Goal: Information Seeking & Learning: Learn about a topic

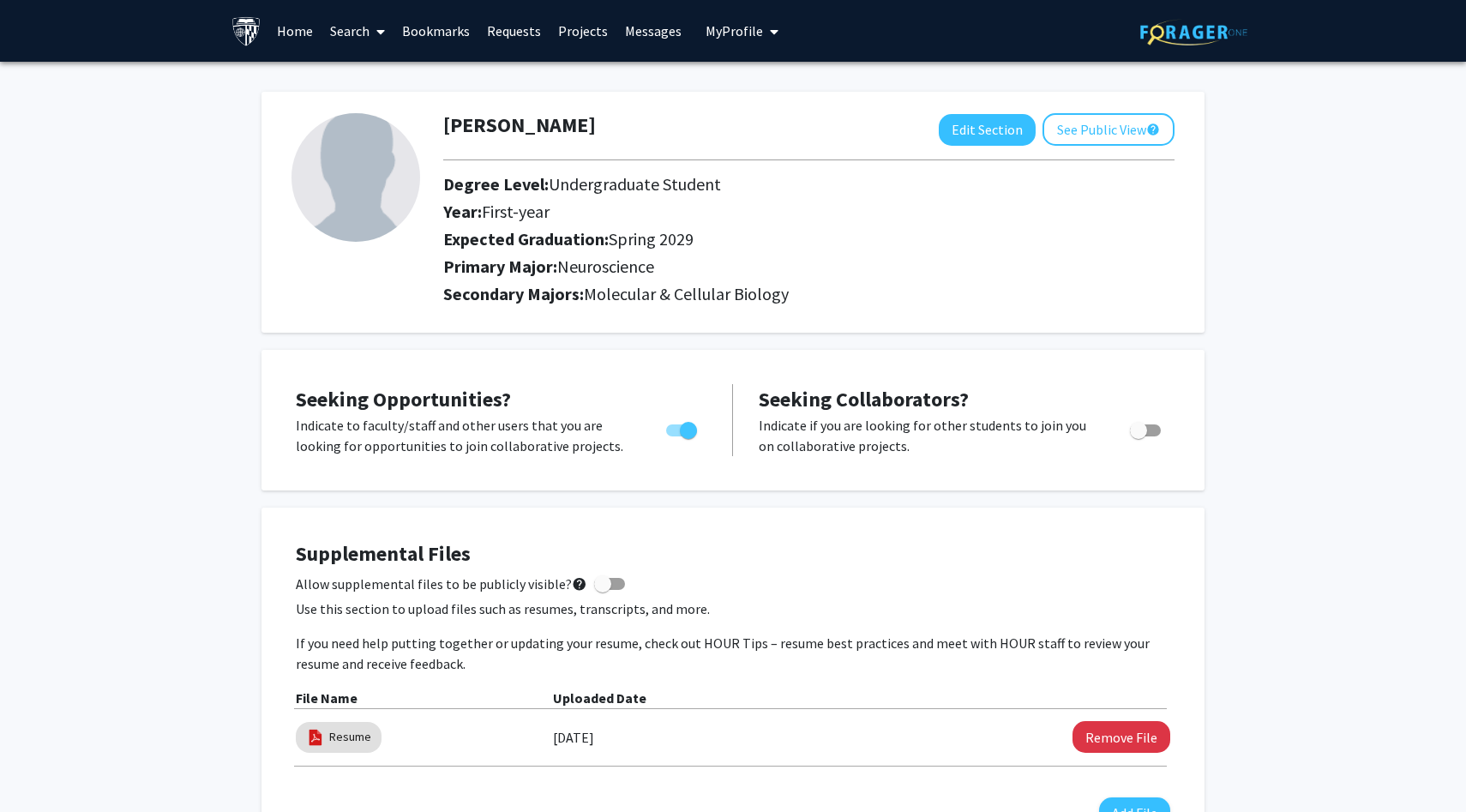
click at [361, 30] on link "Search" at bounding box center [357, 31] width 72 height 60
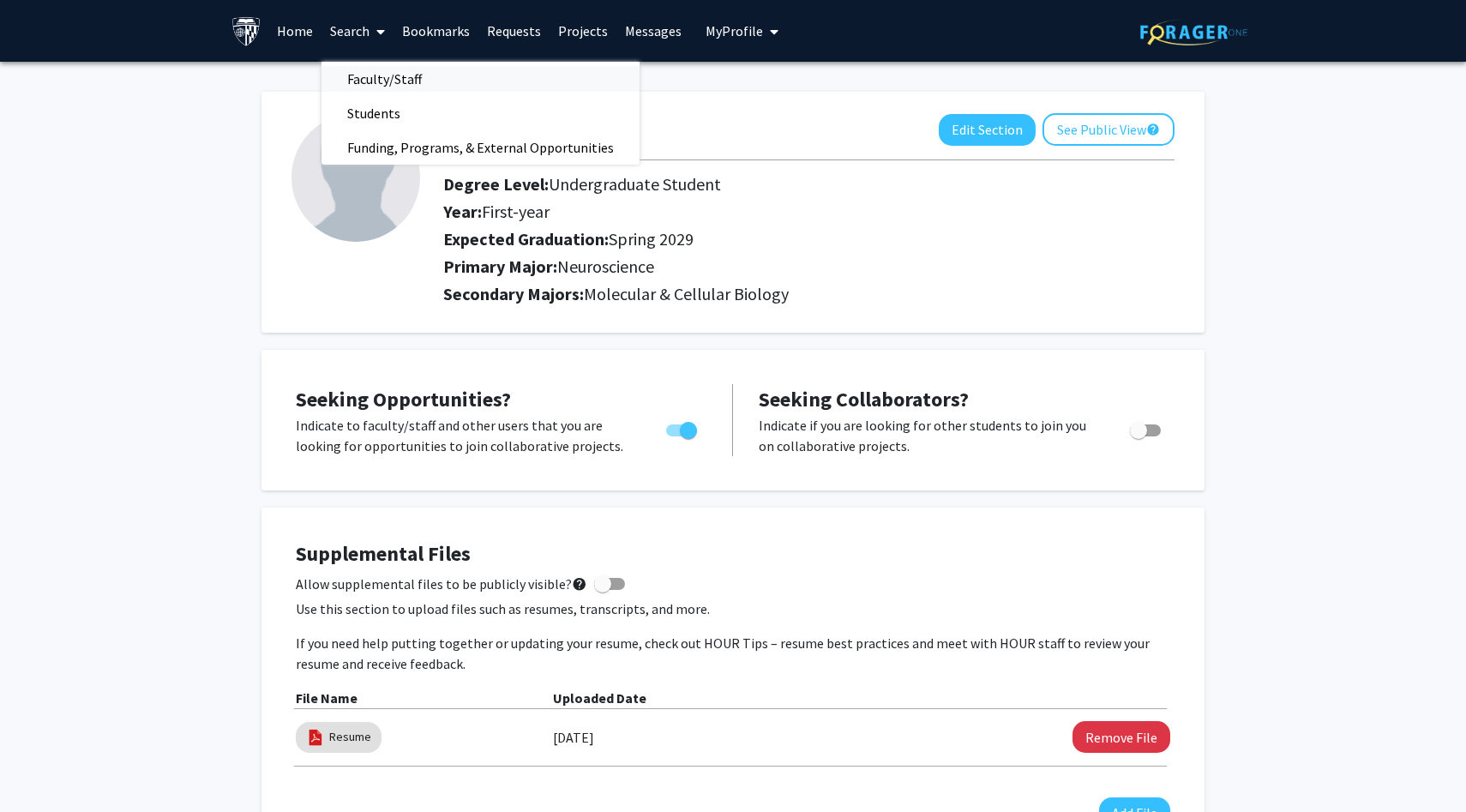
click at [372, 80] on span "Faculty/Staff" at bounding box center [385, 79] width 126 height 35
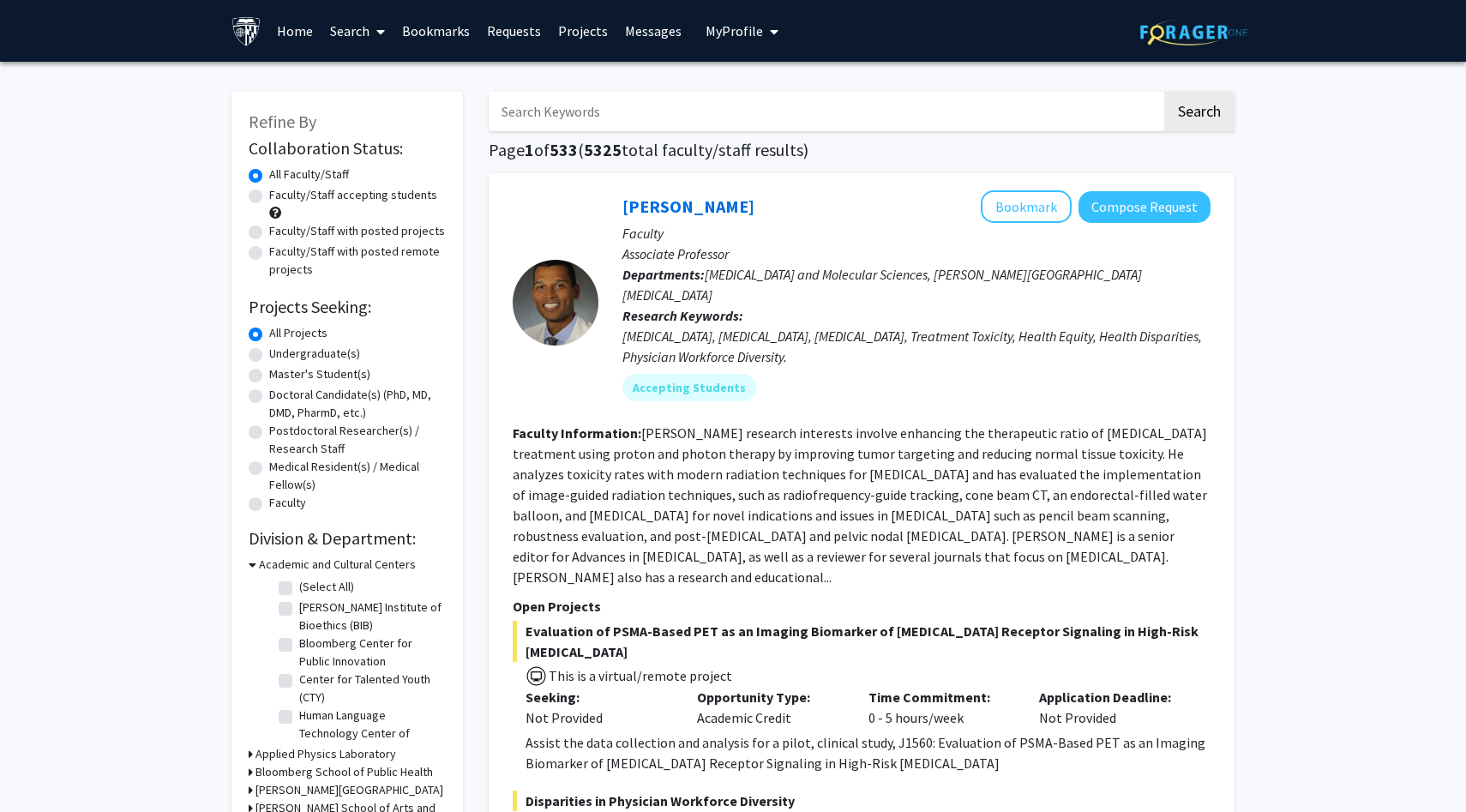
click at [352, 200] on label "Faculty/Staff accepting students" at bounding box center [353, 195] width 168 height 18
click at [280, 197] on input "Faculty/Staff accepting students" at bounding box center [275, 192] width 11 height 11
radio input "true"
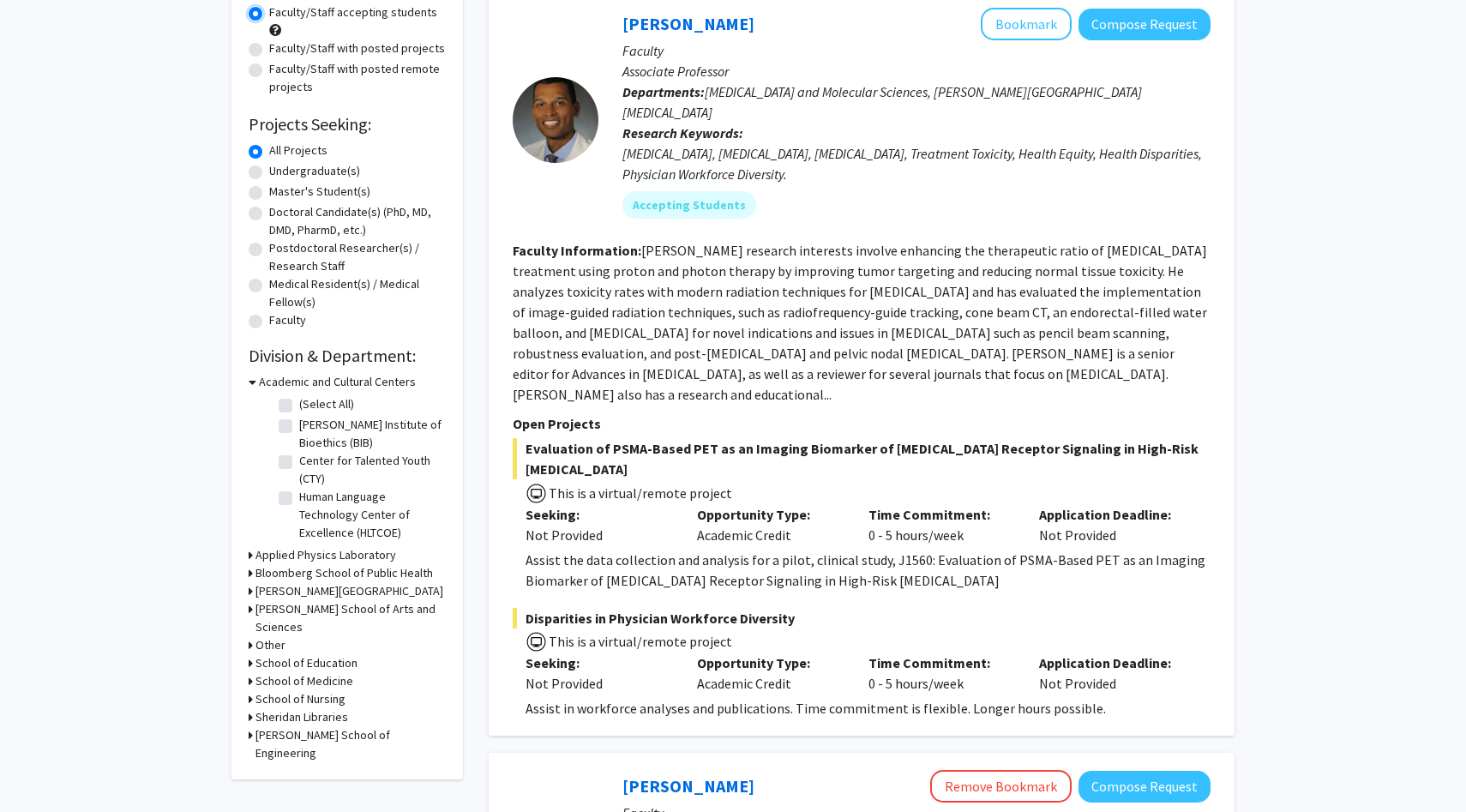
scroll to position [249, 0]
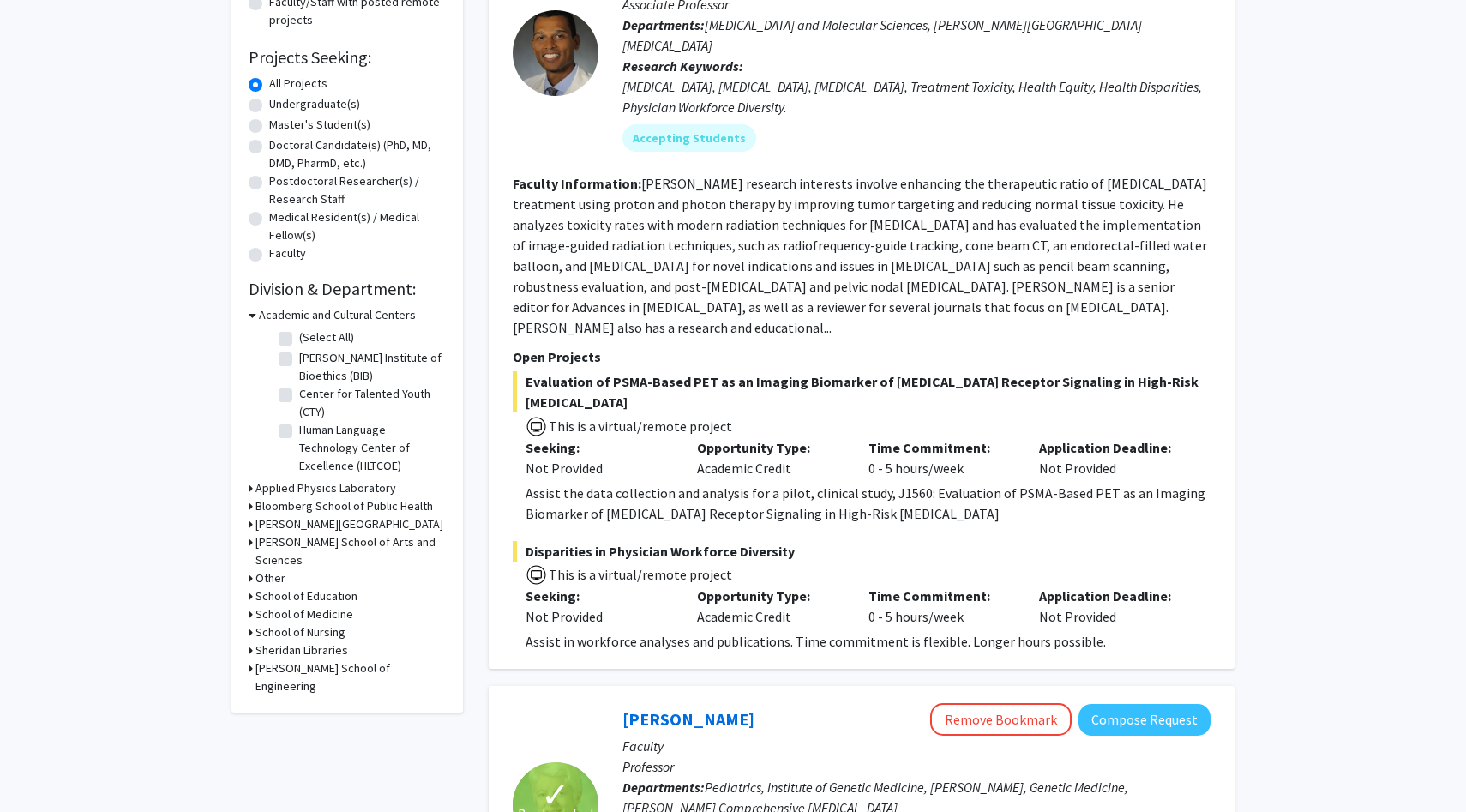
click at [328, 606] on h3 "School of Medicine" at bounding box center [304, 615] width 98 height 18
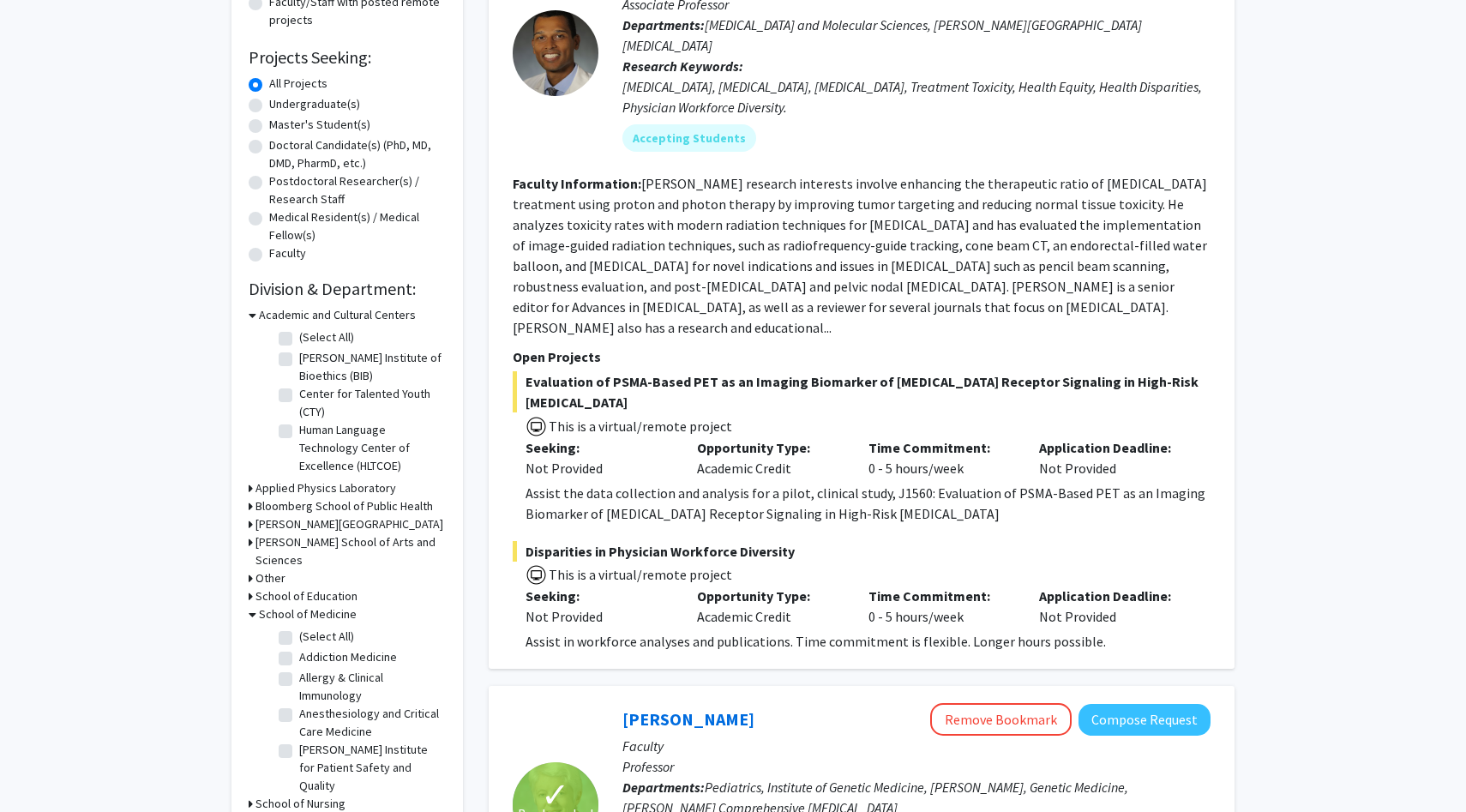
click at [323, 627] on label "(Select All)" at bounding box center [327, 637] width 55 height 18
click at [311, 627] on input "(Select All)" at bounding box center [305, 633] width 11 height 11
checkbox input "true"
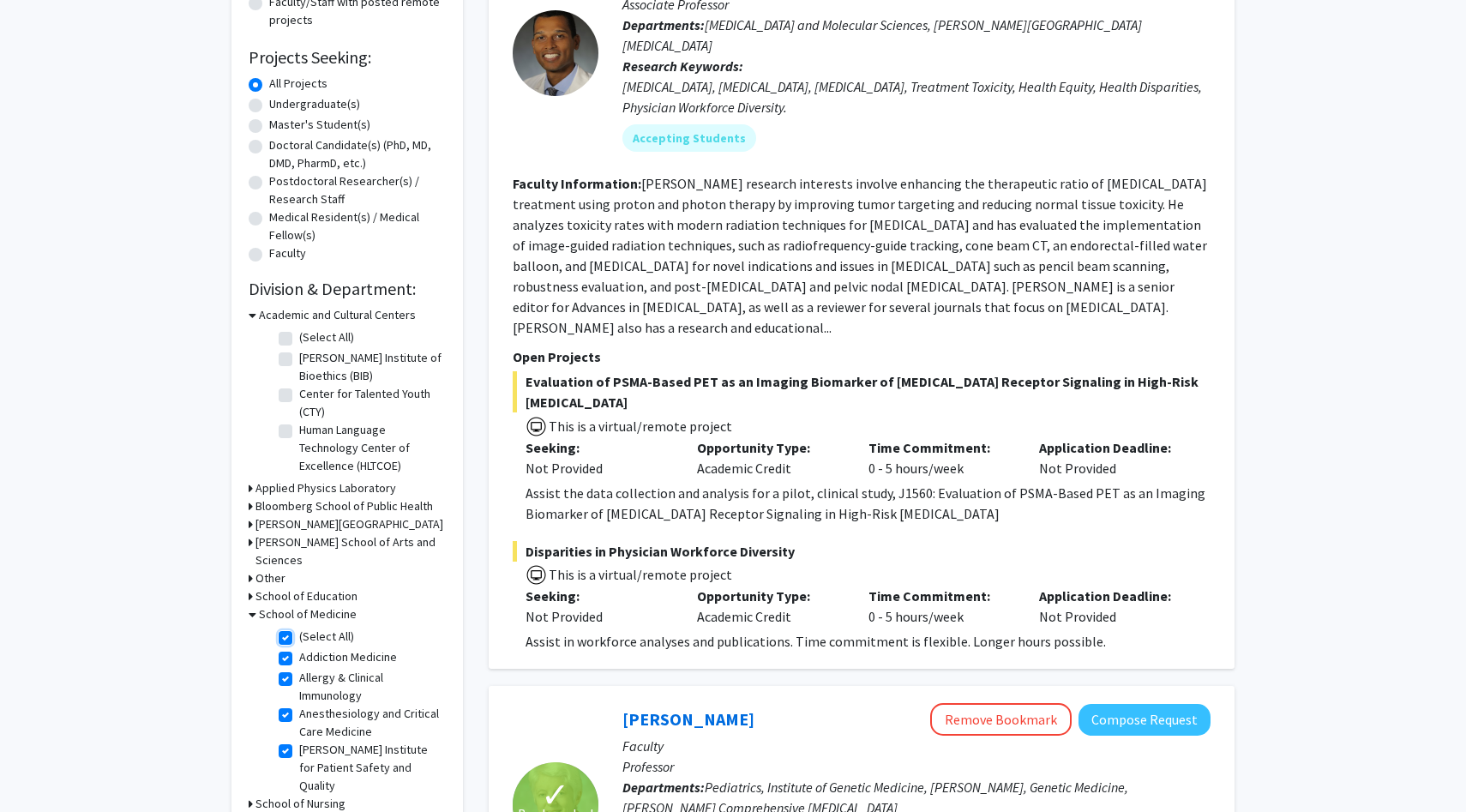
checkbox input "true"
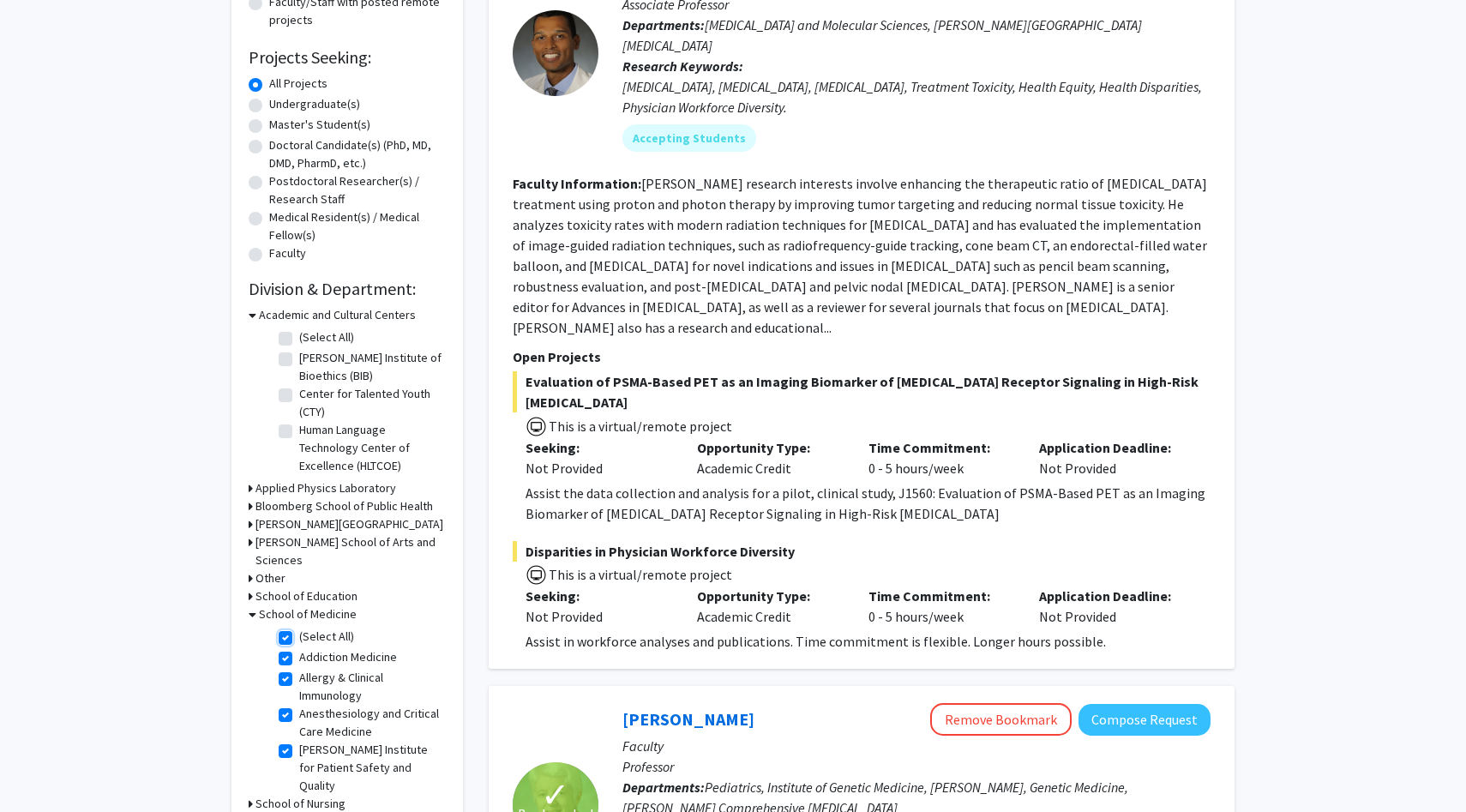
checkbox input "true"
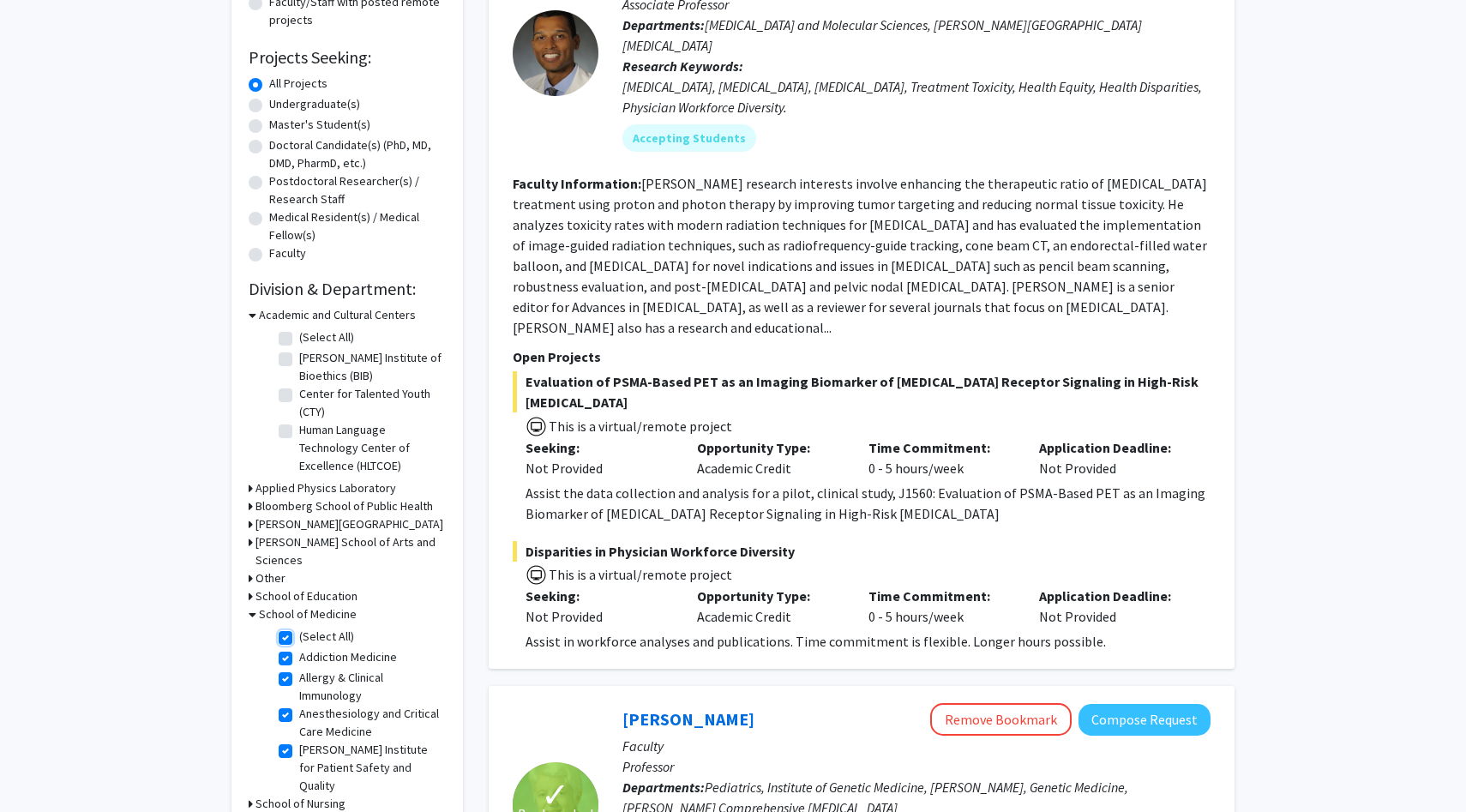
checkbox input "true"
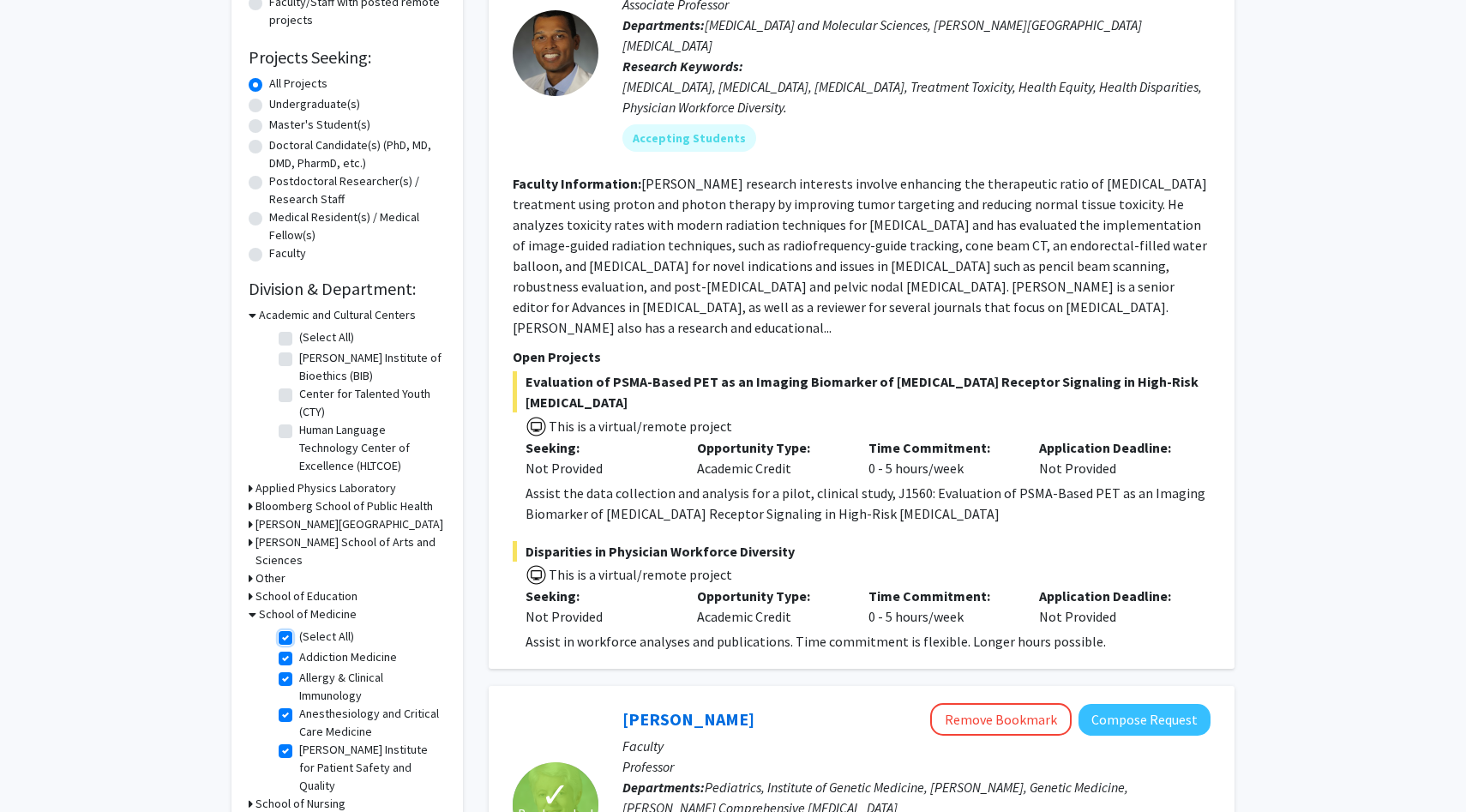
checkbox input "true"
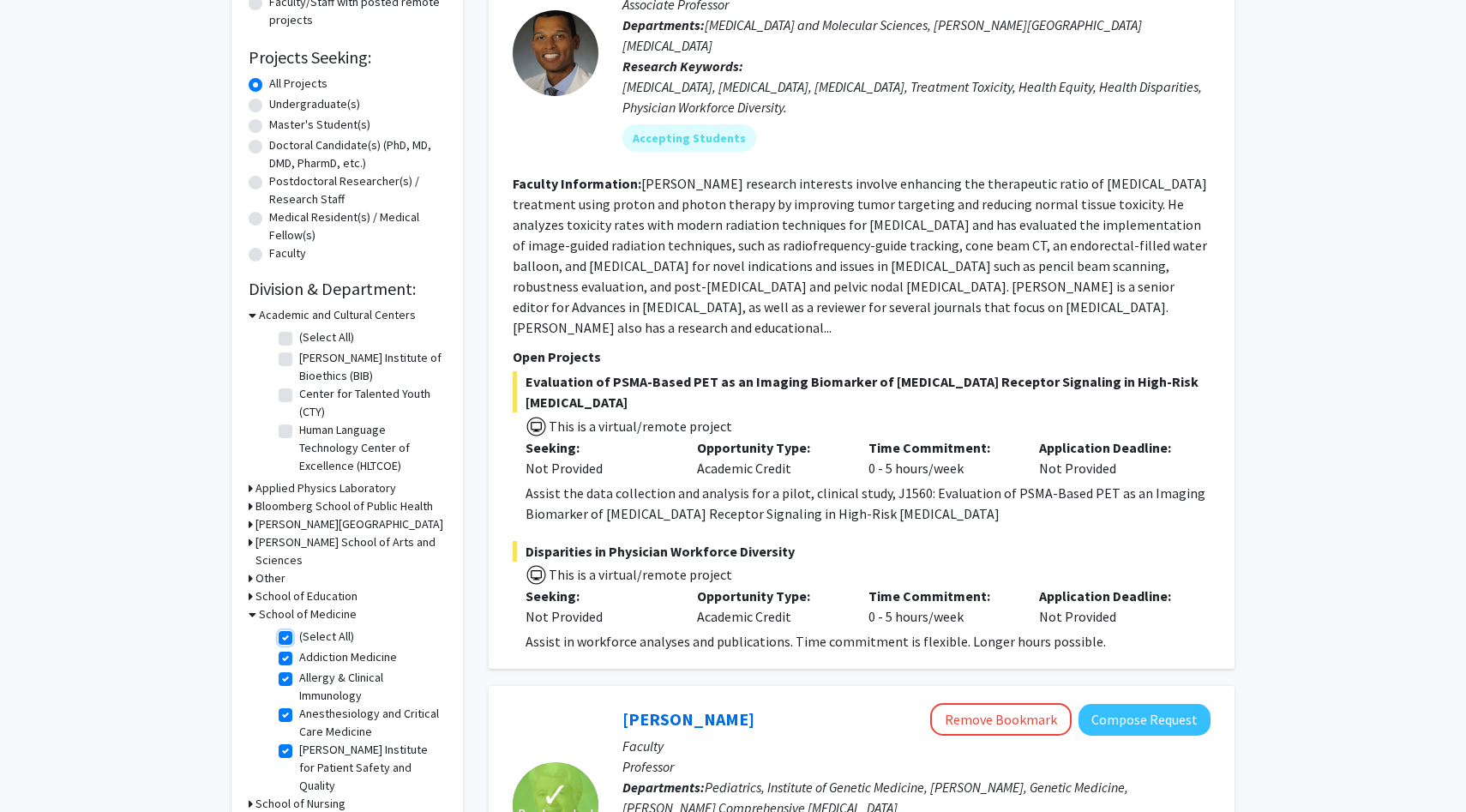
checkbox input "true"
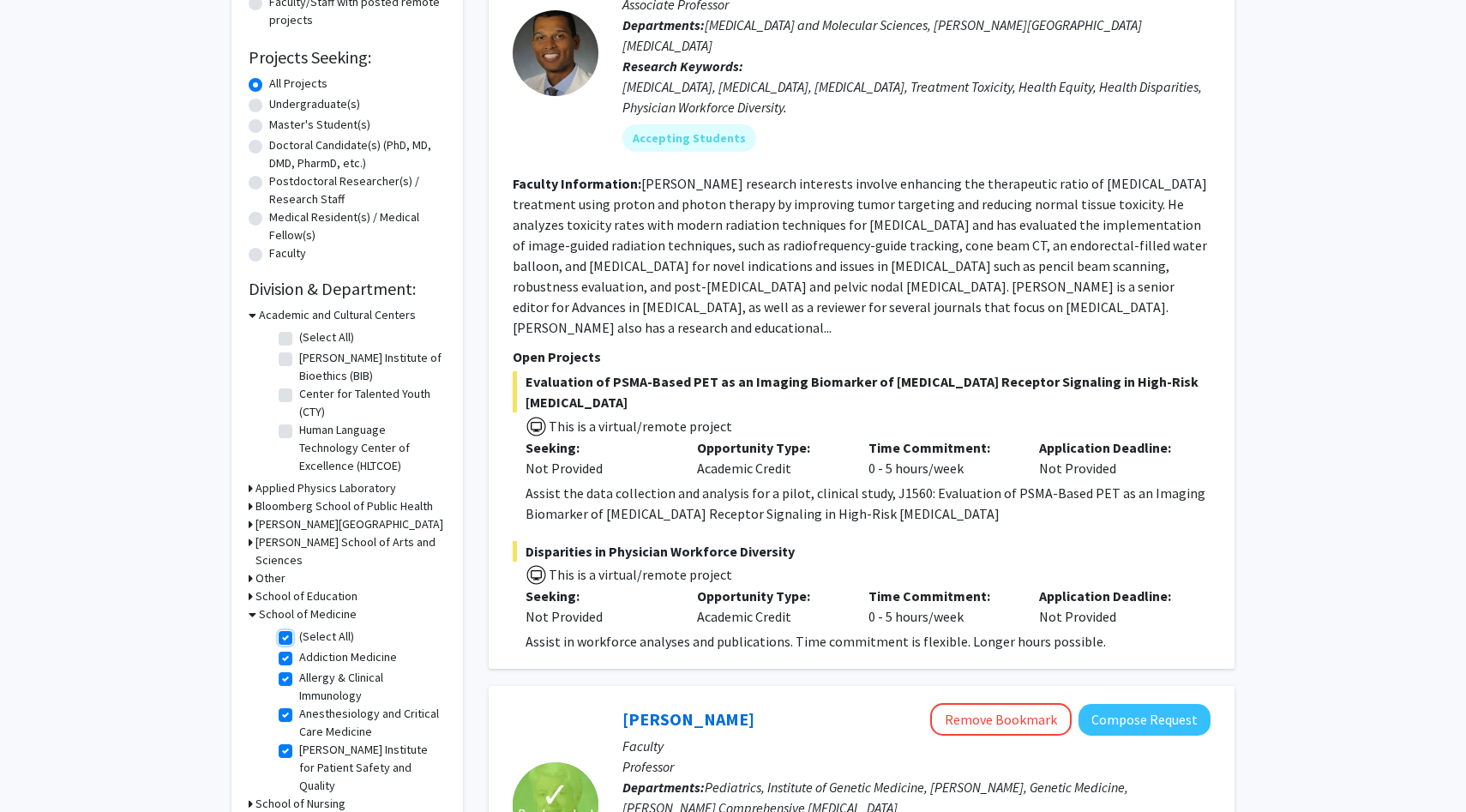
checkbox input "true"
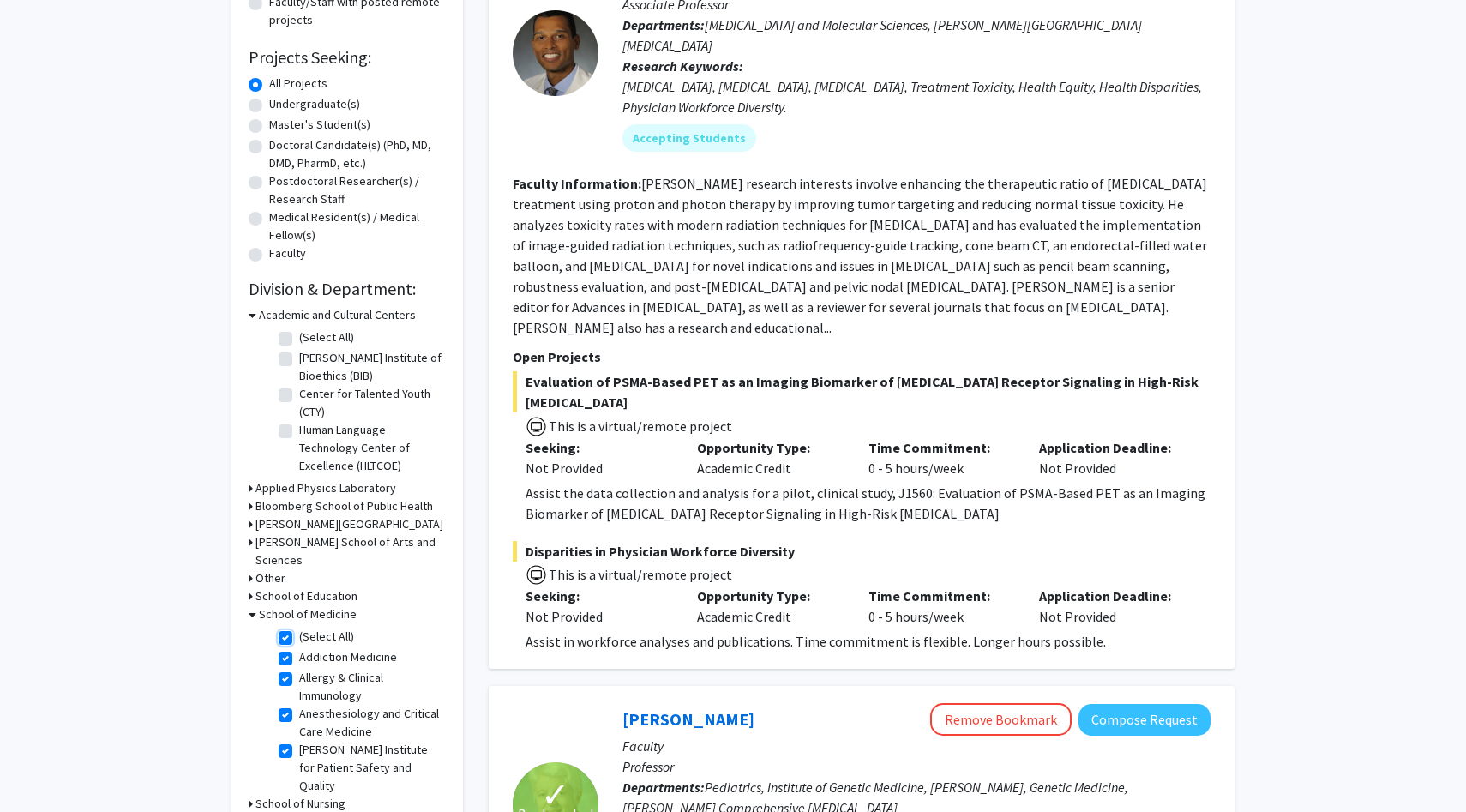
checkbox input "true"
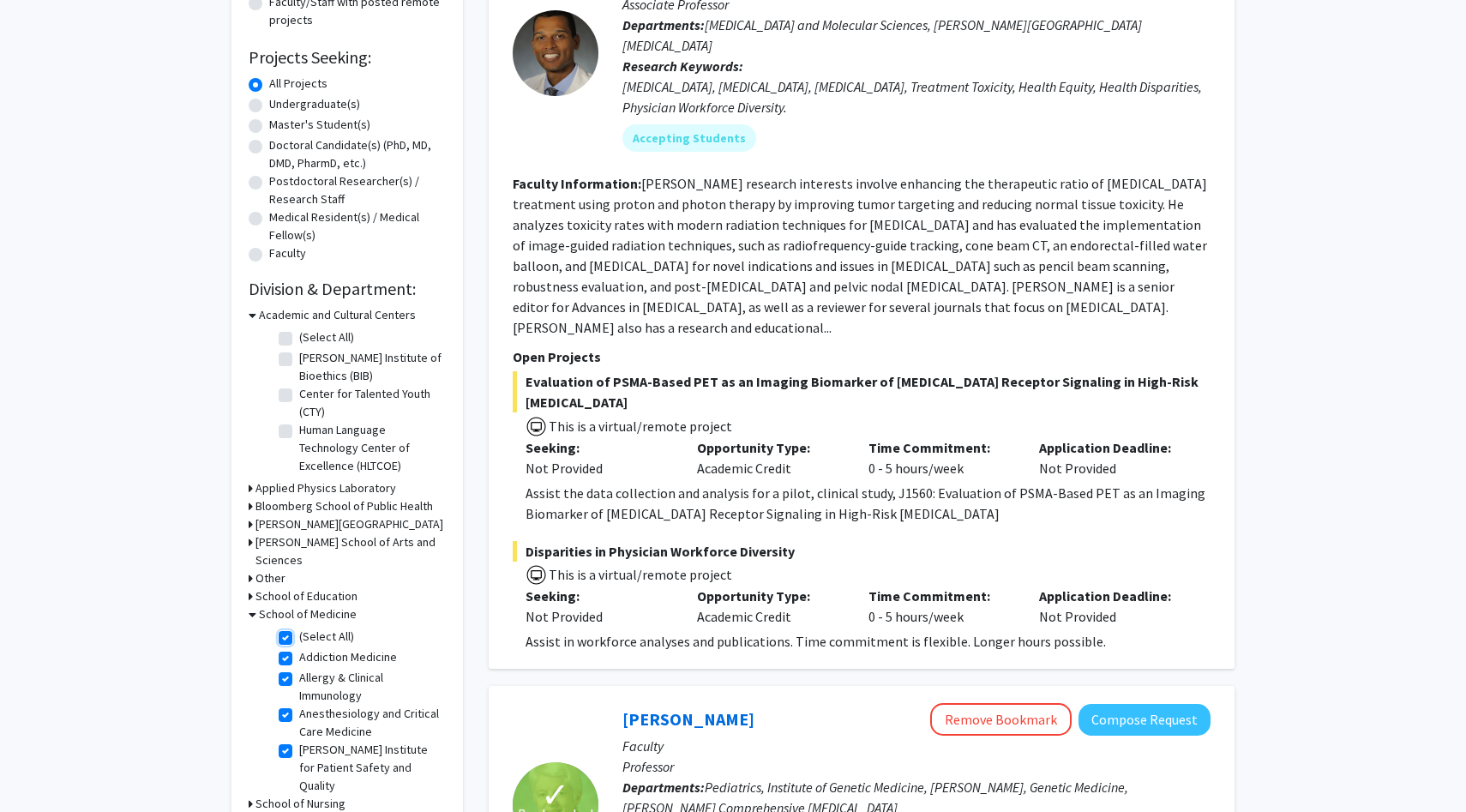
checkbox input "true"
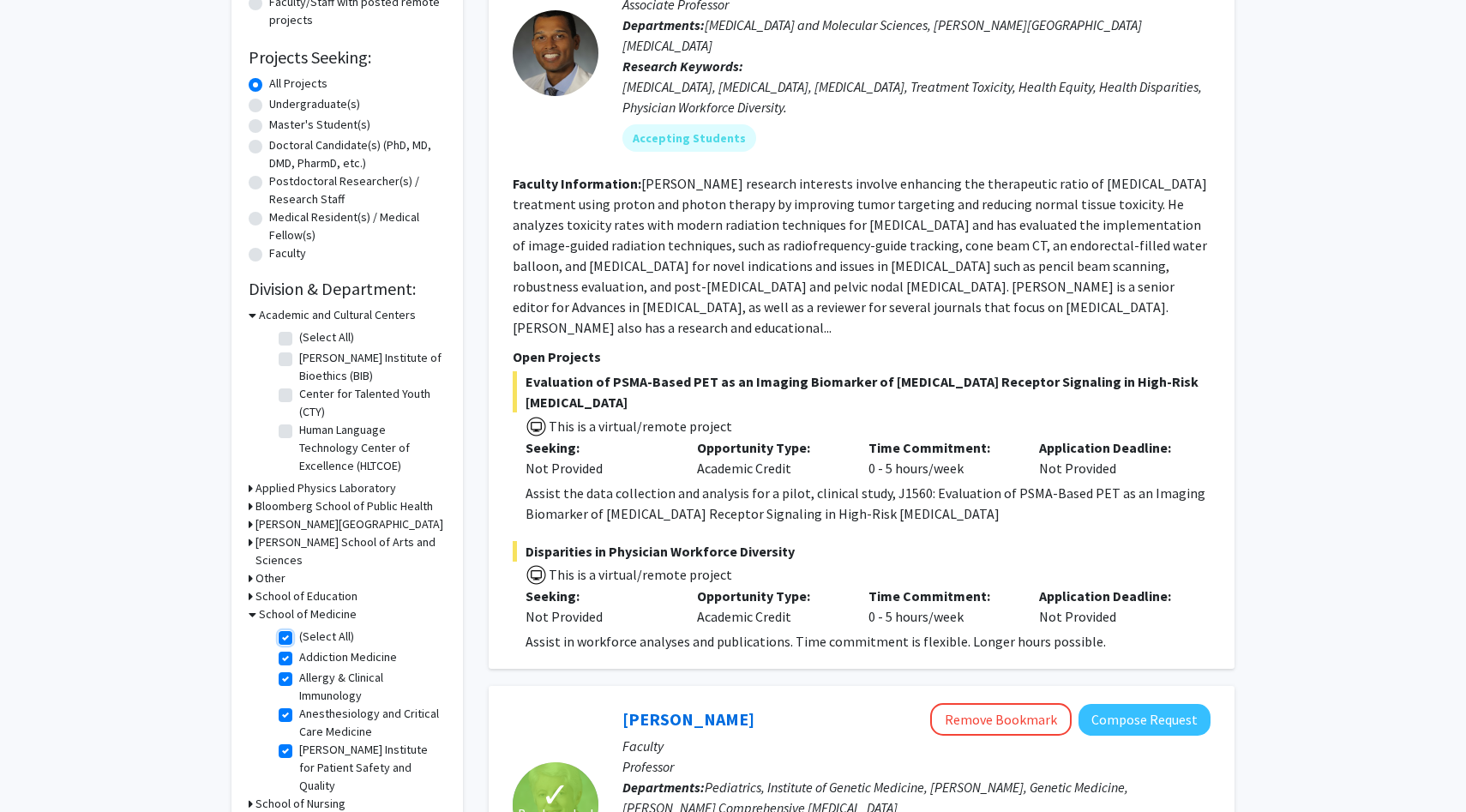
checkbox input "true"
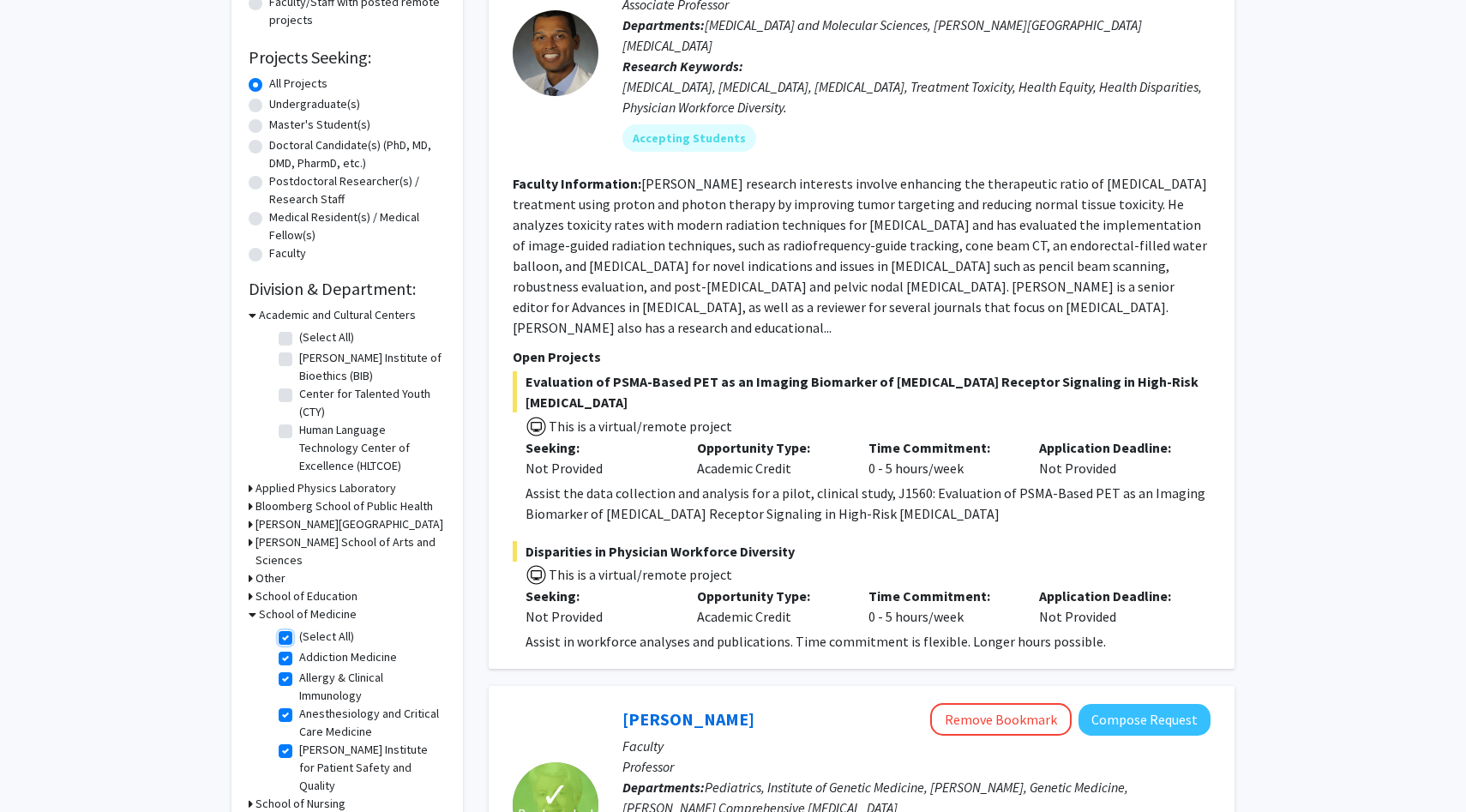
checkbox input "true"
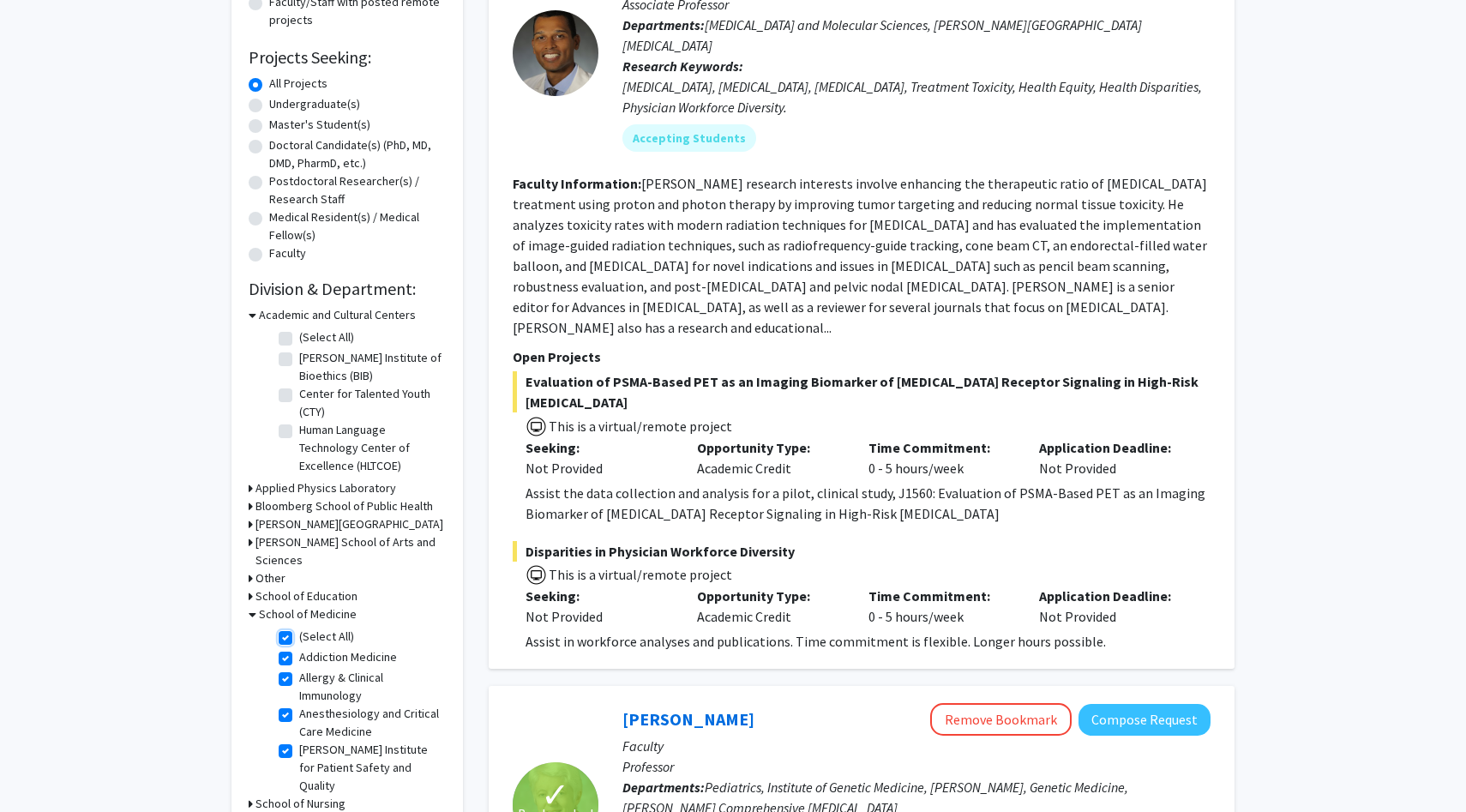
checkbox input "true"
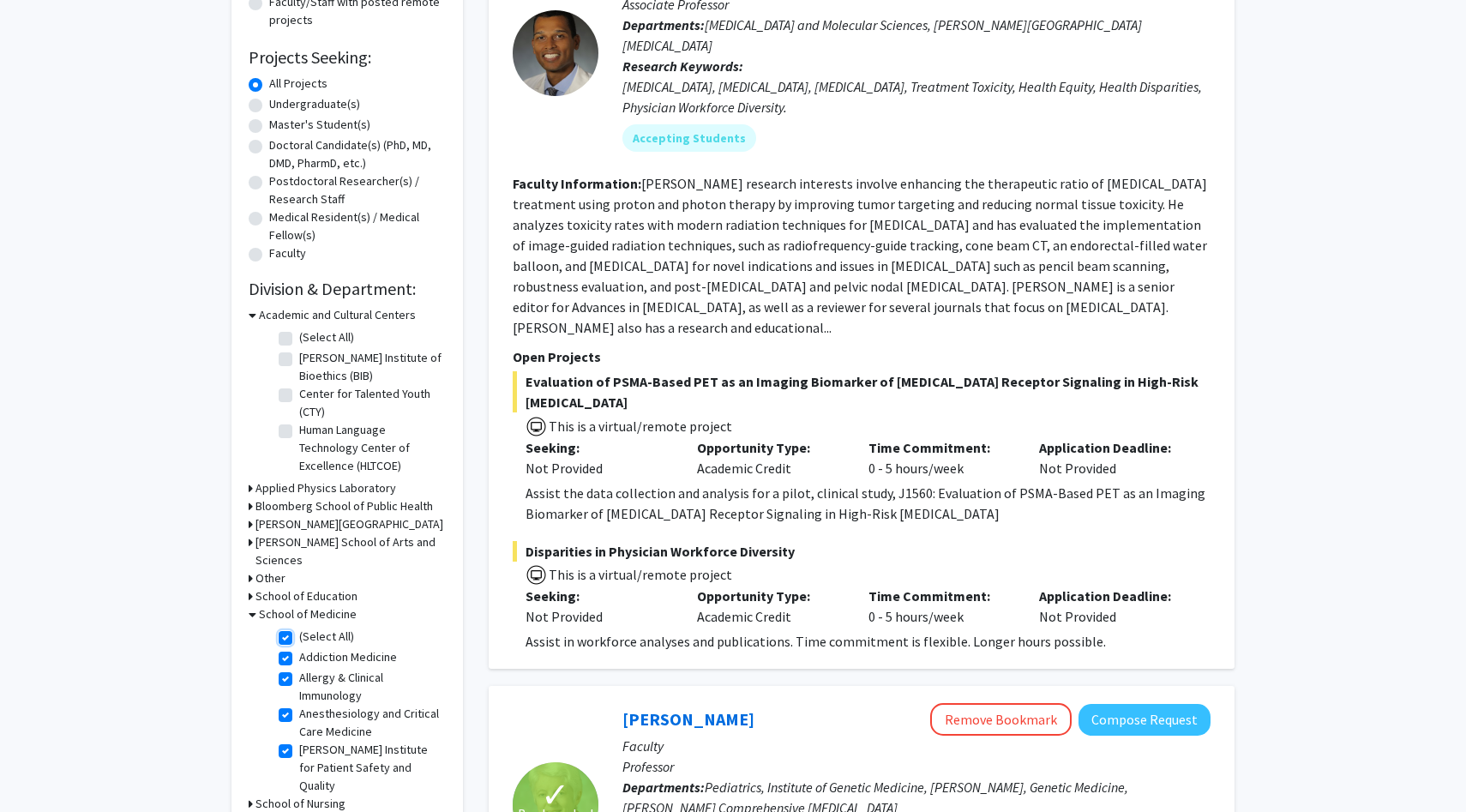
checkbox input "true"
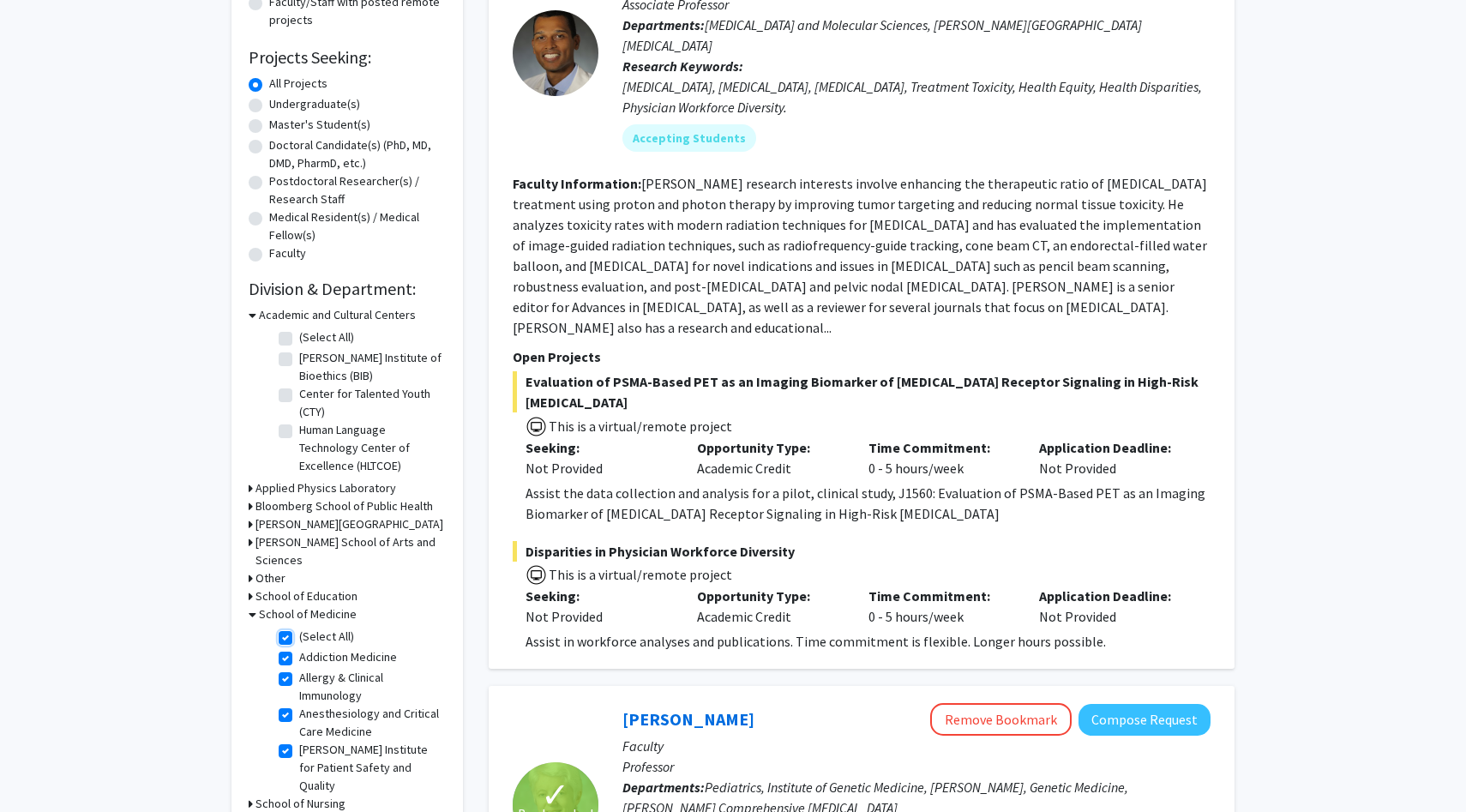
checkbox input "true"
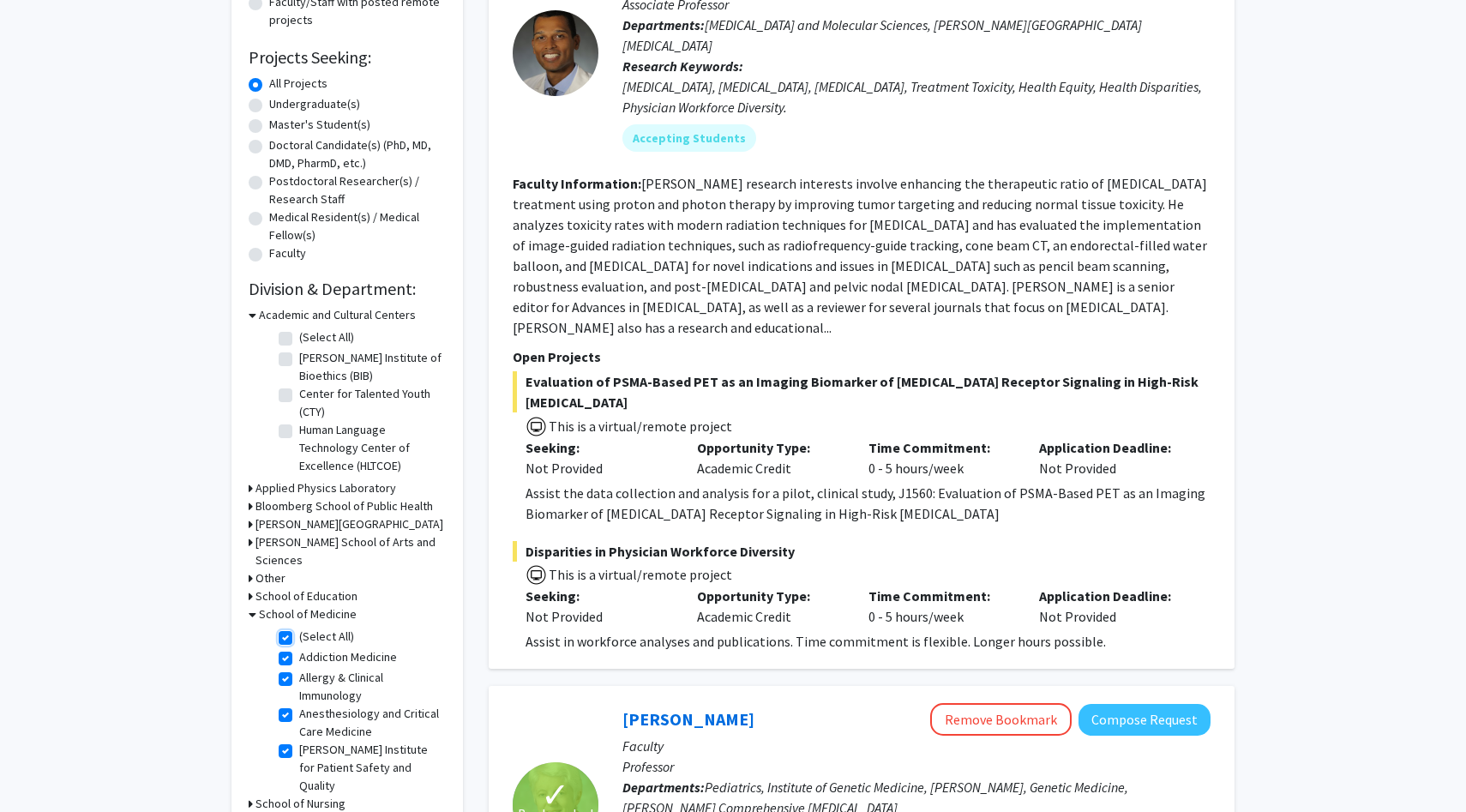
checkbox input "true"
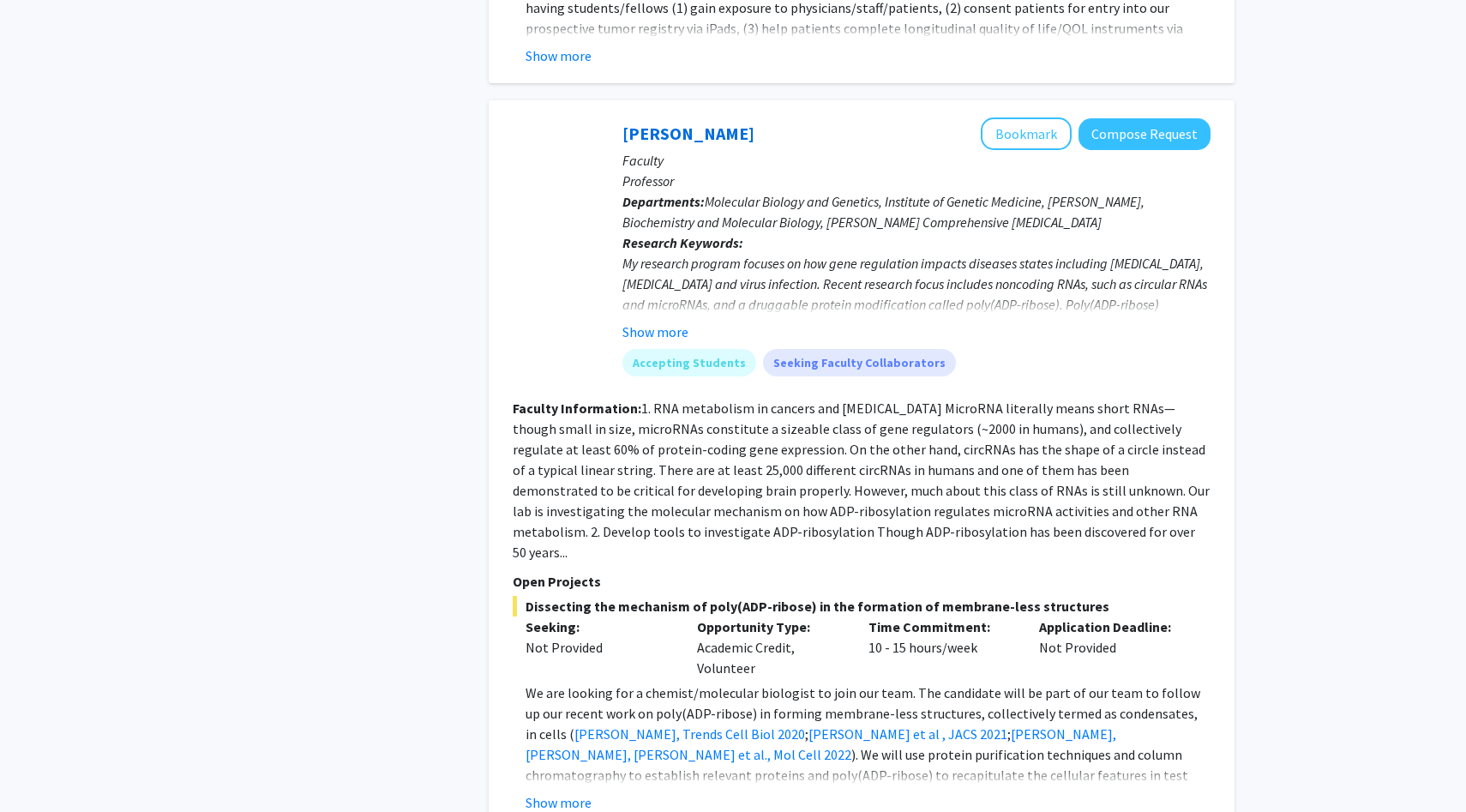
scroll to position [1137, 0]
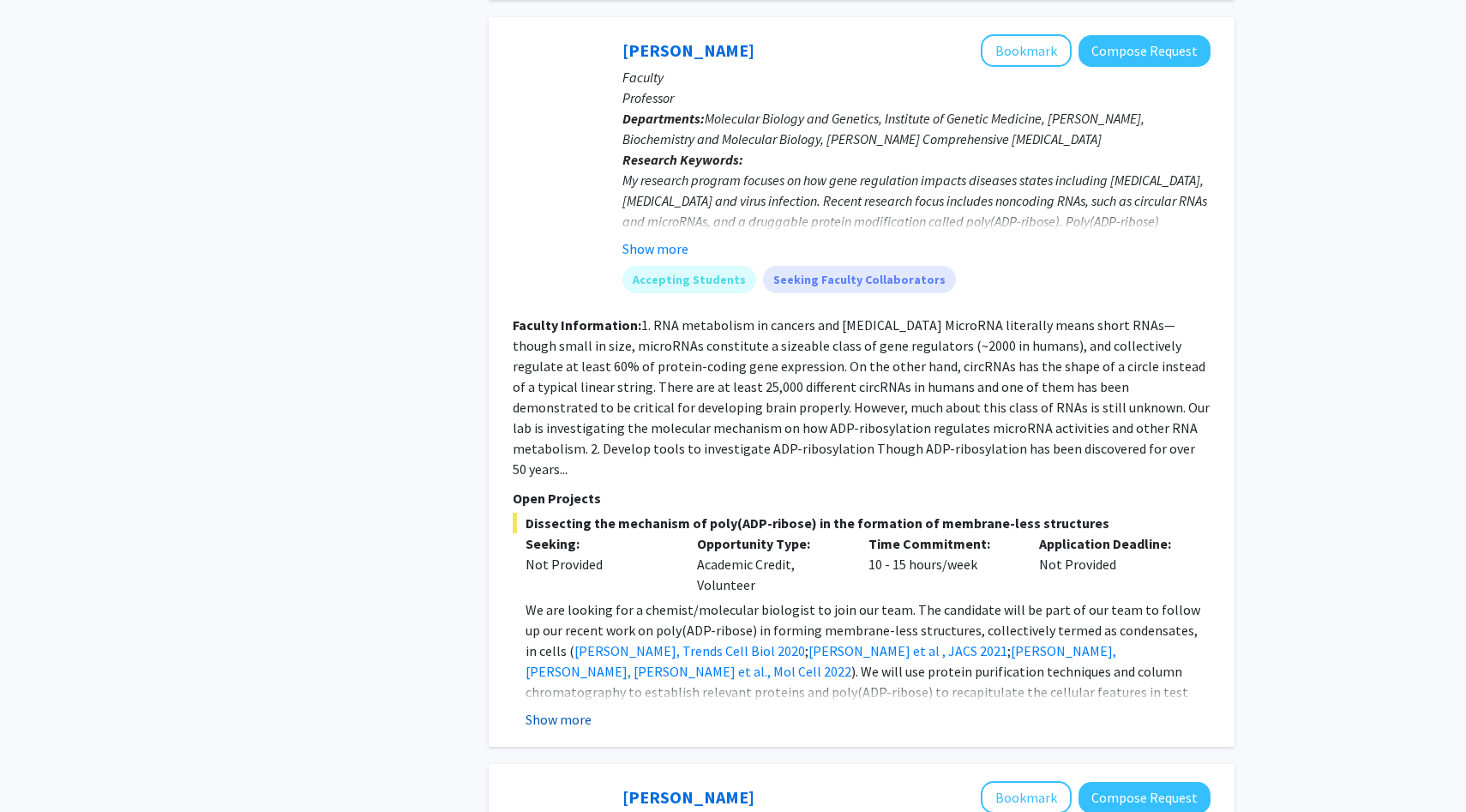
click at [589, 709] on button "Show more" at bounding box center [559, 719] width 66 height 21
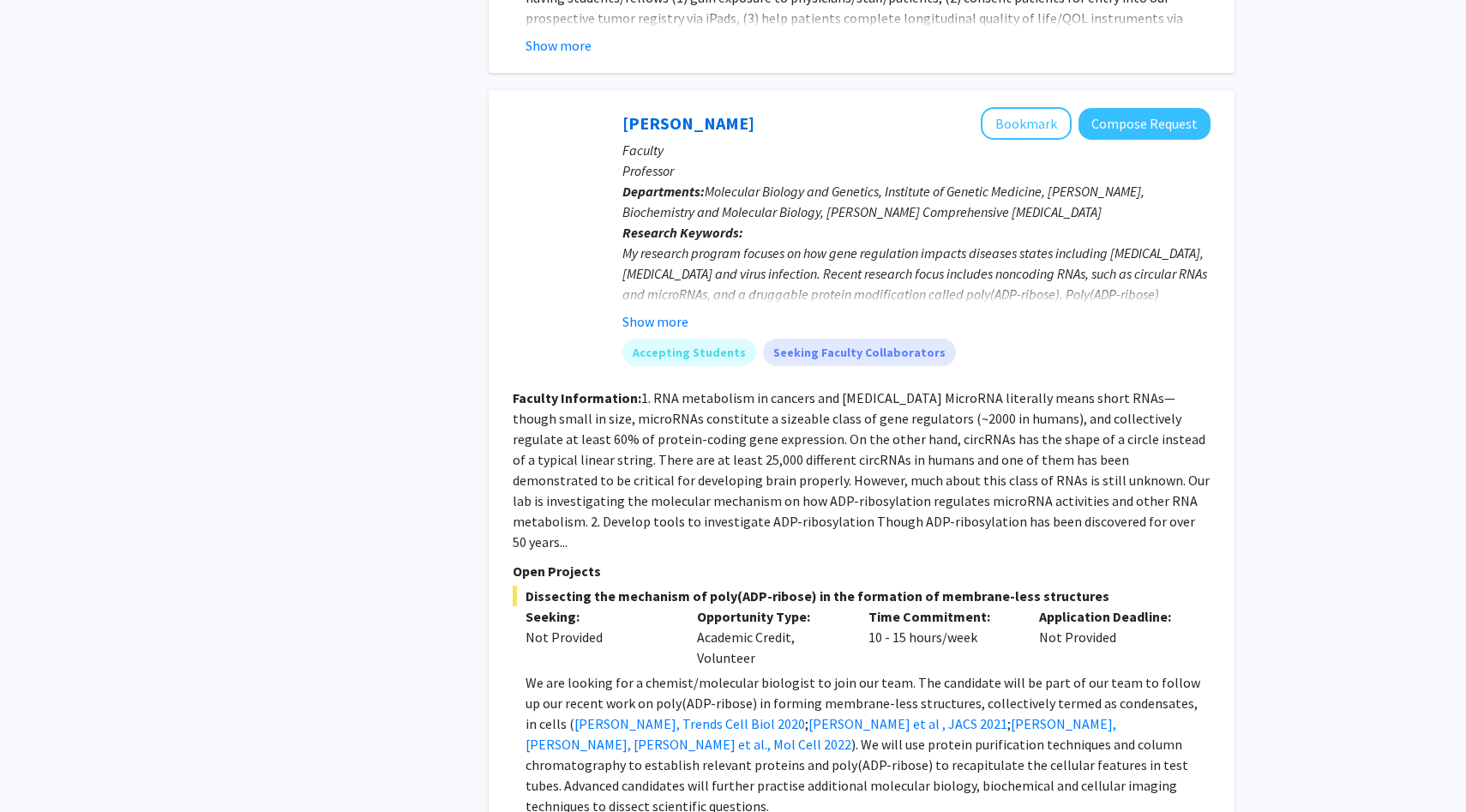
scroll to position [1060, 0]
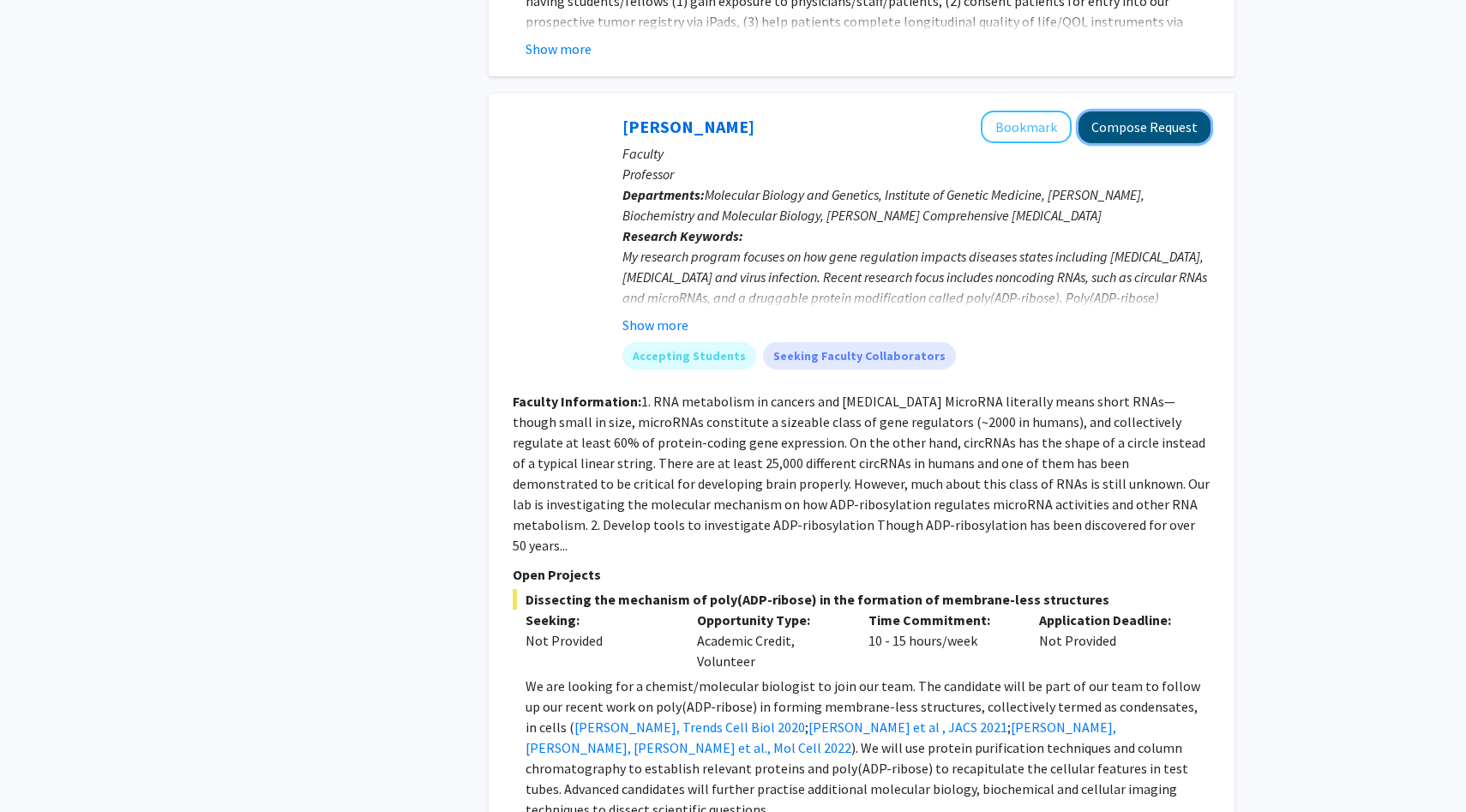
click at [1138, 111] on button "Compose Request" at bounding box center [1144, 127] width 132 height 32
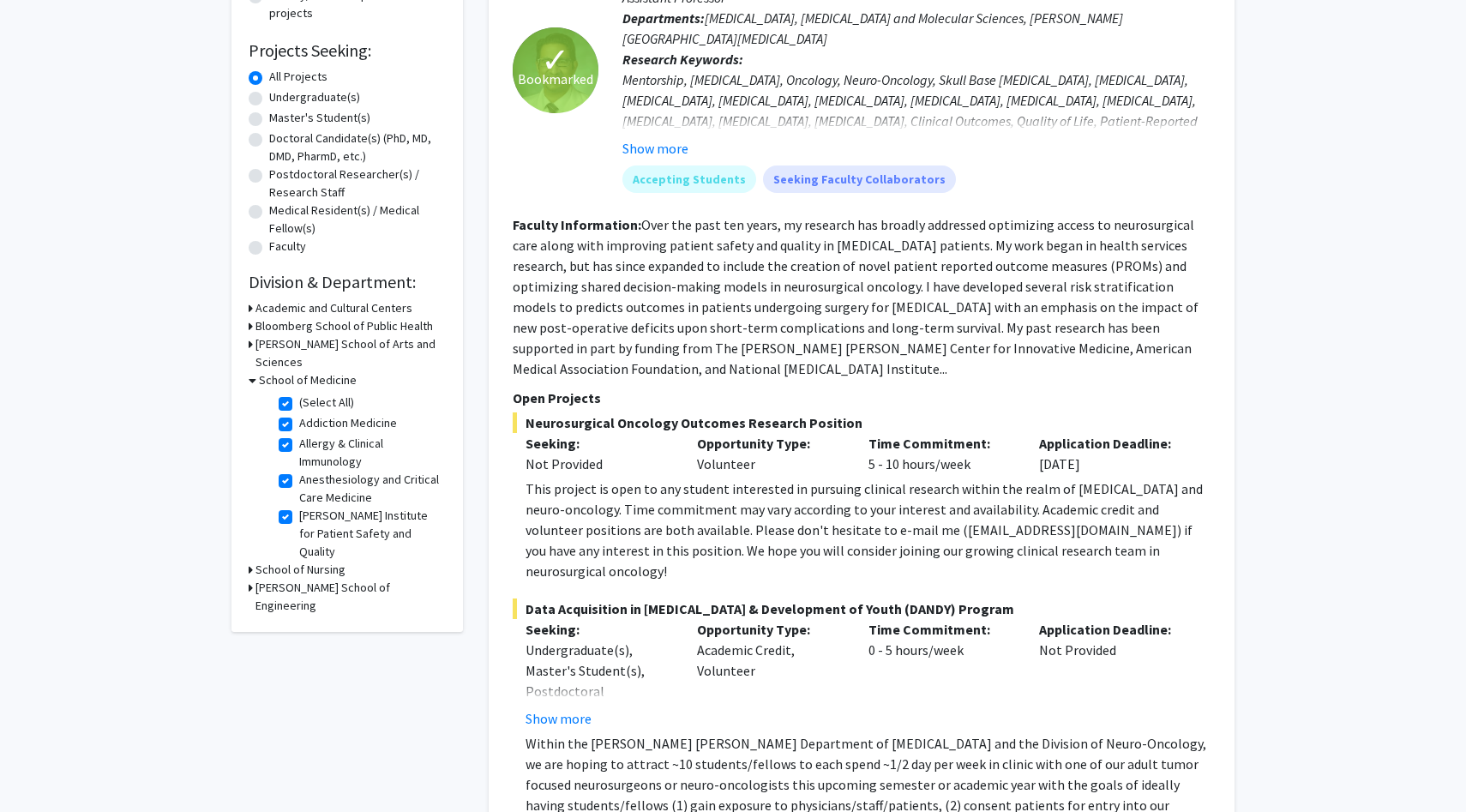
scroll to position [876, 0]
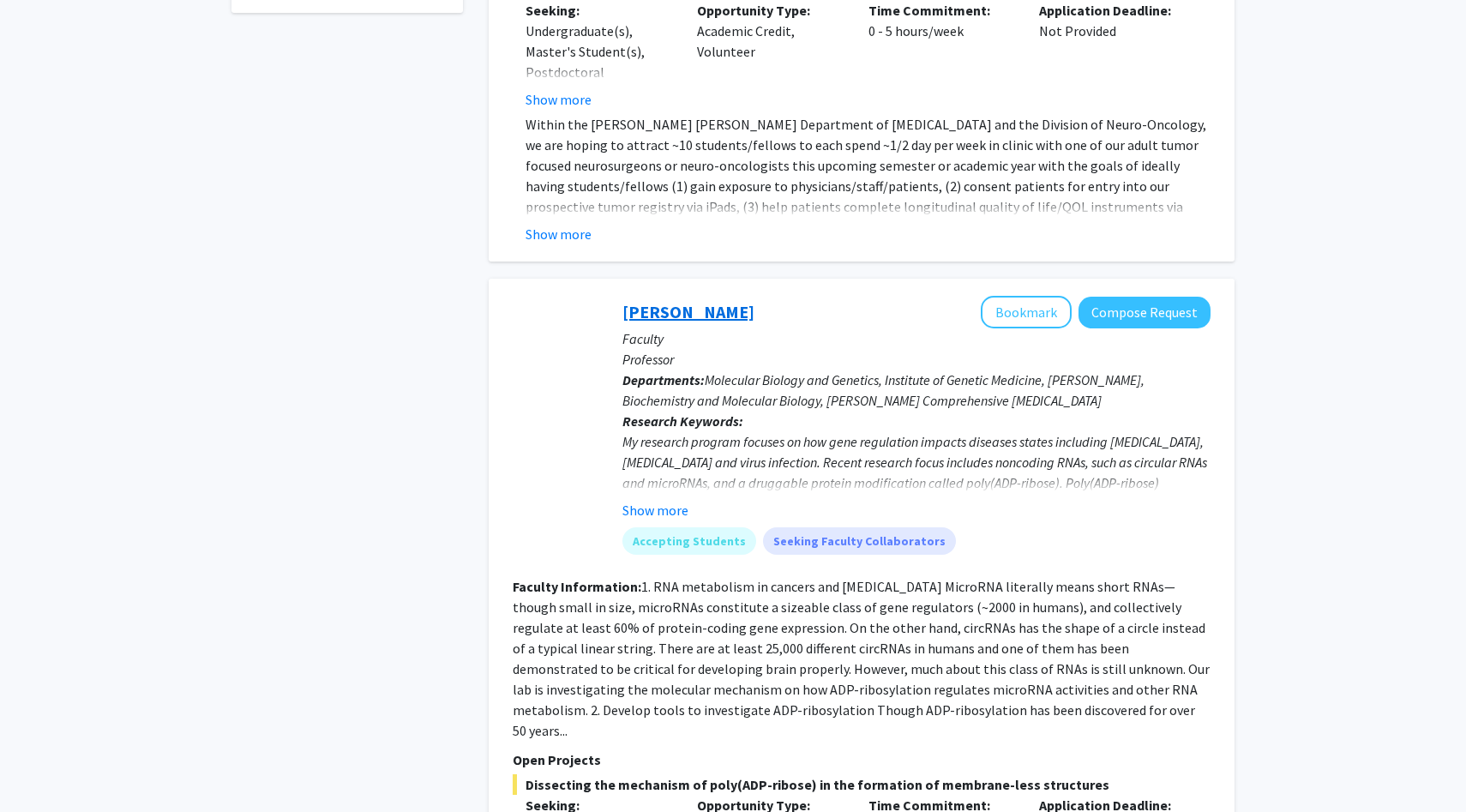
click at [696, 301] on link "Anthony K. L. Leung" at bounding box center [689, 311] width 132 height 21
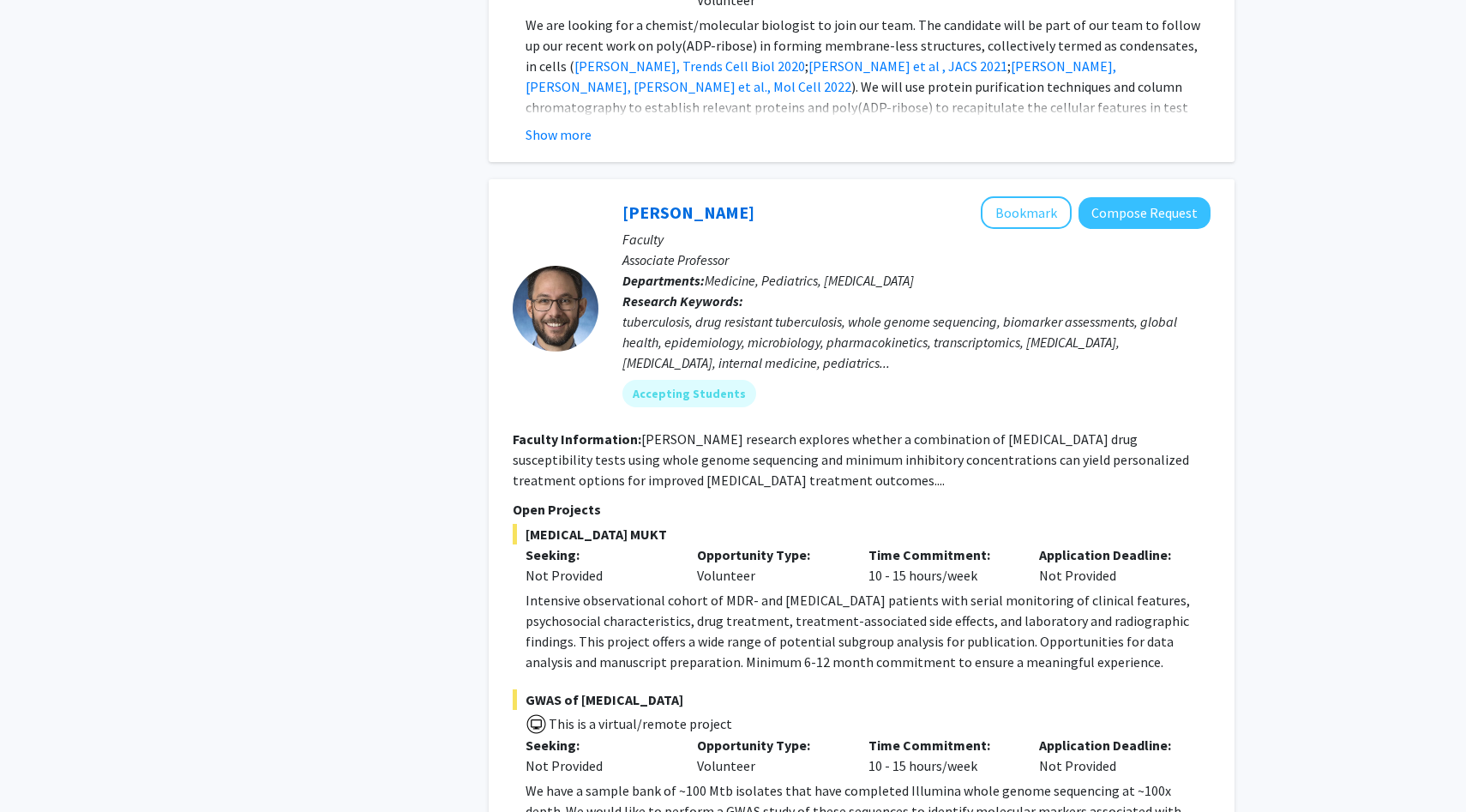
scroll to position [1727, 0]
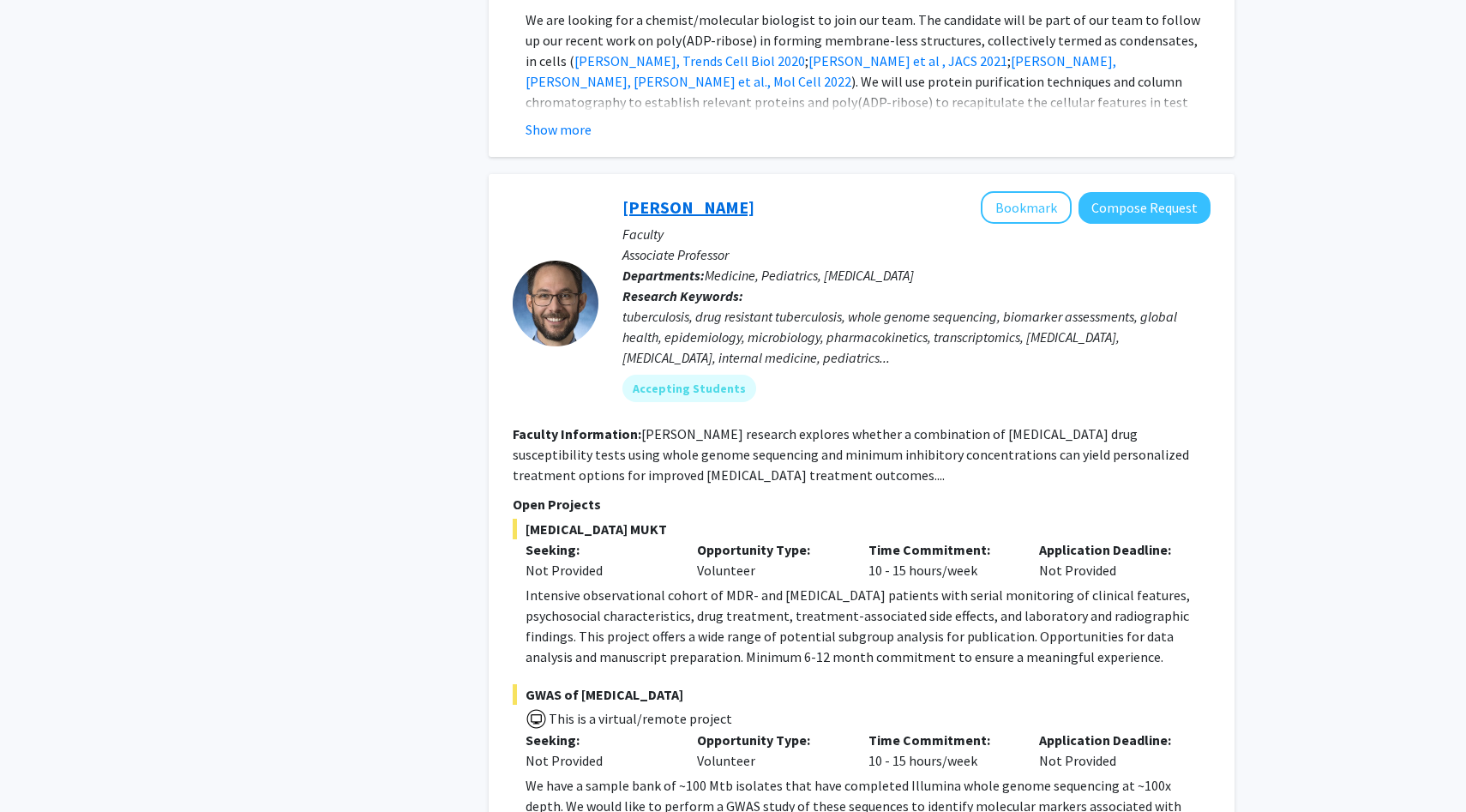
click at [730, 196] on link "Jeffrey Tornheim" at bounding box center [689, 206] width 132 height 21
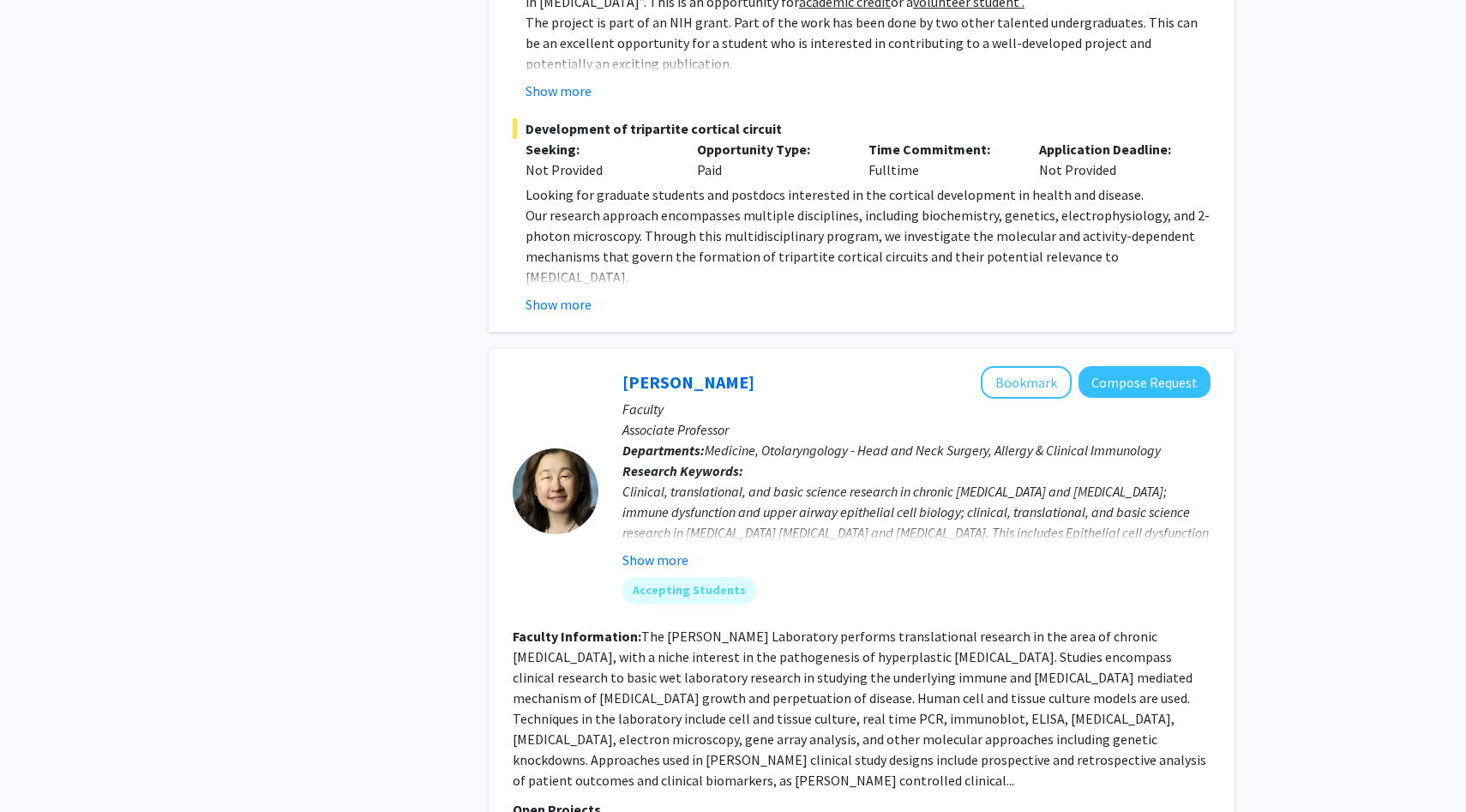
scroll to position [3467, 0]
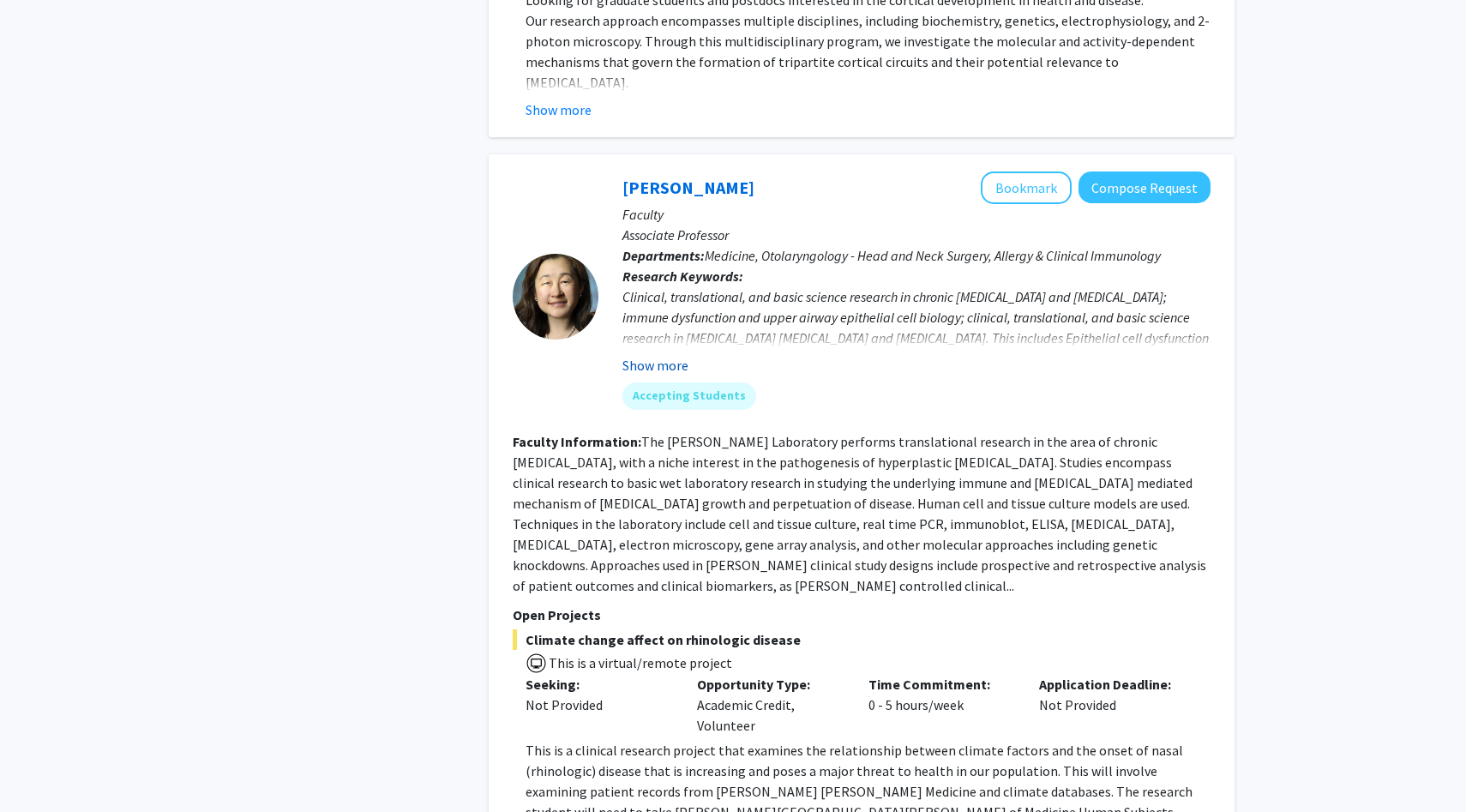
click at [663, 355] on button "Show more" at bounding box center [656, 365] width 66 height 21
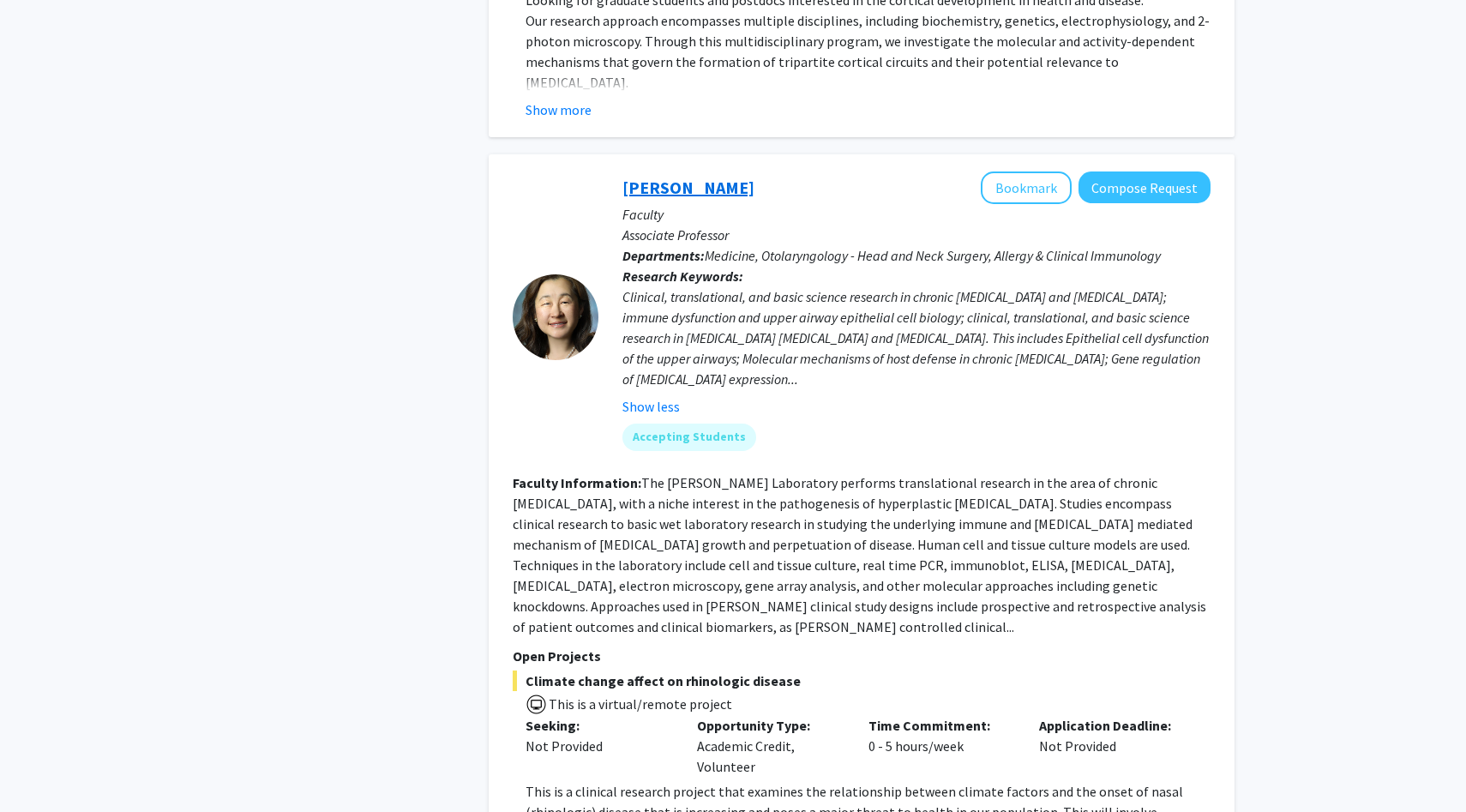
click at [663, 176] on link "Jean Kim" at bounding box center [689, 186] width 132 height 21
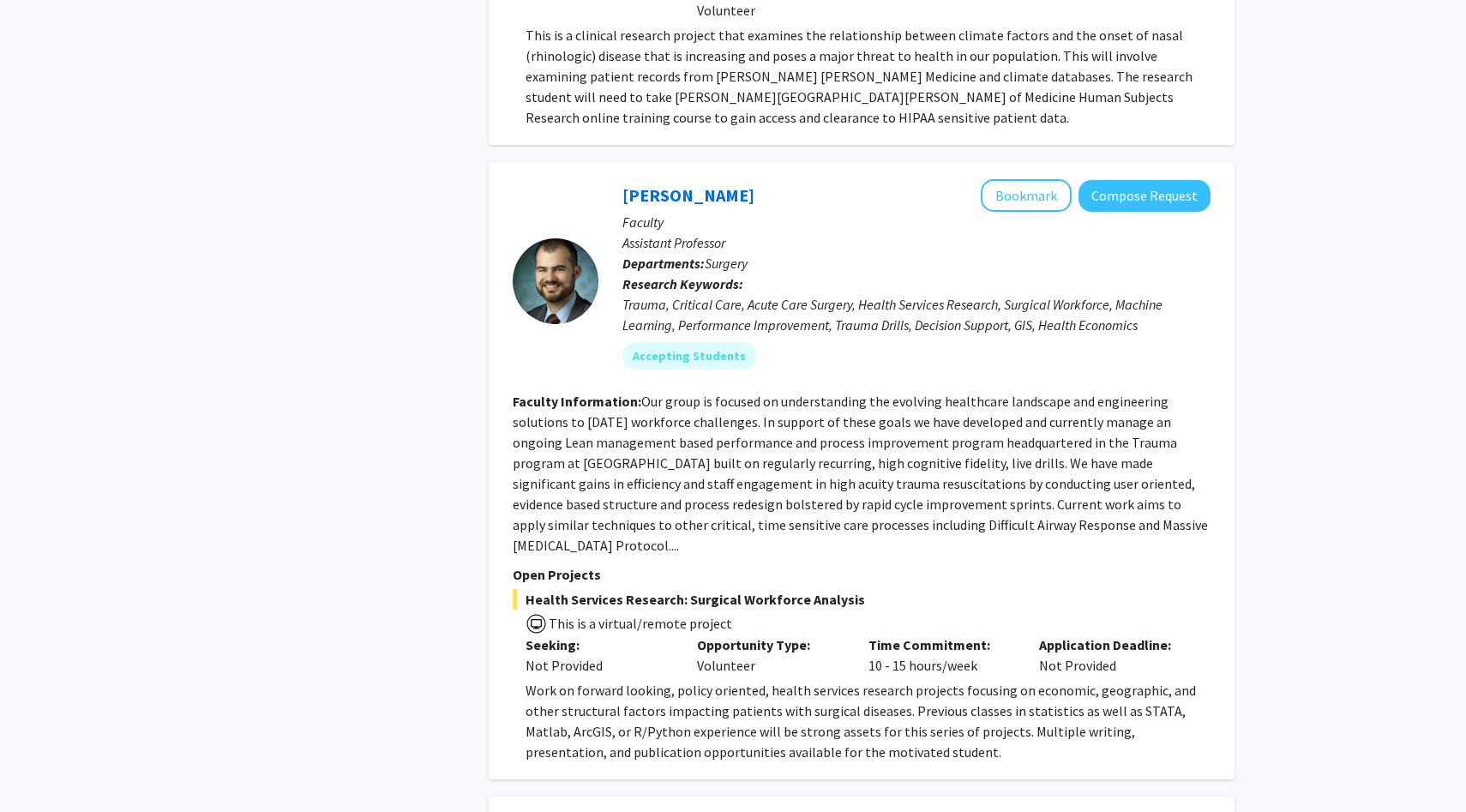
scroll to position [4229, 0]
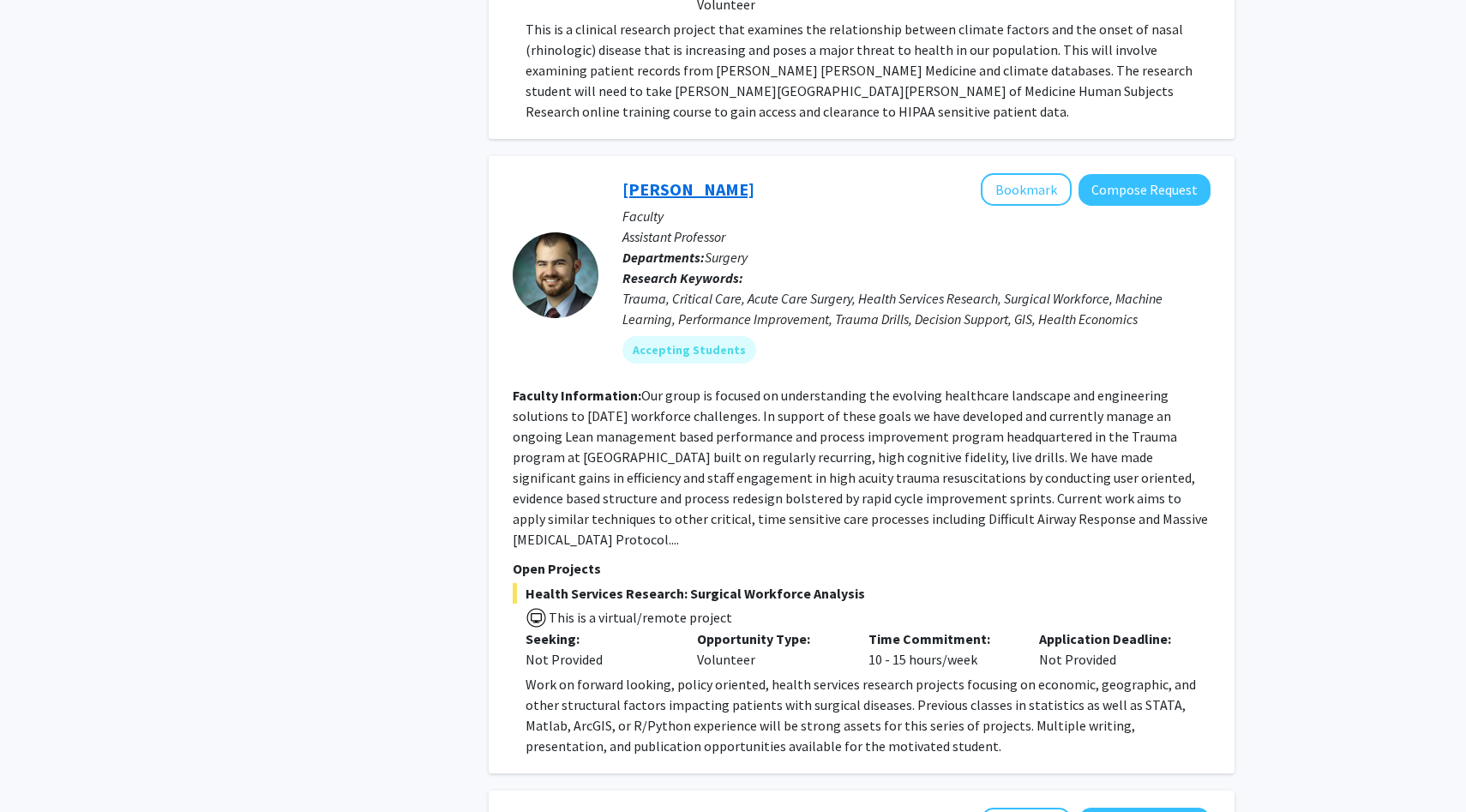
click at [693, 178] on link "Alistair Kent" at bounding box center [689, 188] width 132 height 21
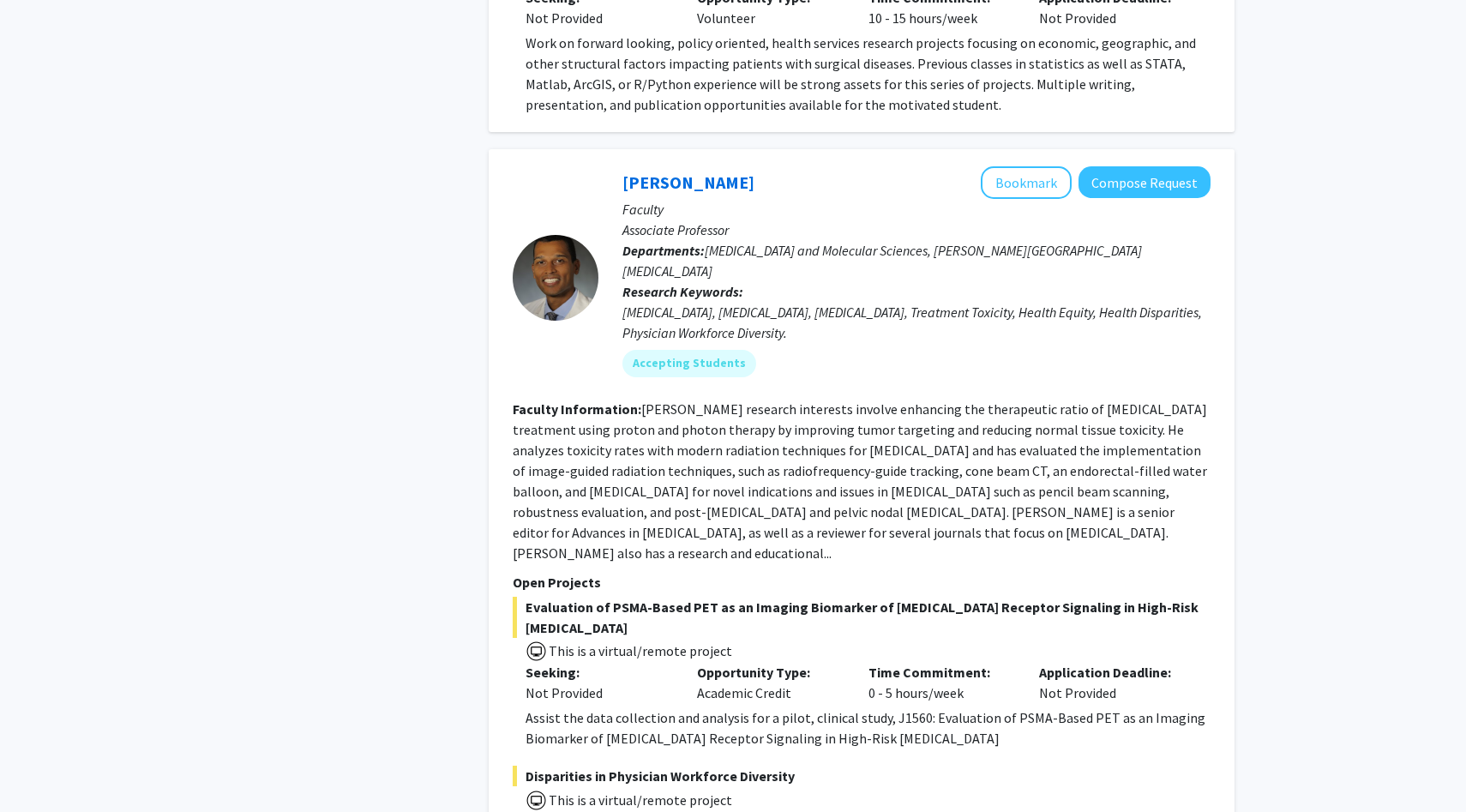
scroll to position [4867, 0]
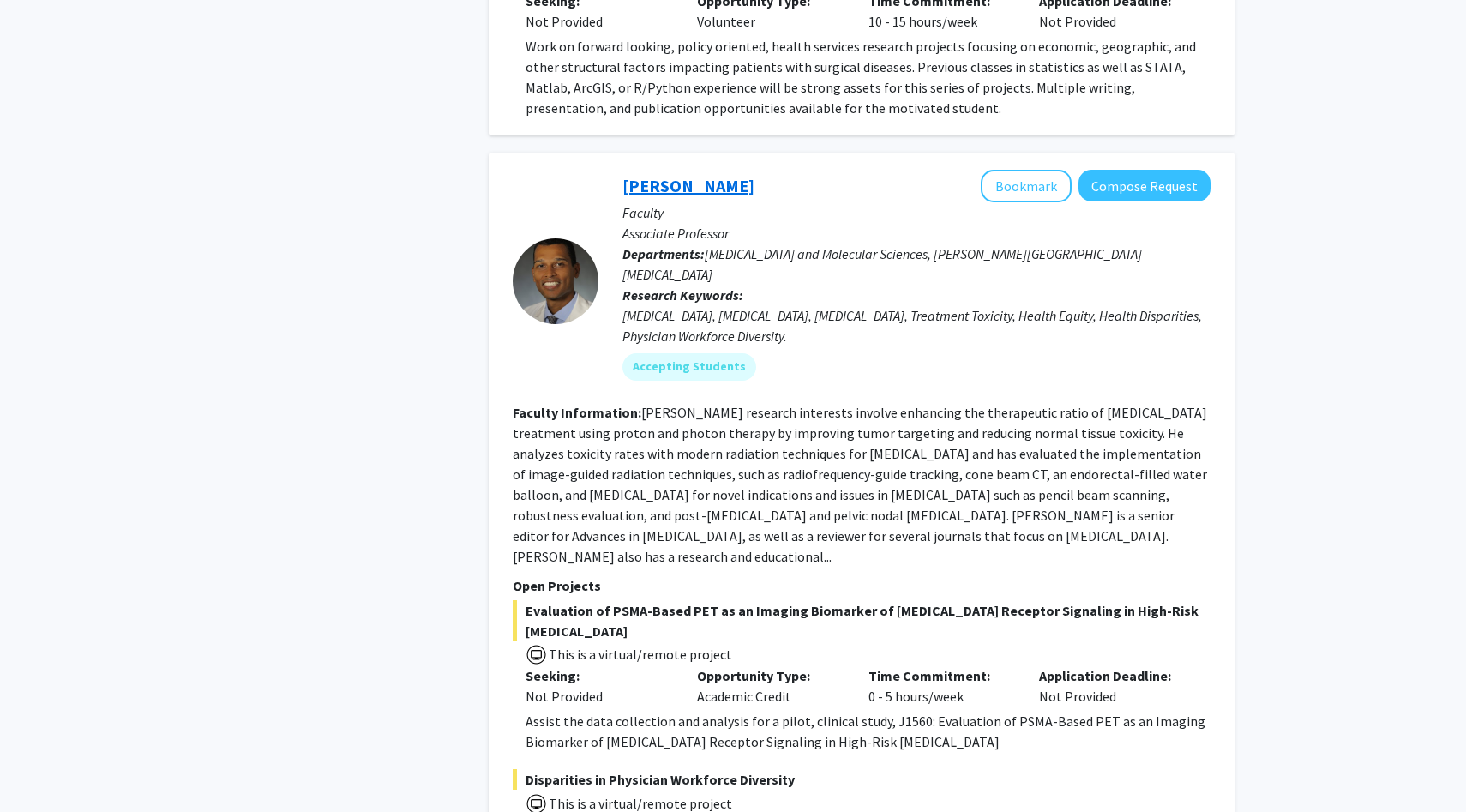
click at [724, 175] on link "Curtiland Deville" at bounding box center [689, 185] width 132 height 21
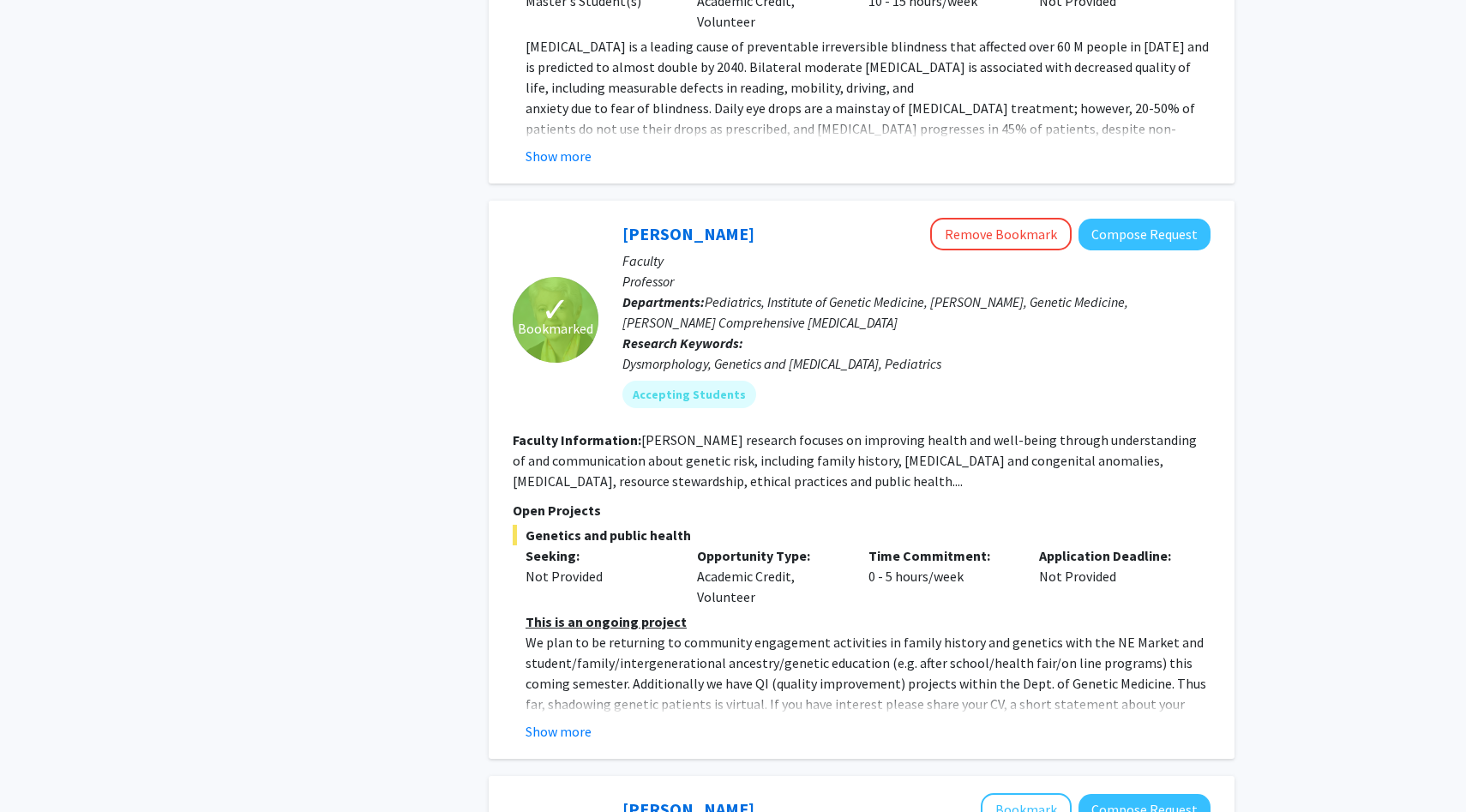
scroll to position [6688, 0]
click at [705, 222] on link "Joann Bodurtha" at bounding box center [689, 232] width 132 height 21
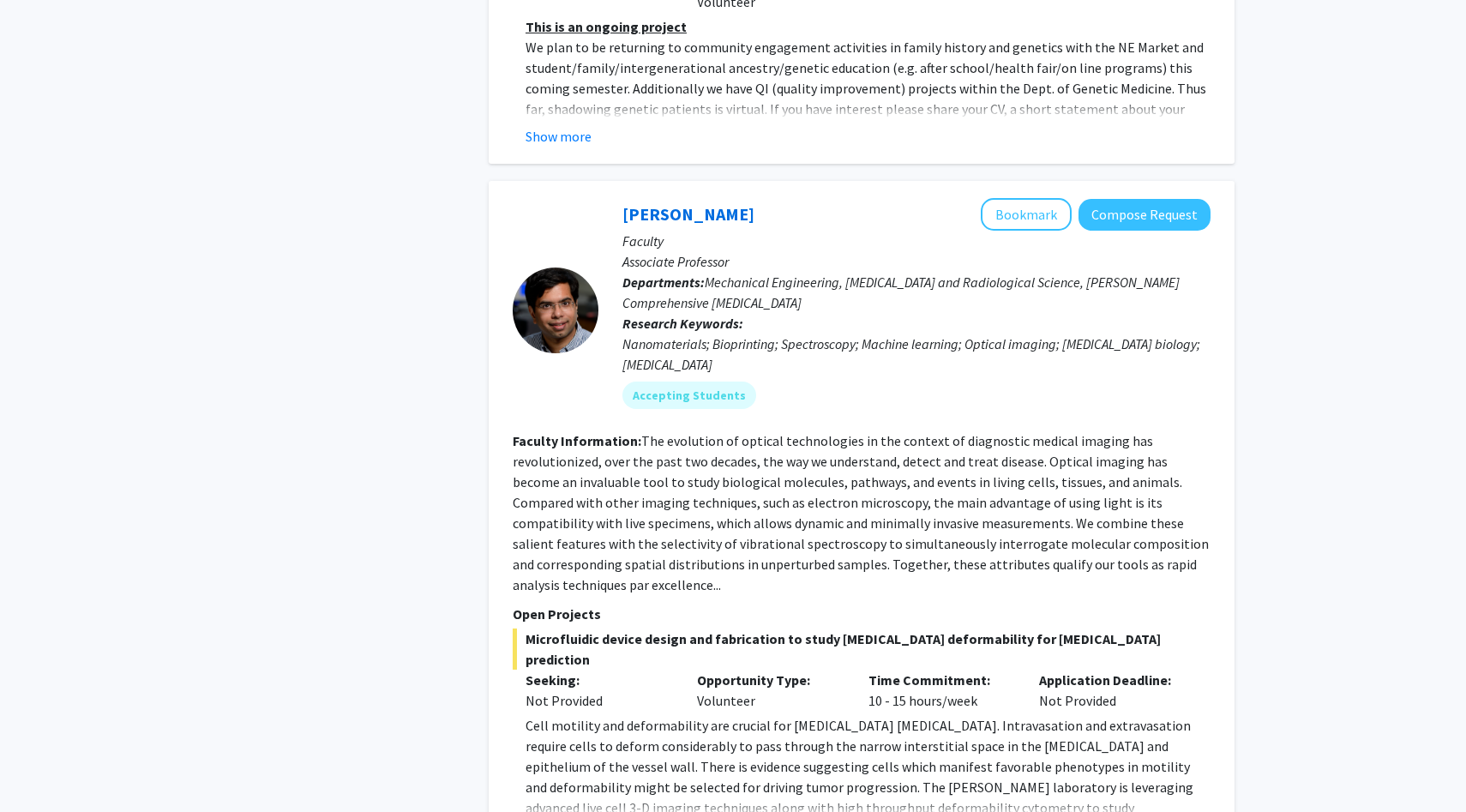
scroll to position [7214, 0]
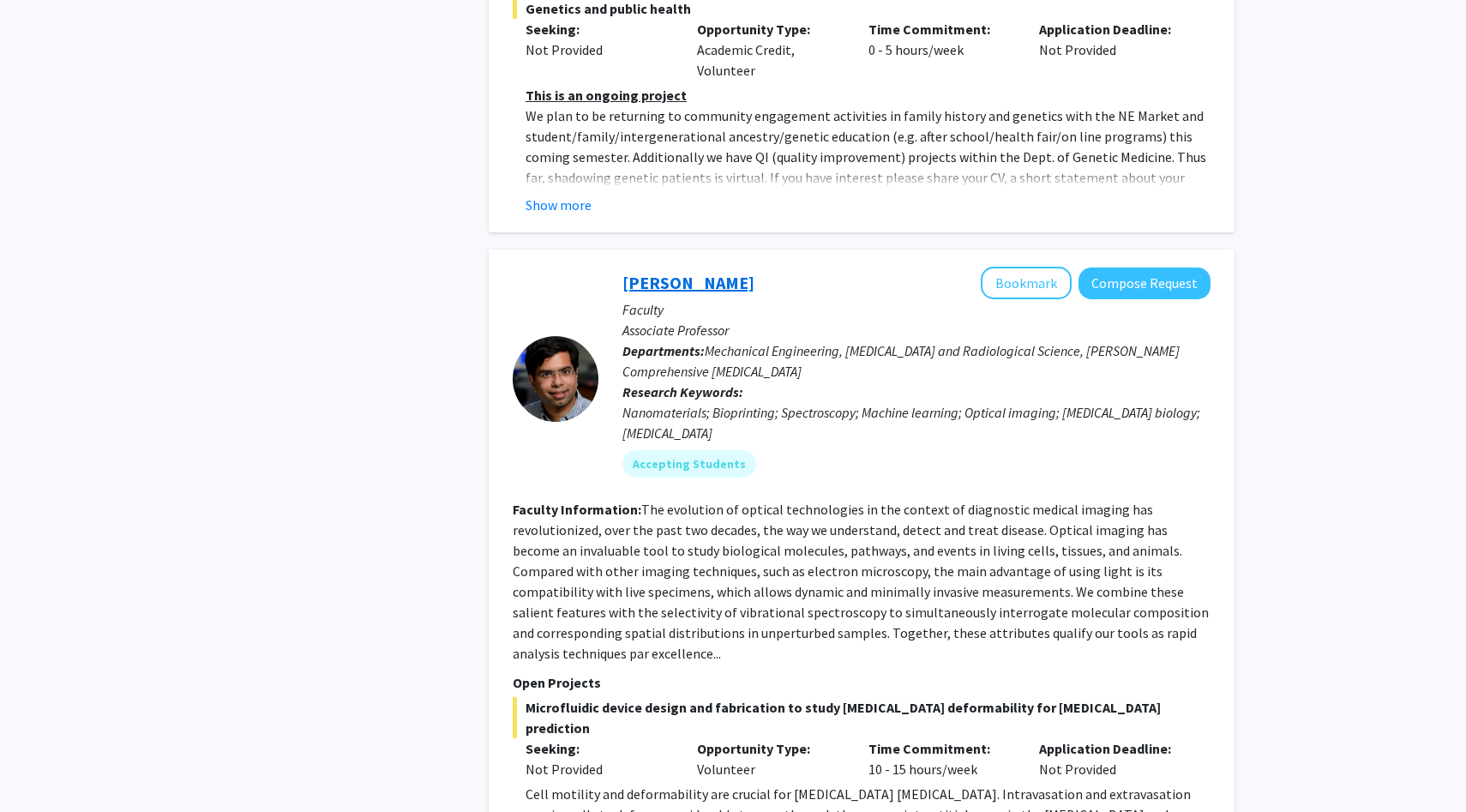
click at [685, 272] on link "Ishan Barman" at bounding box center [689, 282] width 132 height 21
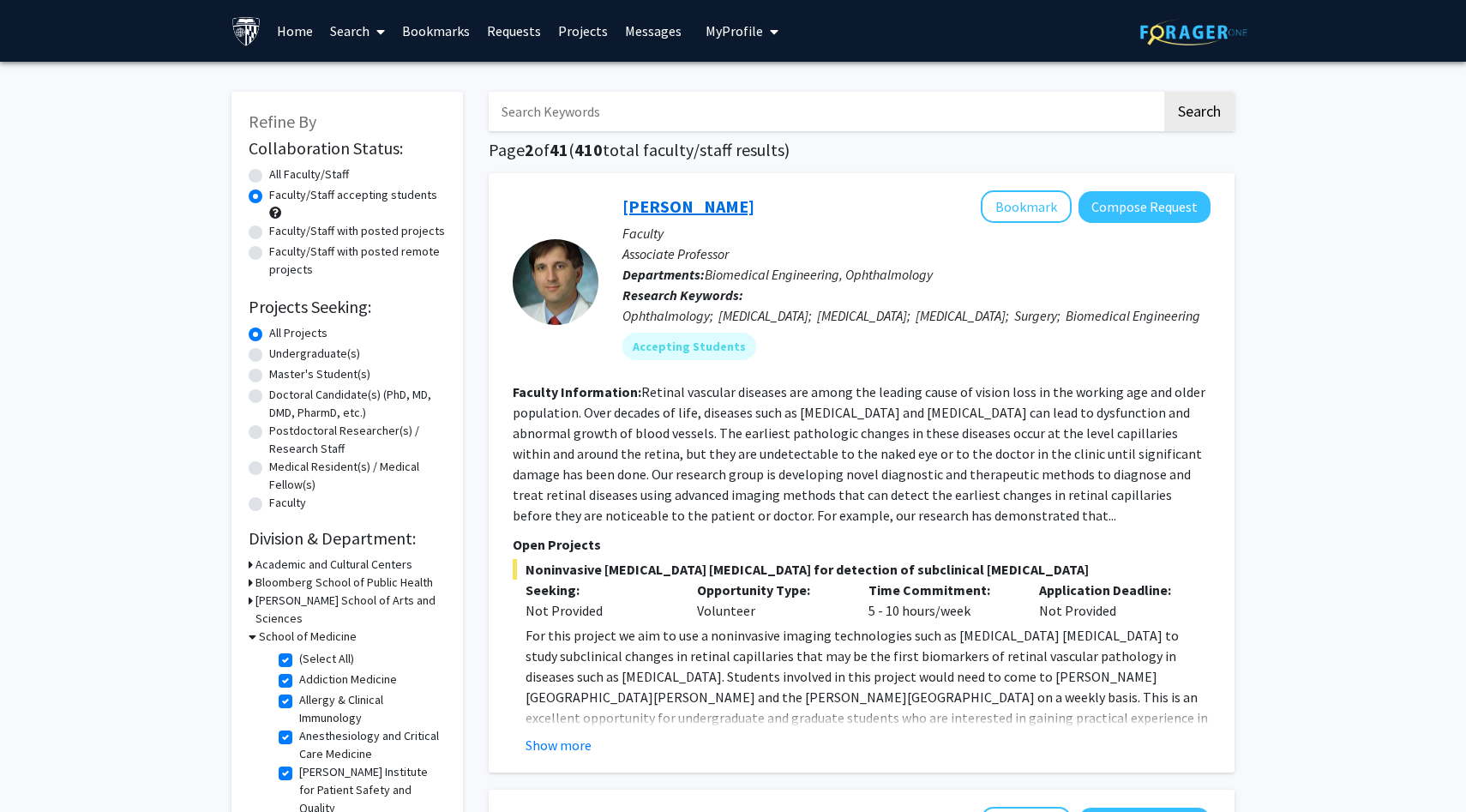
click at [700, 204] on link "Amir Kashani" at bounding box center [689, 206] width 132 height 21
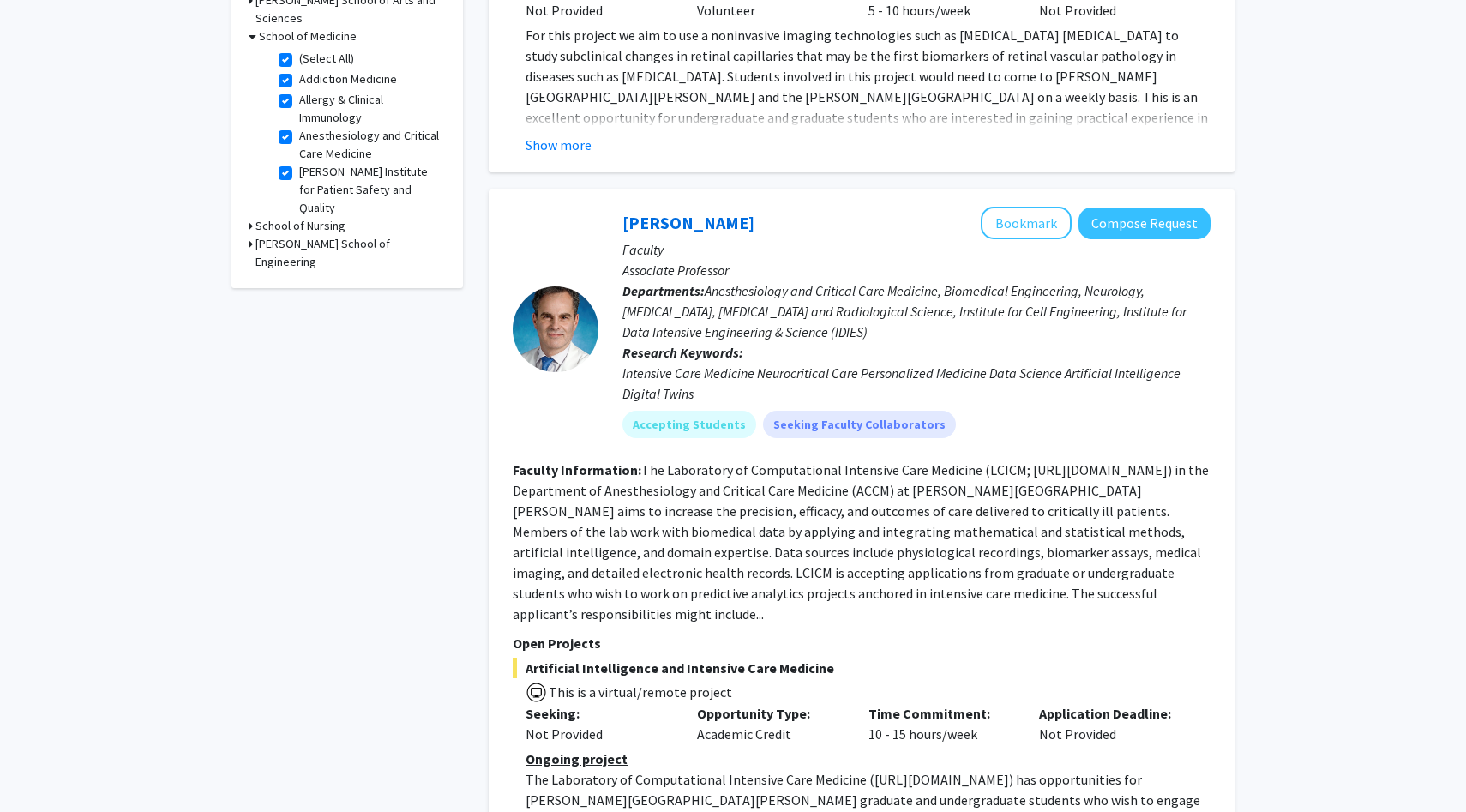
scroll to position [624, 0]
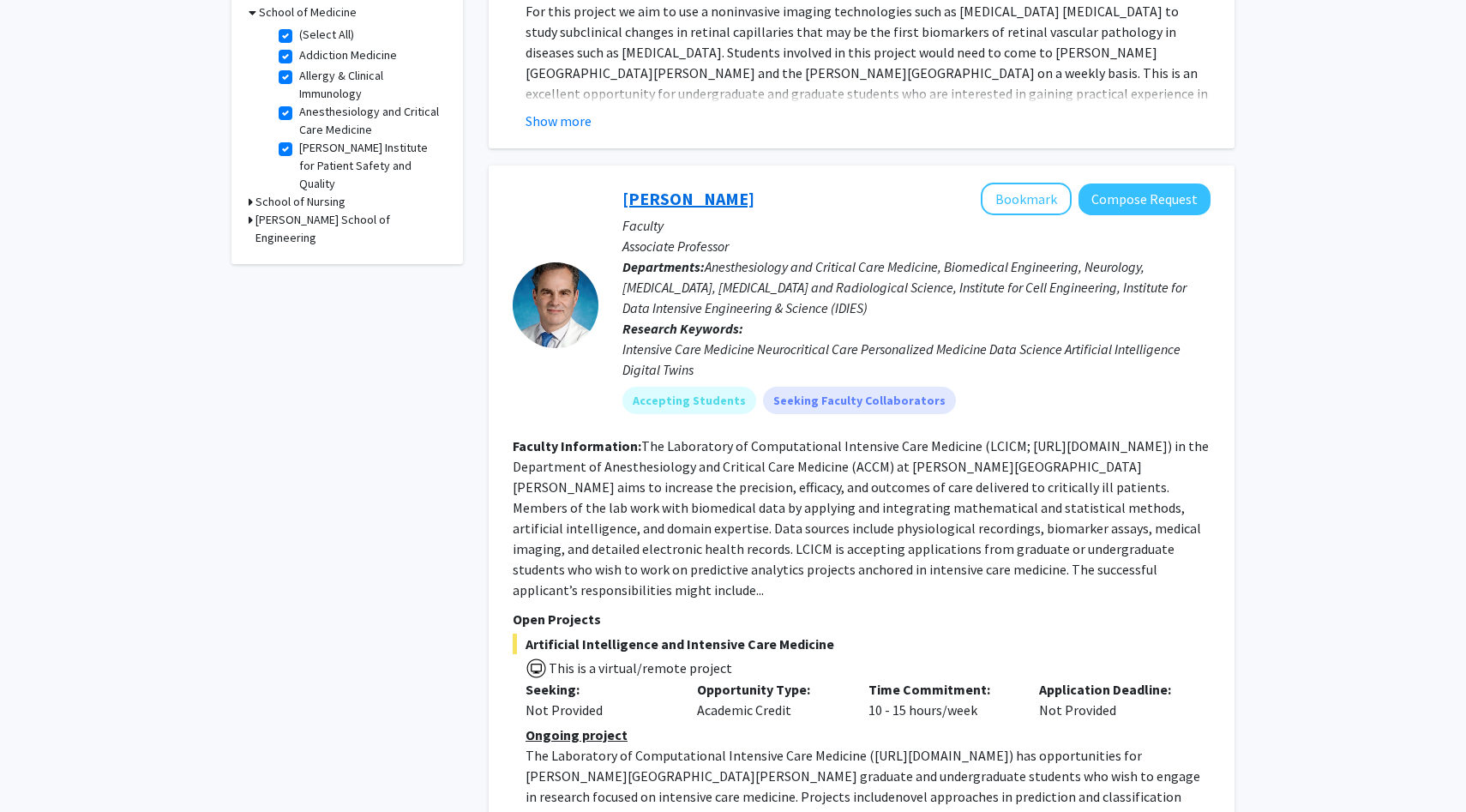
click at [701, 209] on link "Robert Stevens" at bounding box center [689, 198] width 132 height 21
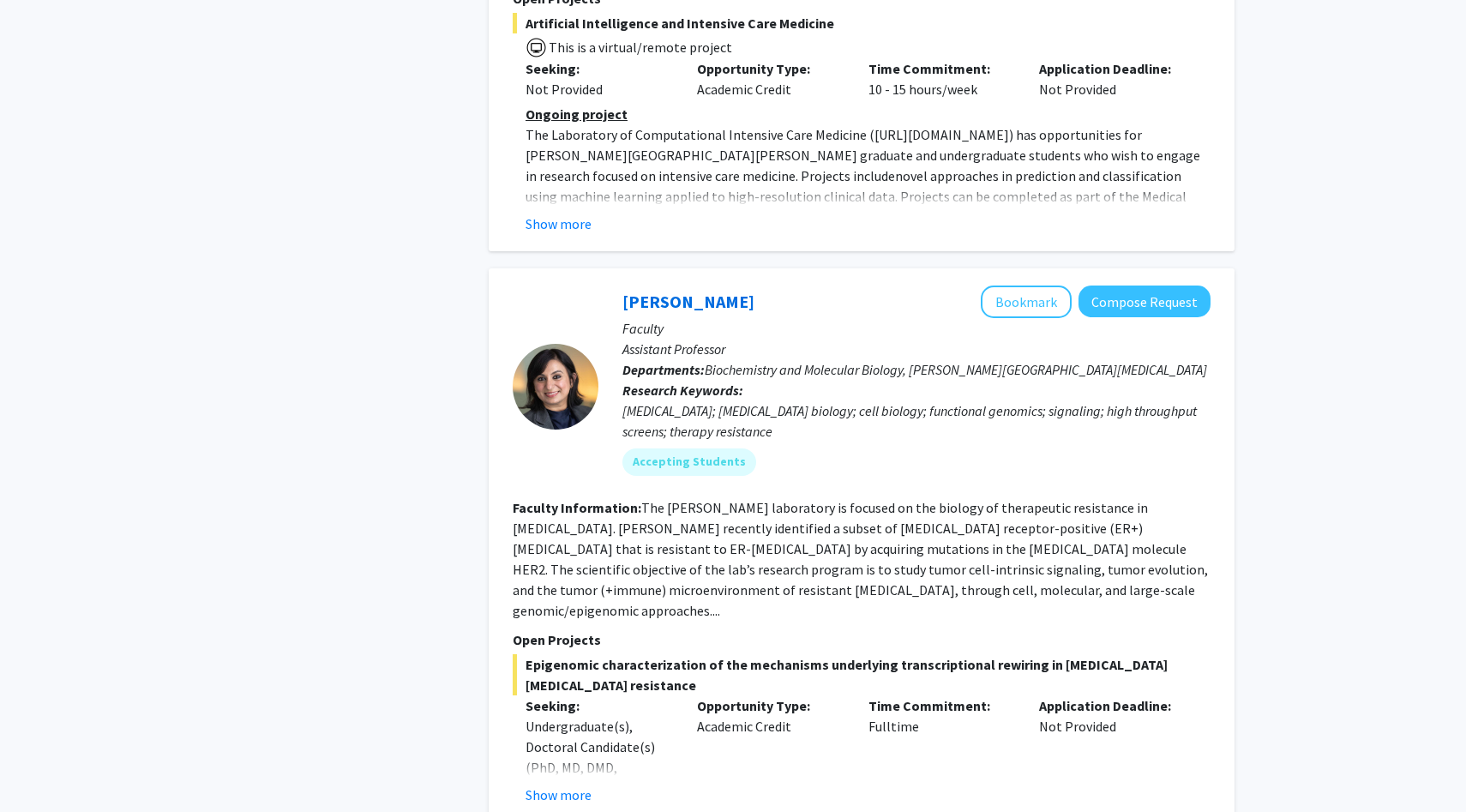
scroll to position [1257, 0]
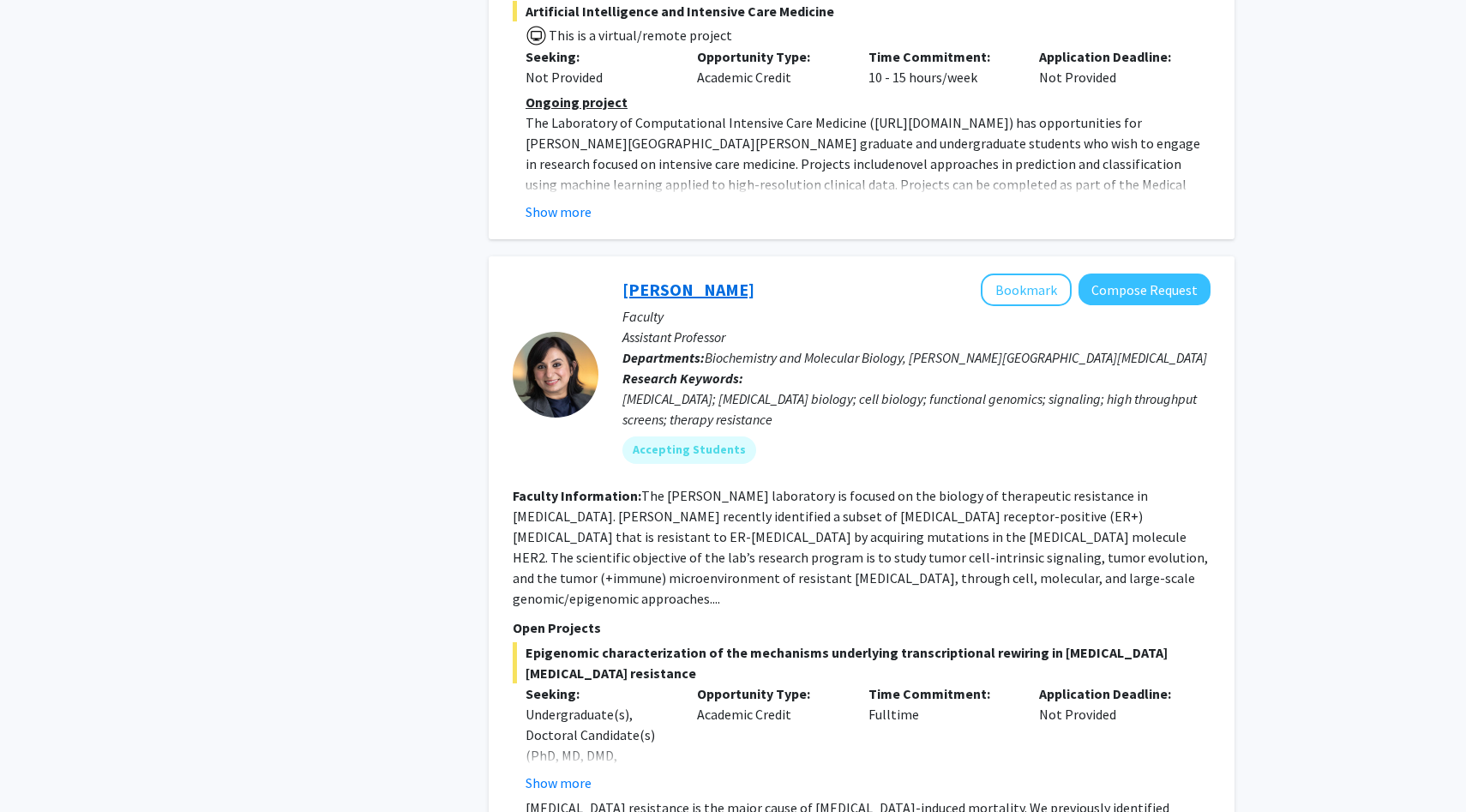
click at [684, 290] on link "Utthara Nayar" at bounding box center [689, 289] width 132 height 21
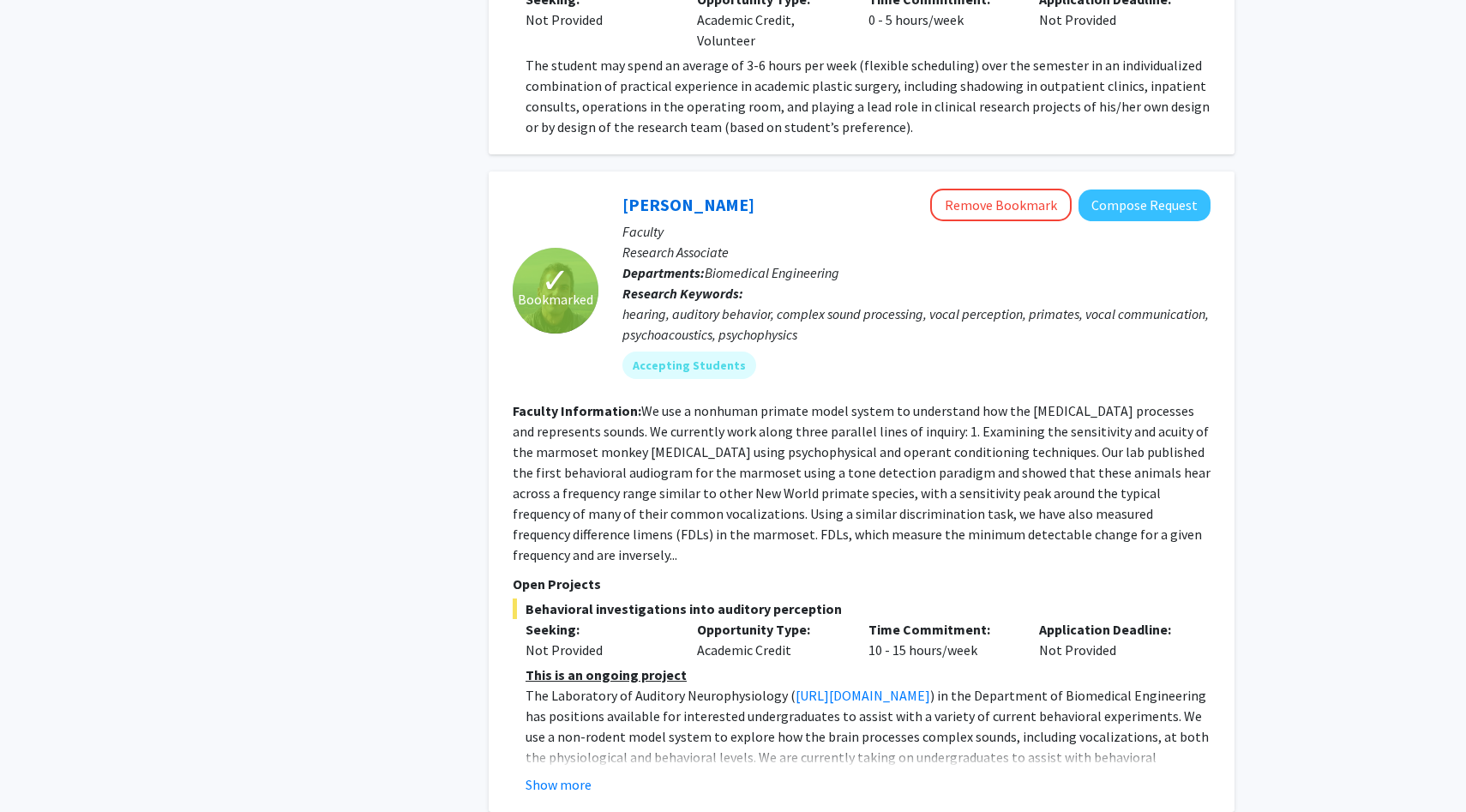
scroll to position [3964, 0]
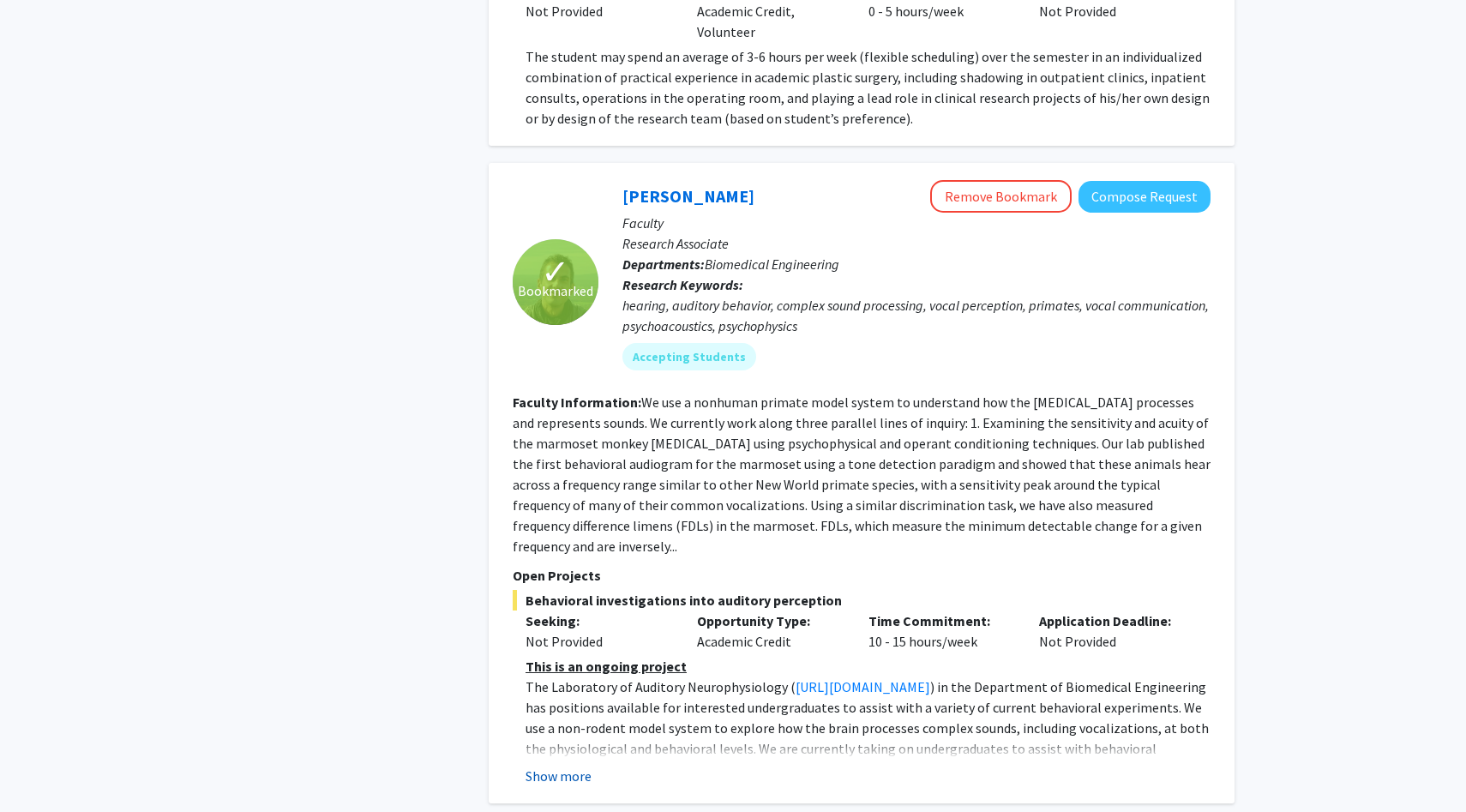
click at [554, 765] on button "Show more" at bounding box center [559, 775] width 66 height 21
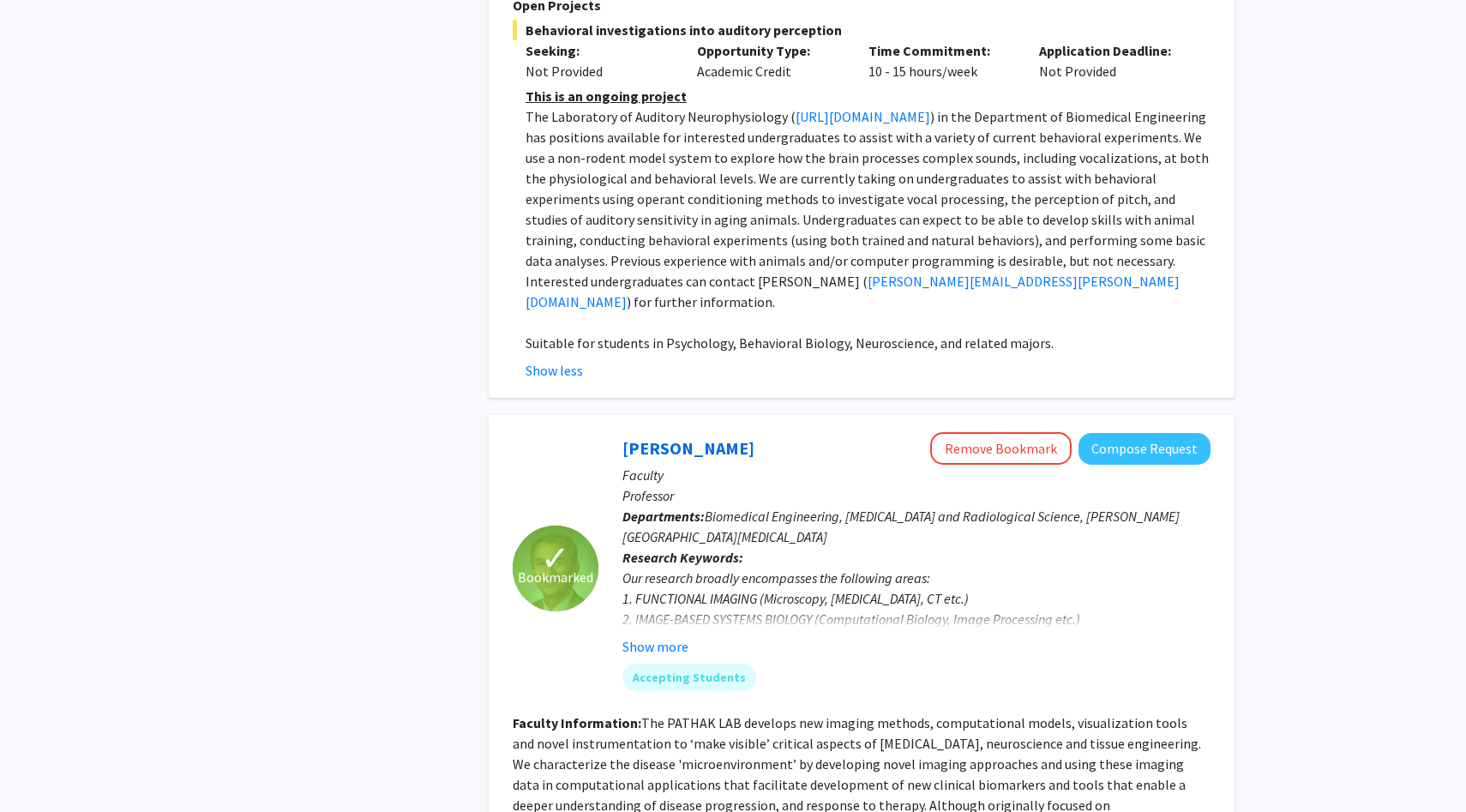
scroll to position [4832, 0]
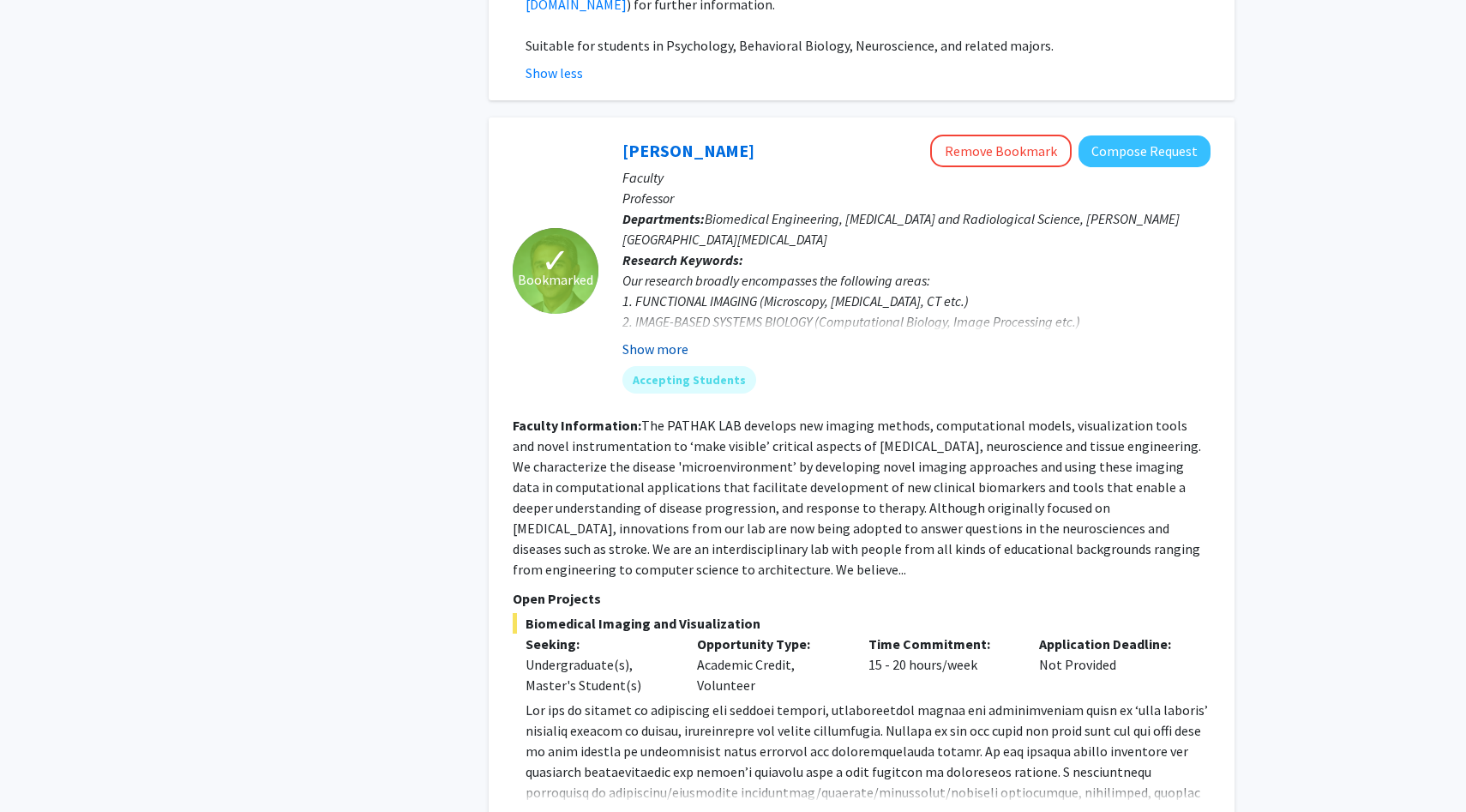
click at [673, 339] on button "Show more" at bounding box center [656, 349] width 66 height 21
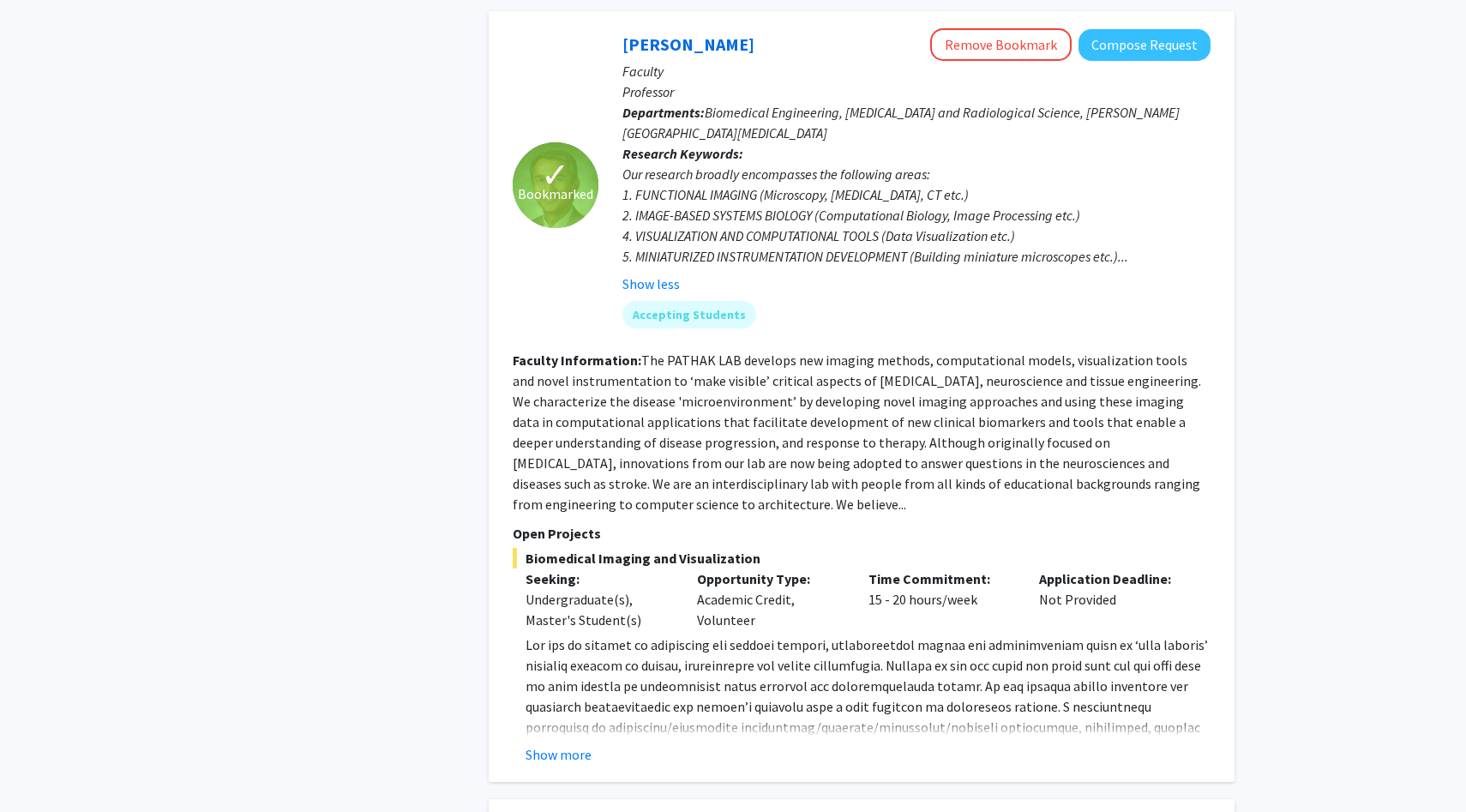
scroll to position [4765, 0]
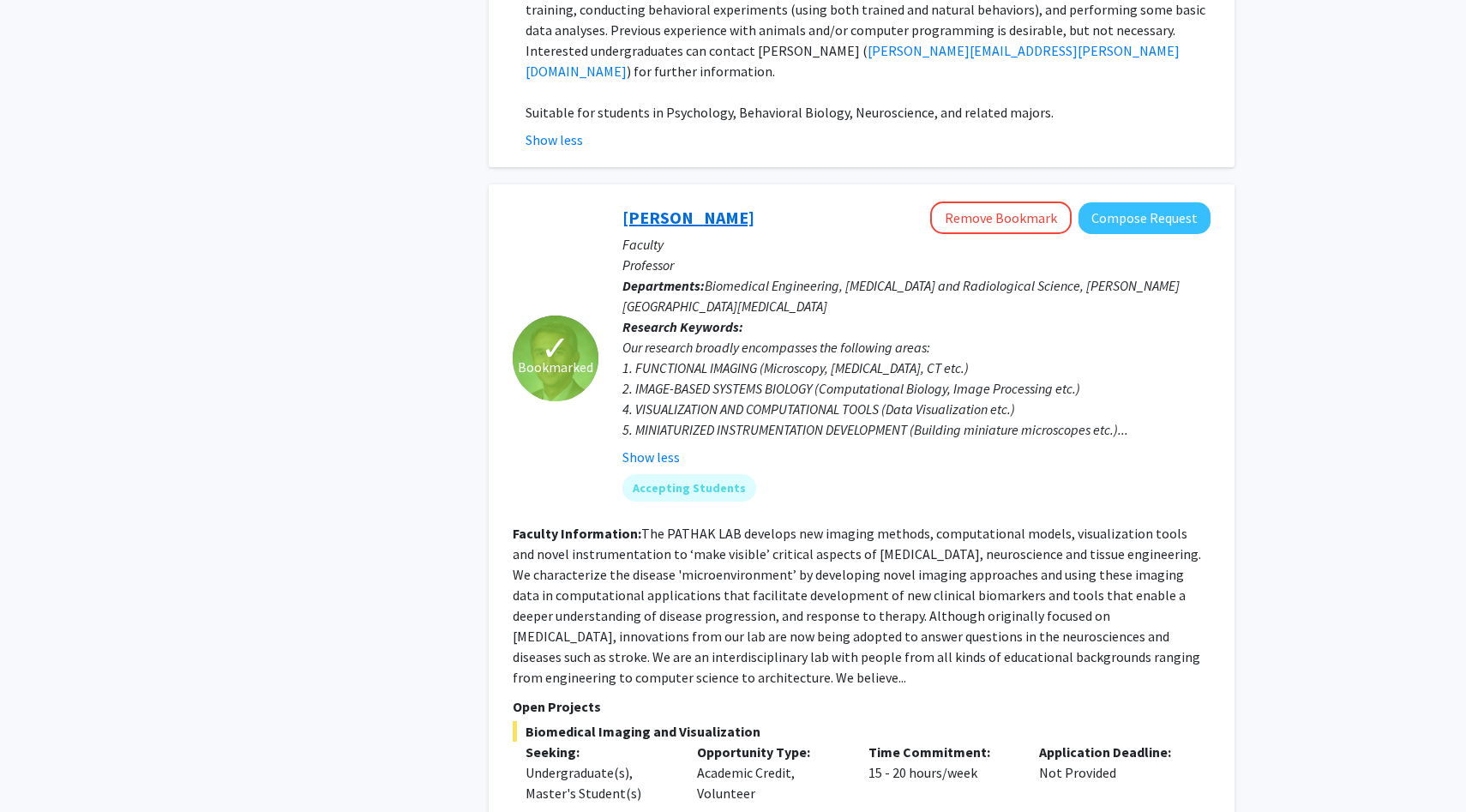
click at [698, 206] on link "Arvind Pathak" at bounding box center [689, 216] width 132 height 21
click at [803, 470] on div "Accepting Students" at bounding box center [917, 488] width 596 height 35
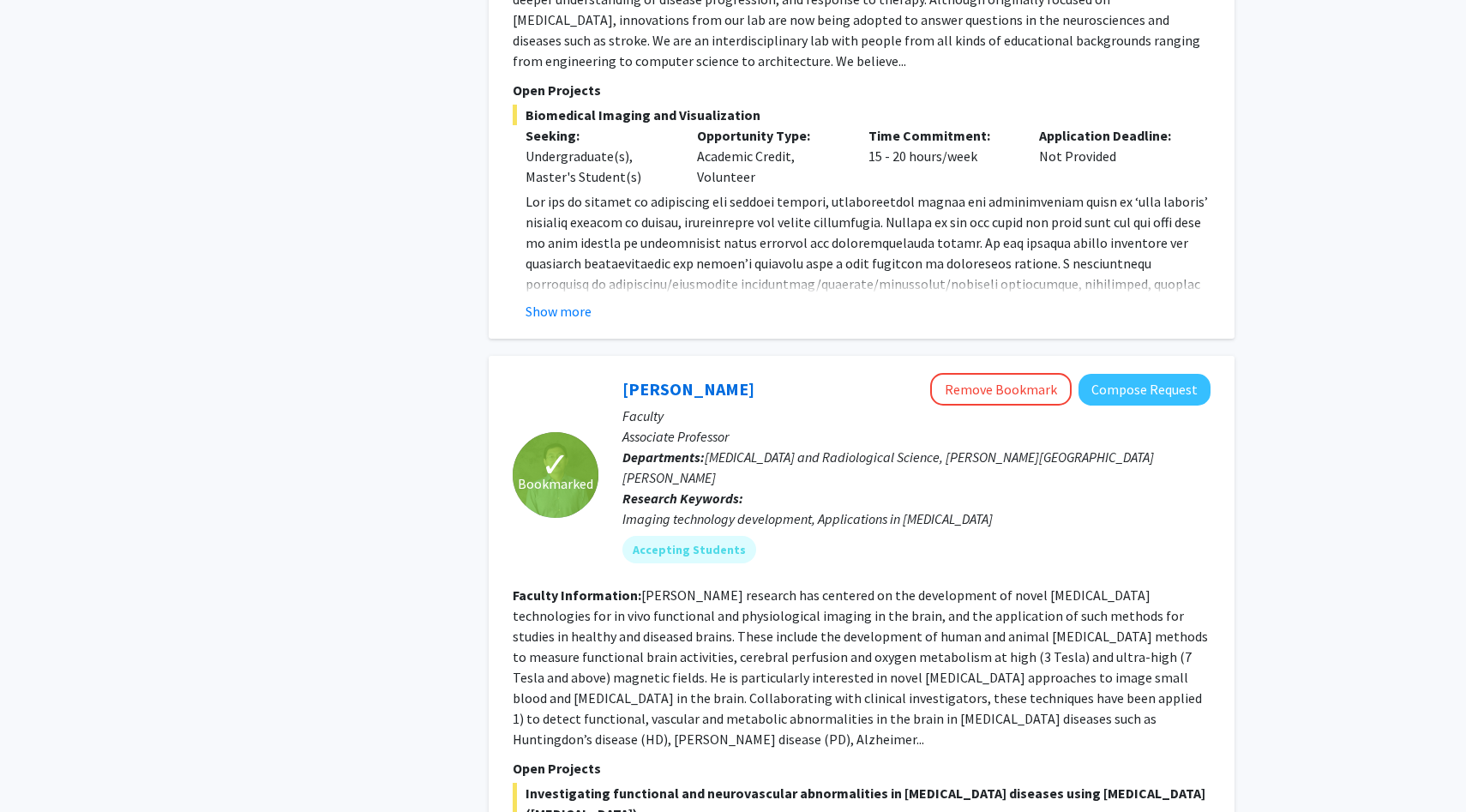
scroll to position [5495, 0]
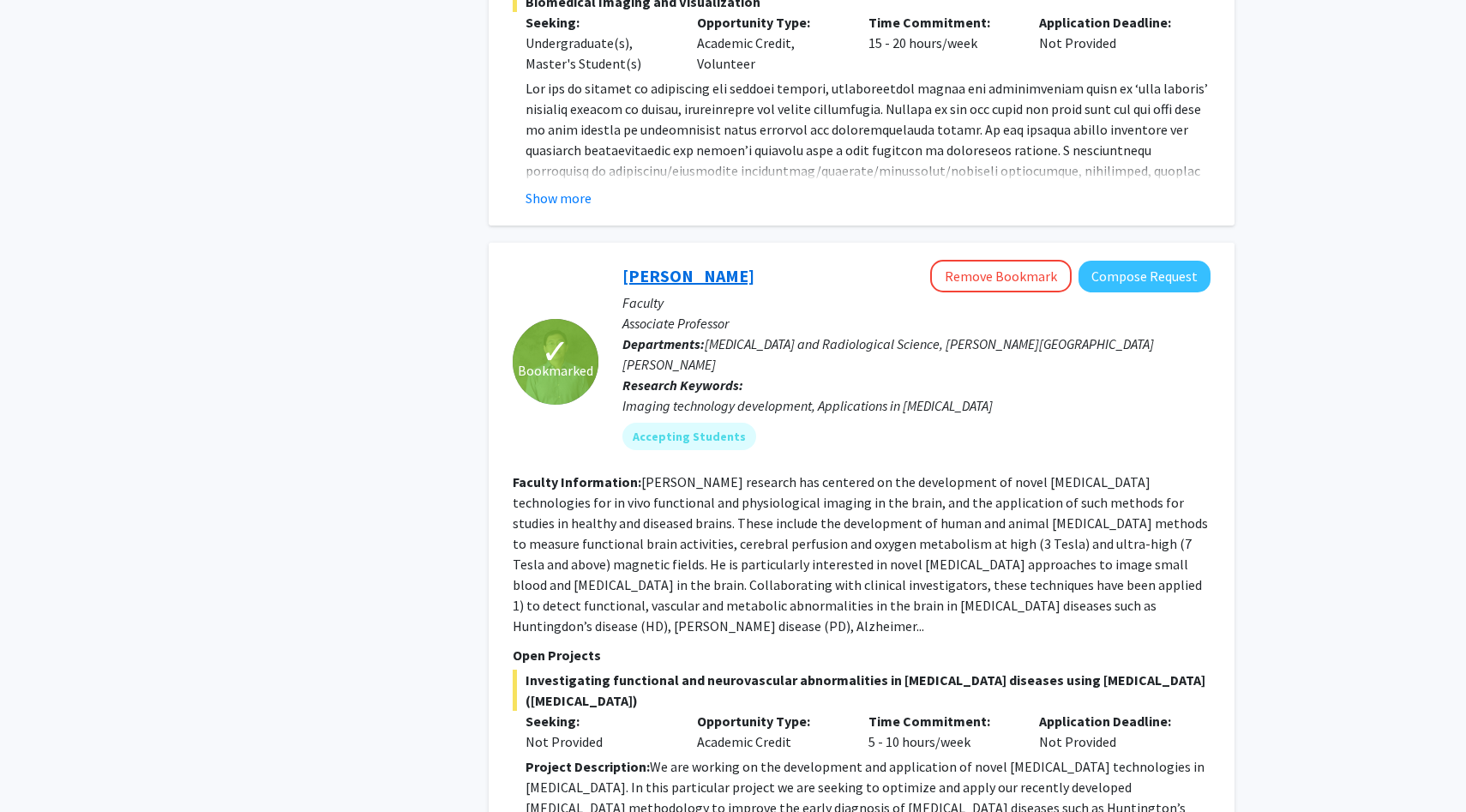
click at [660, 265] on link "Jun Hua" at bounding box center [689, 275] width 132 height 21
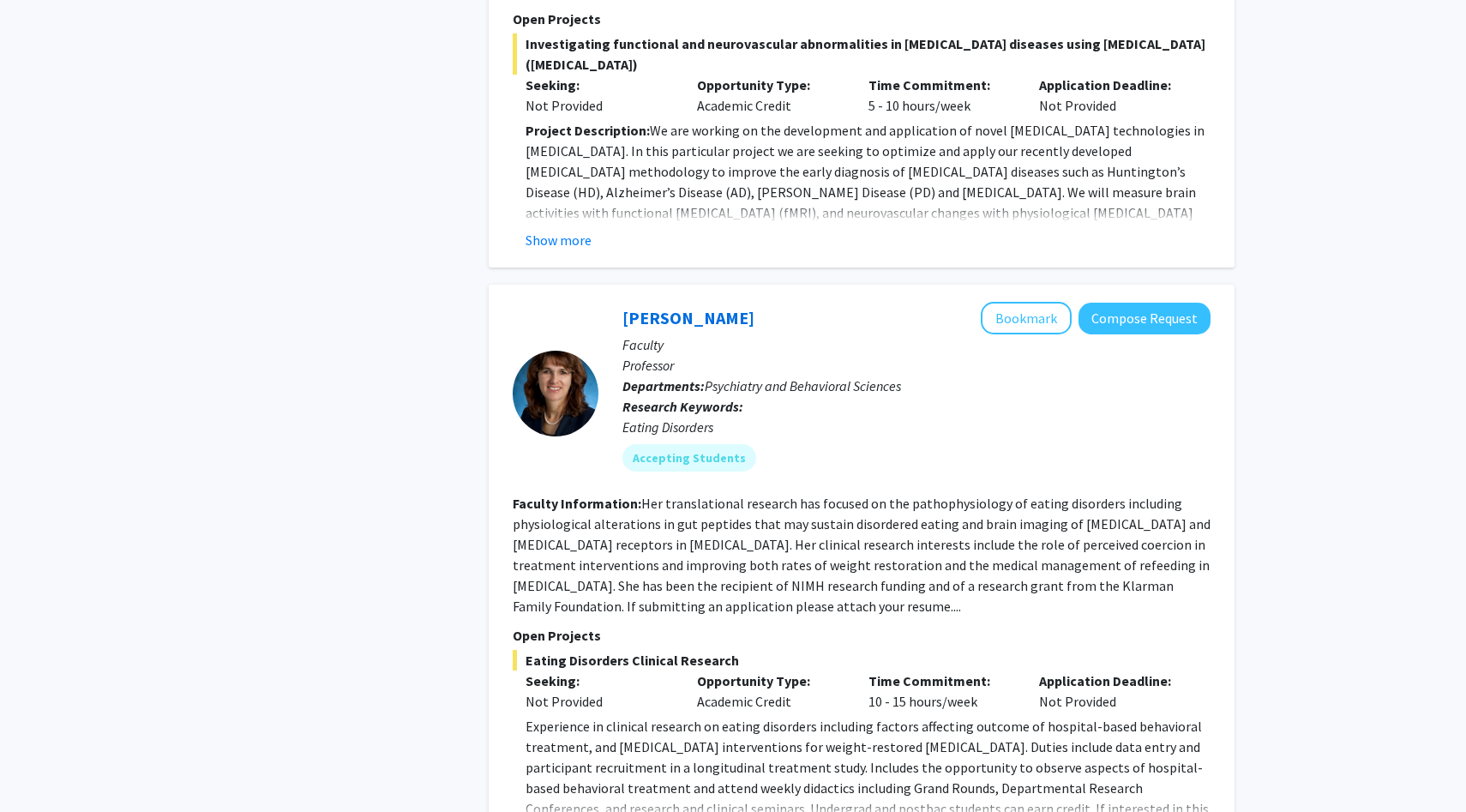
scroll to position [6133, 0]
click at [688, 305] on link "[PERSON_NAME]" at bounding box center [689, 315] width 132 height 21
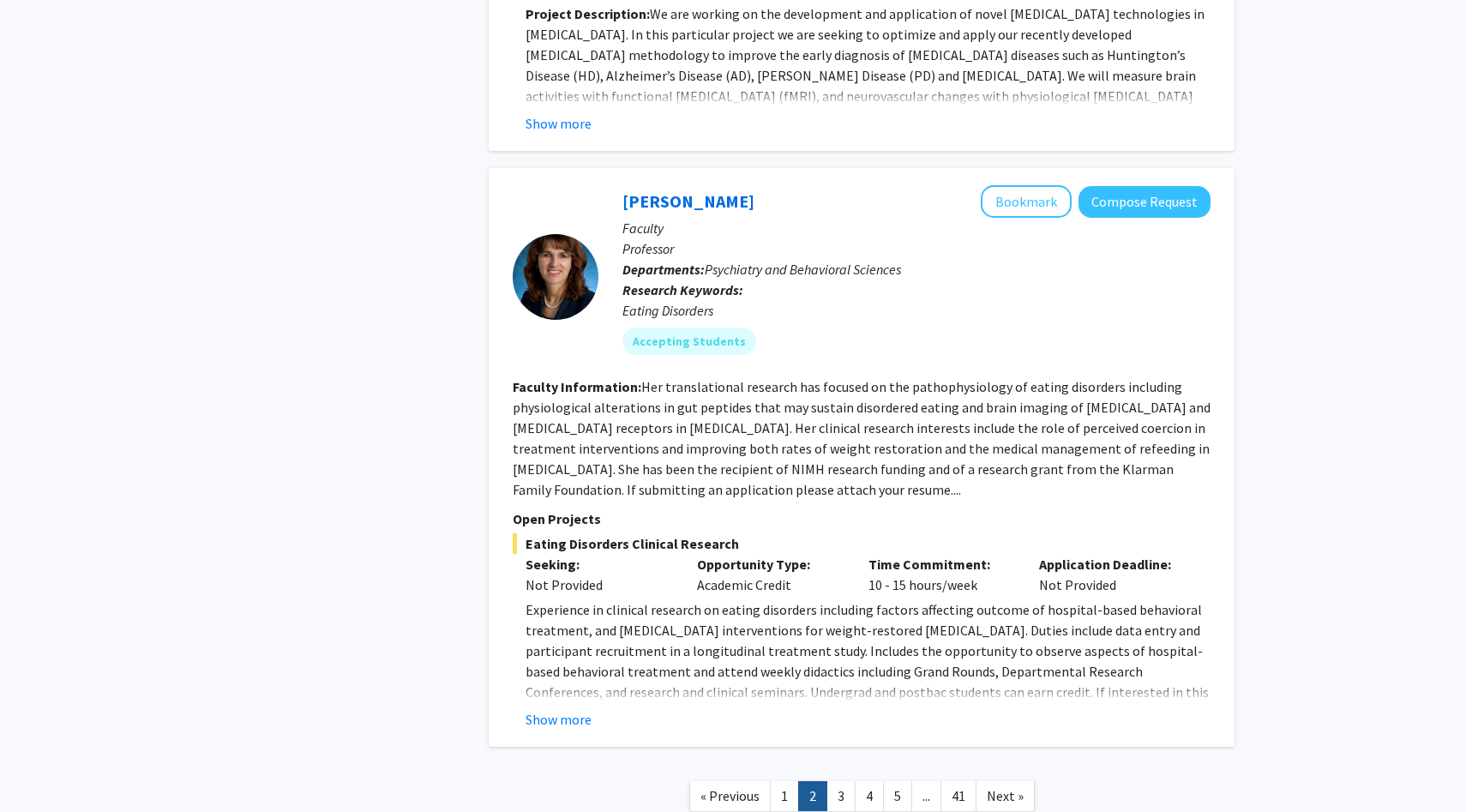
scroll to position [6248, 0]
click at [838, 780] on link "3" at bounding box center [841, 795] width 29 height 30
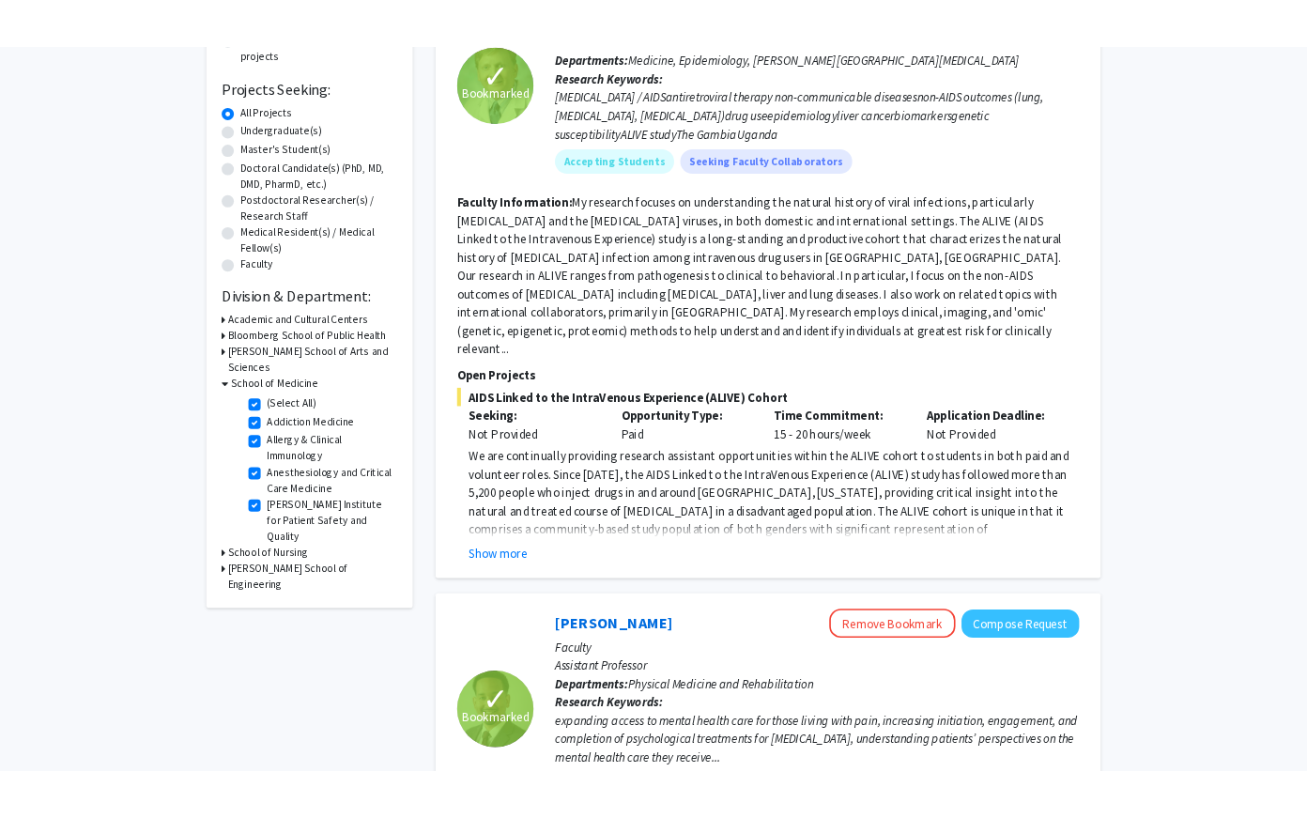
scroll to position [639, 0]
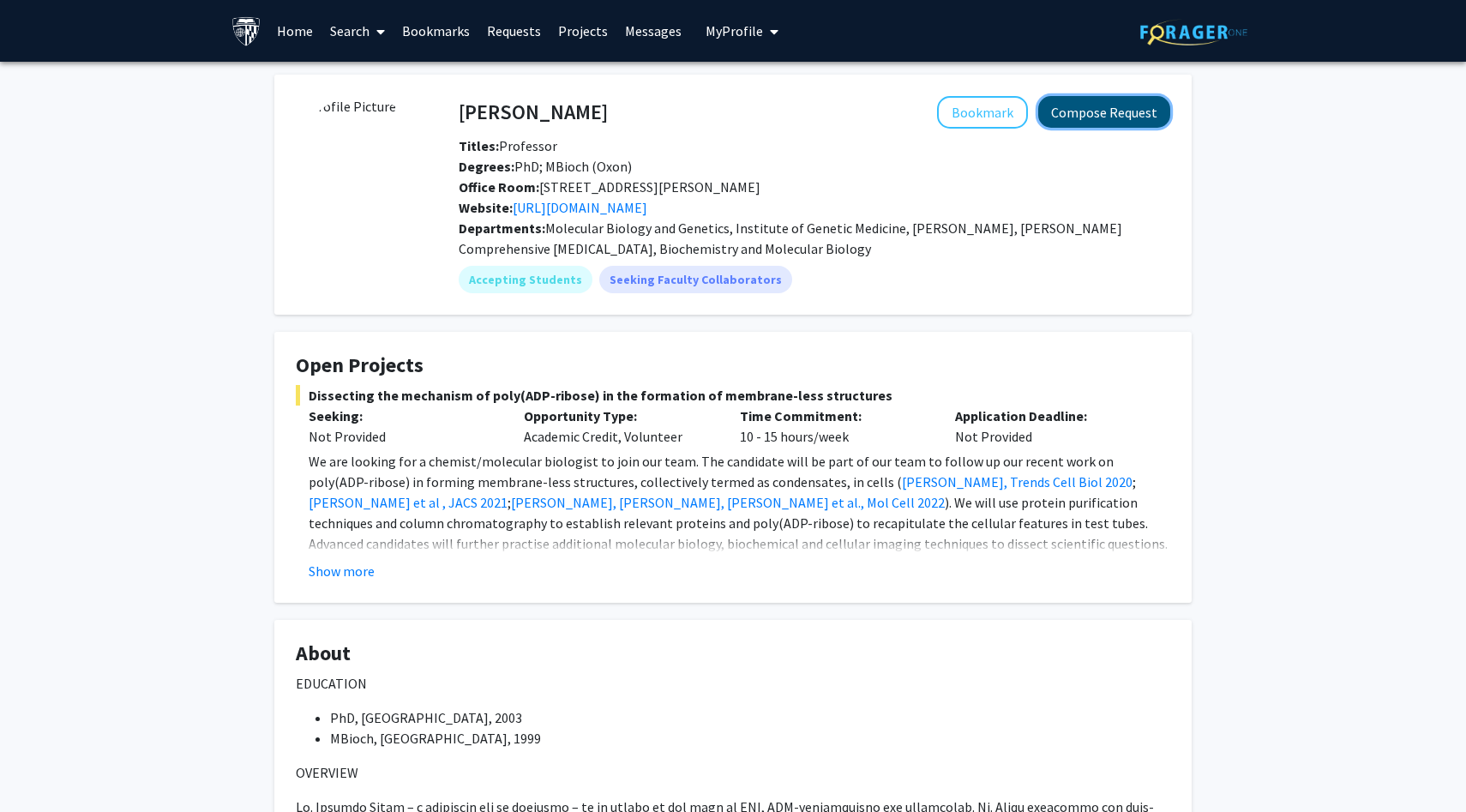
click at [1095, 117] on button "Compose Request" at bounding box center [1104, 111] width 132 height 32
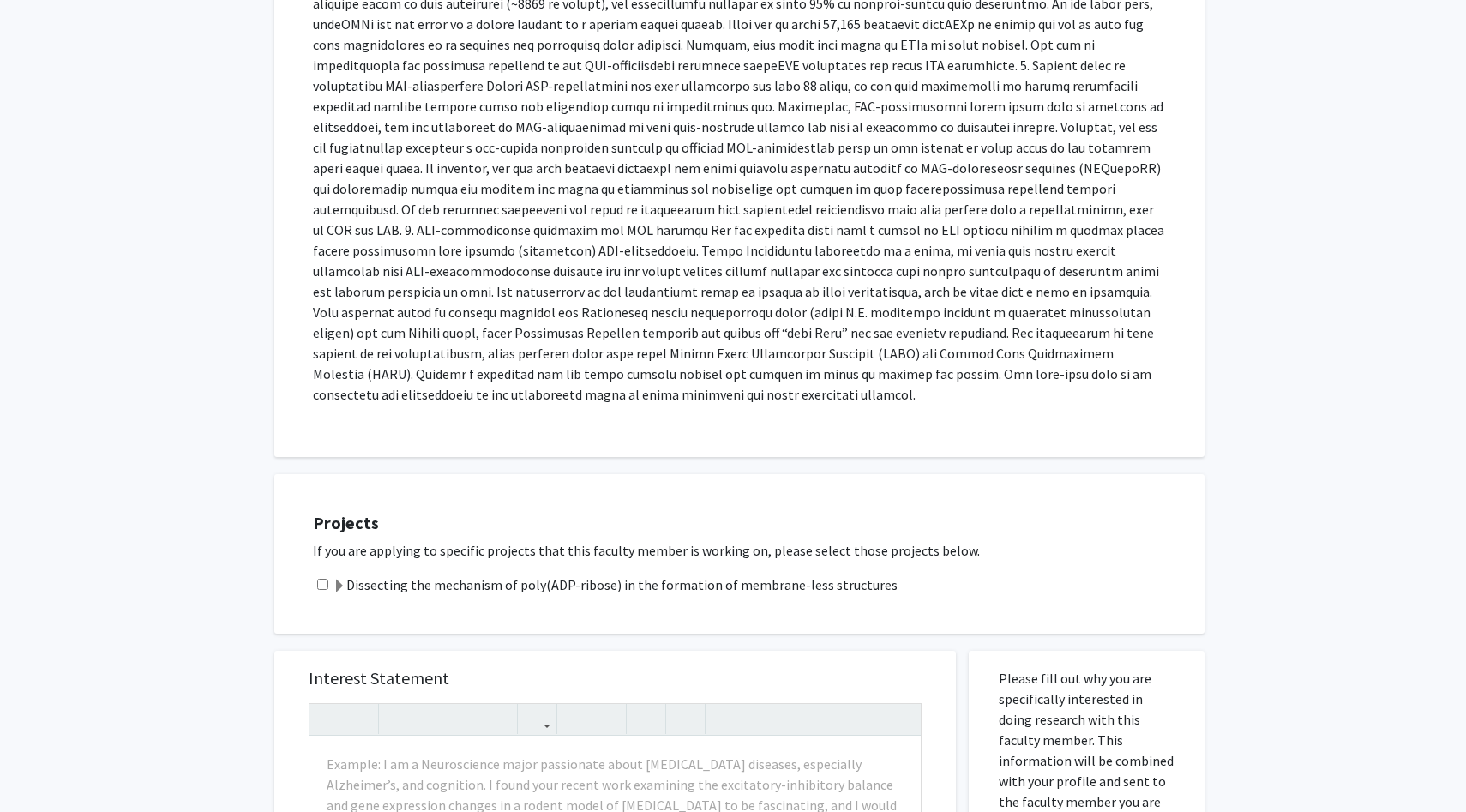
scroll to position [559, 0]
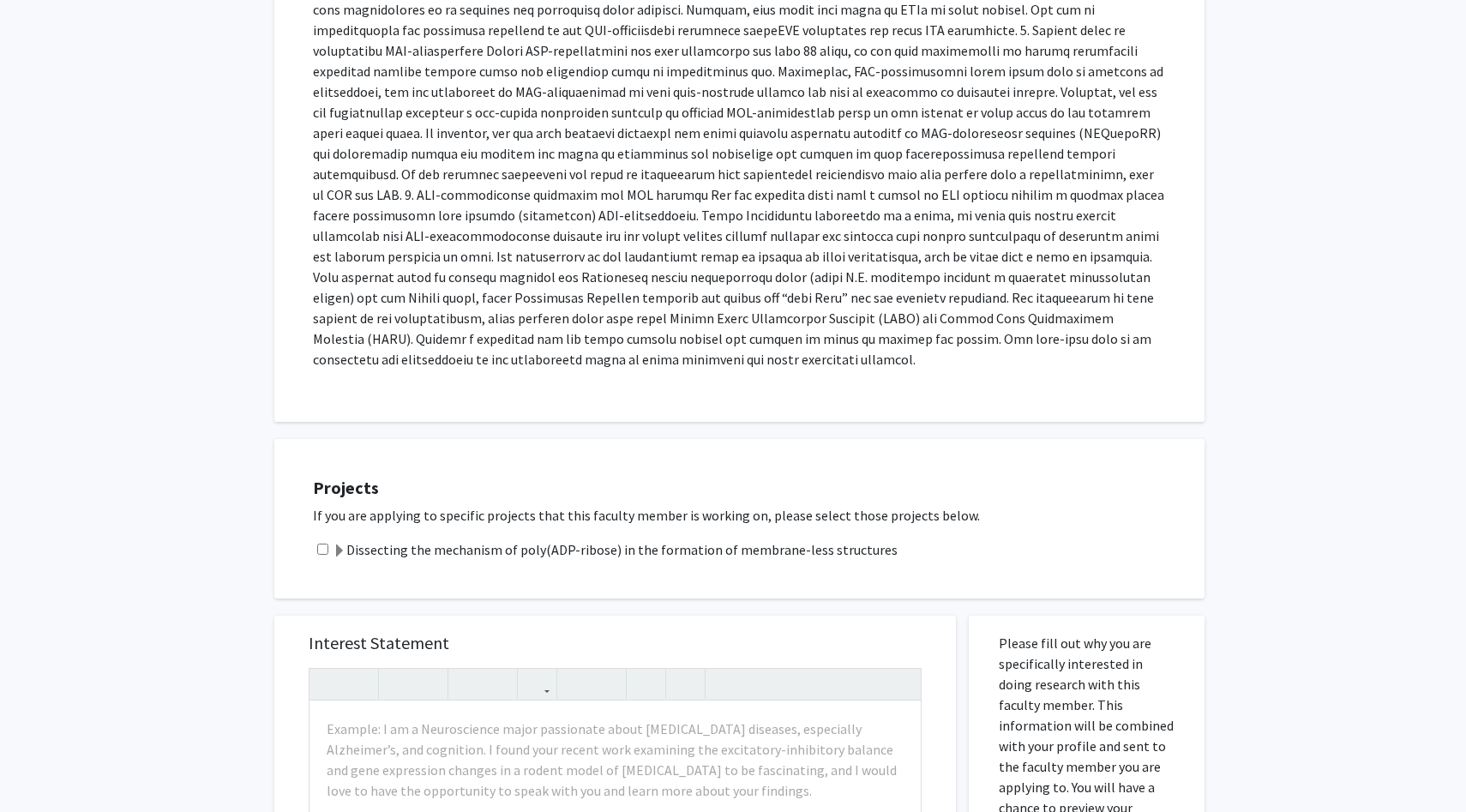
click at [596, 540] on label "Dissecting the mechanism of poly(ADP-ribose) in the formation of membrane-less …" at bounding box center [615, 550] width 565 height 21
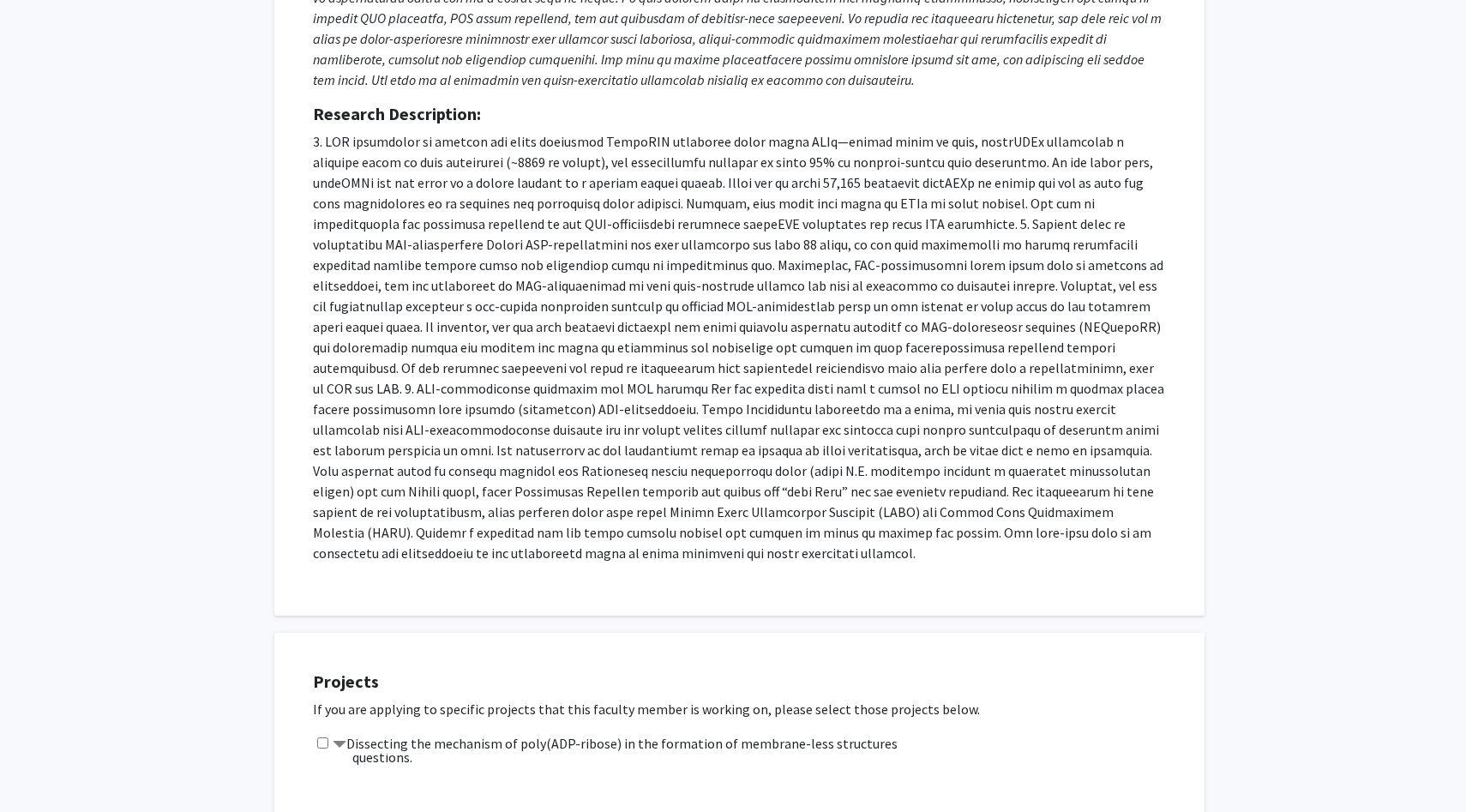
scroll to position [538, 0]
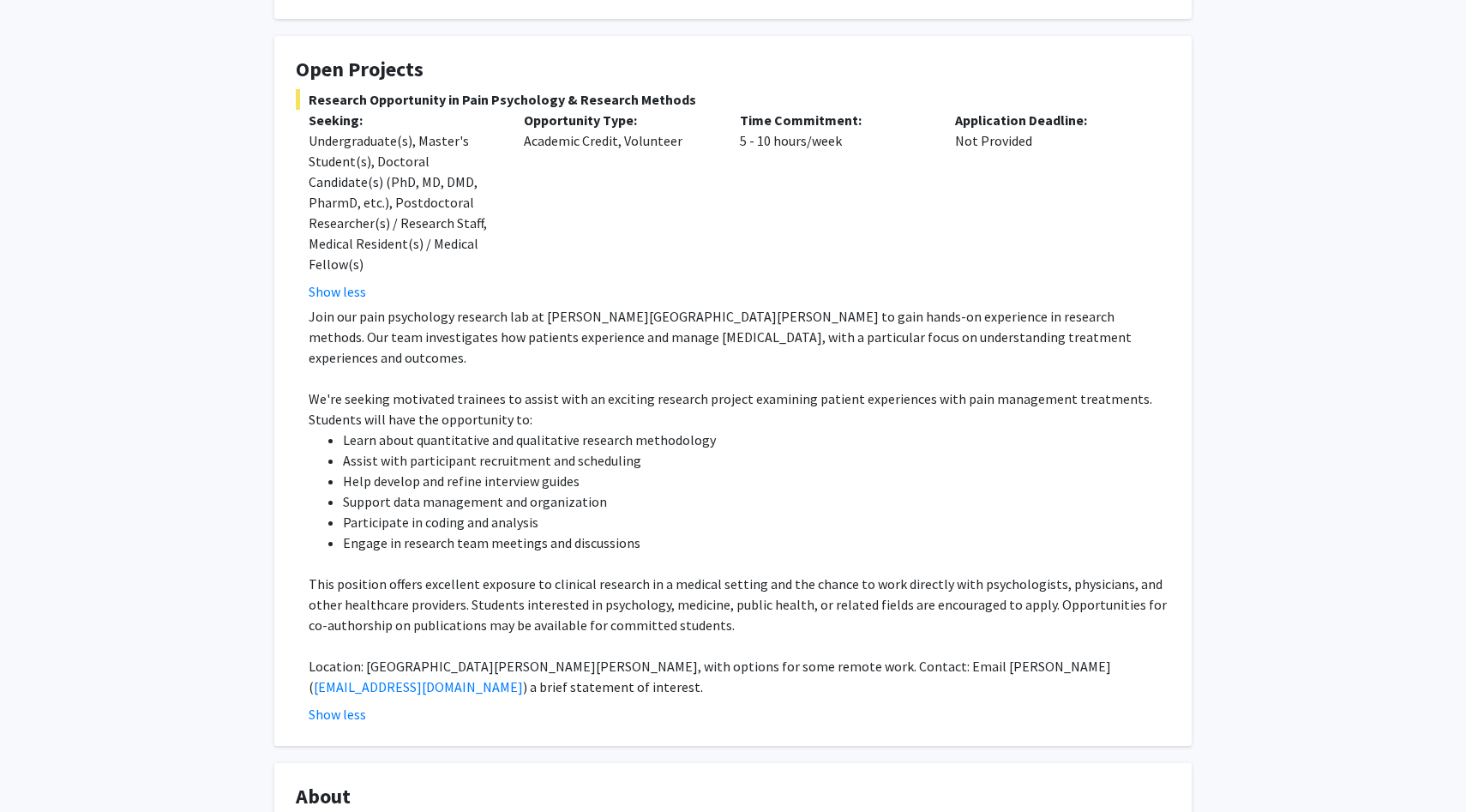
scroll to position [297, 0]
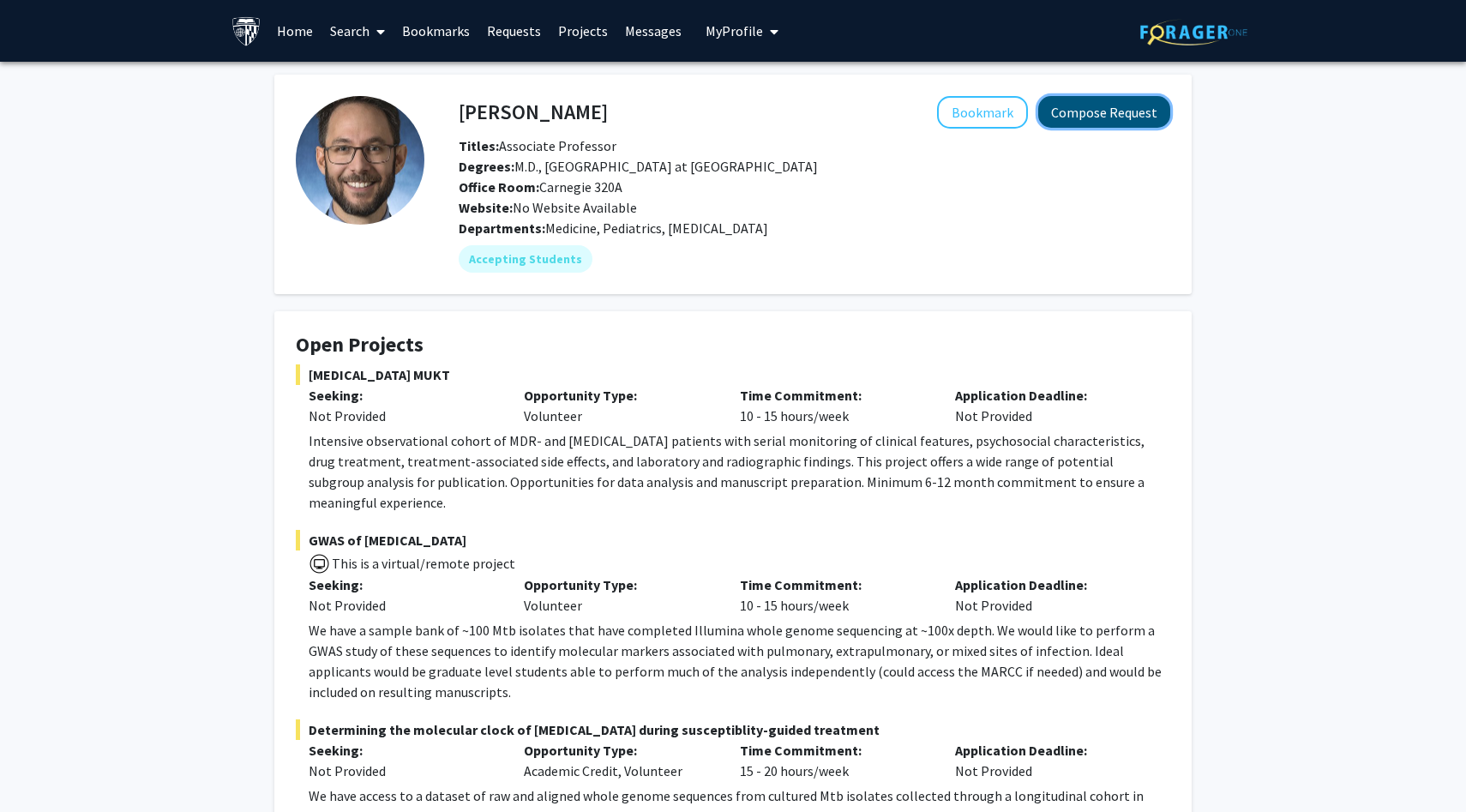
click at [1070, 116] on button "Compose Request" at bounding box center [1104, 111] width 132 height 32
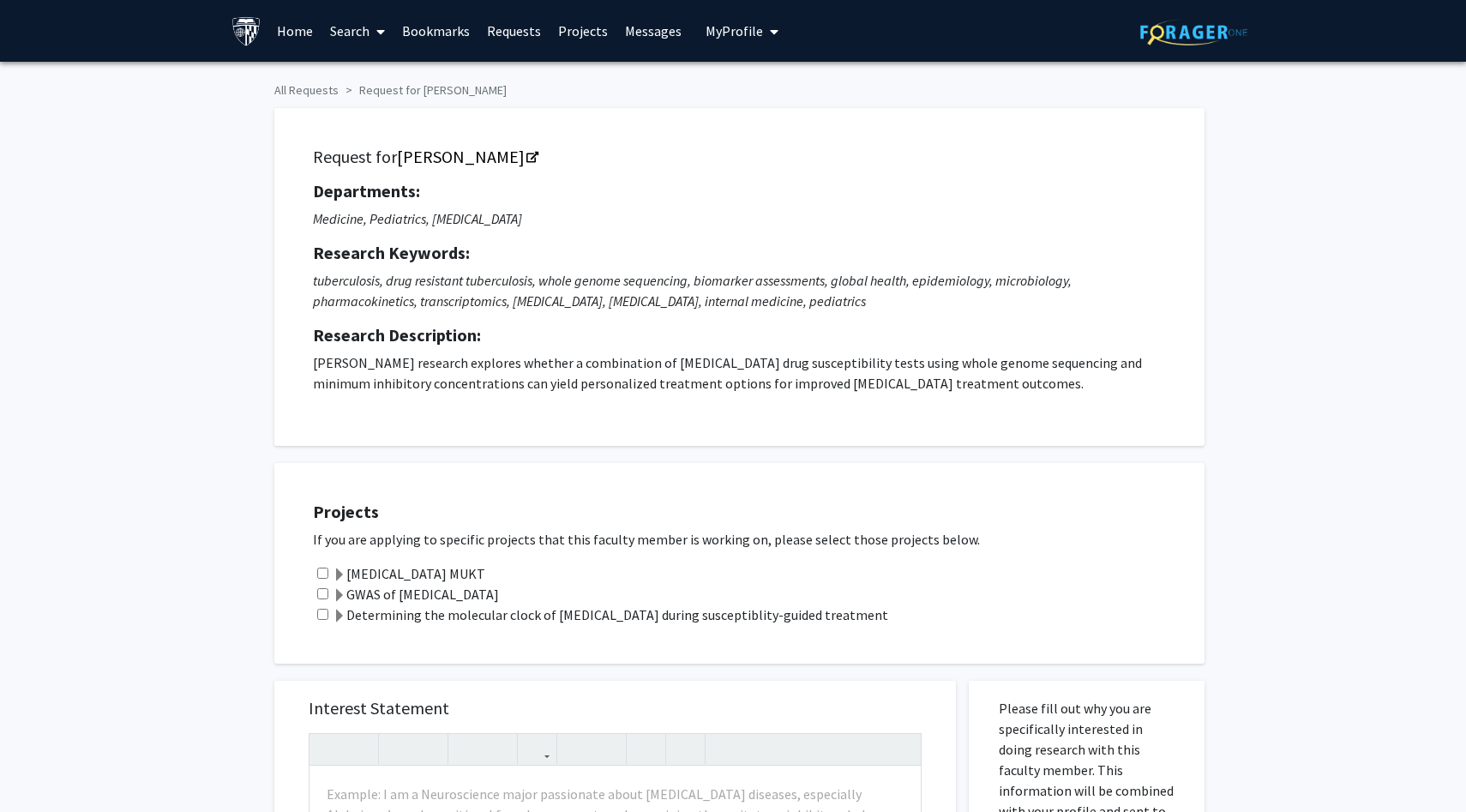
click at [401, 568] on label "[MEDICAL_DATA] MUKT" at bounding box center [408, 574] width 153 height 21
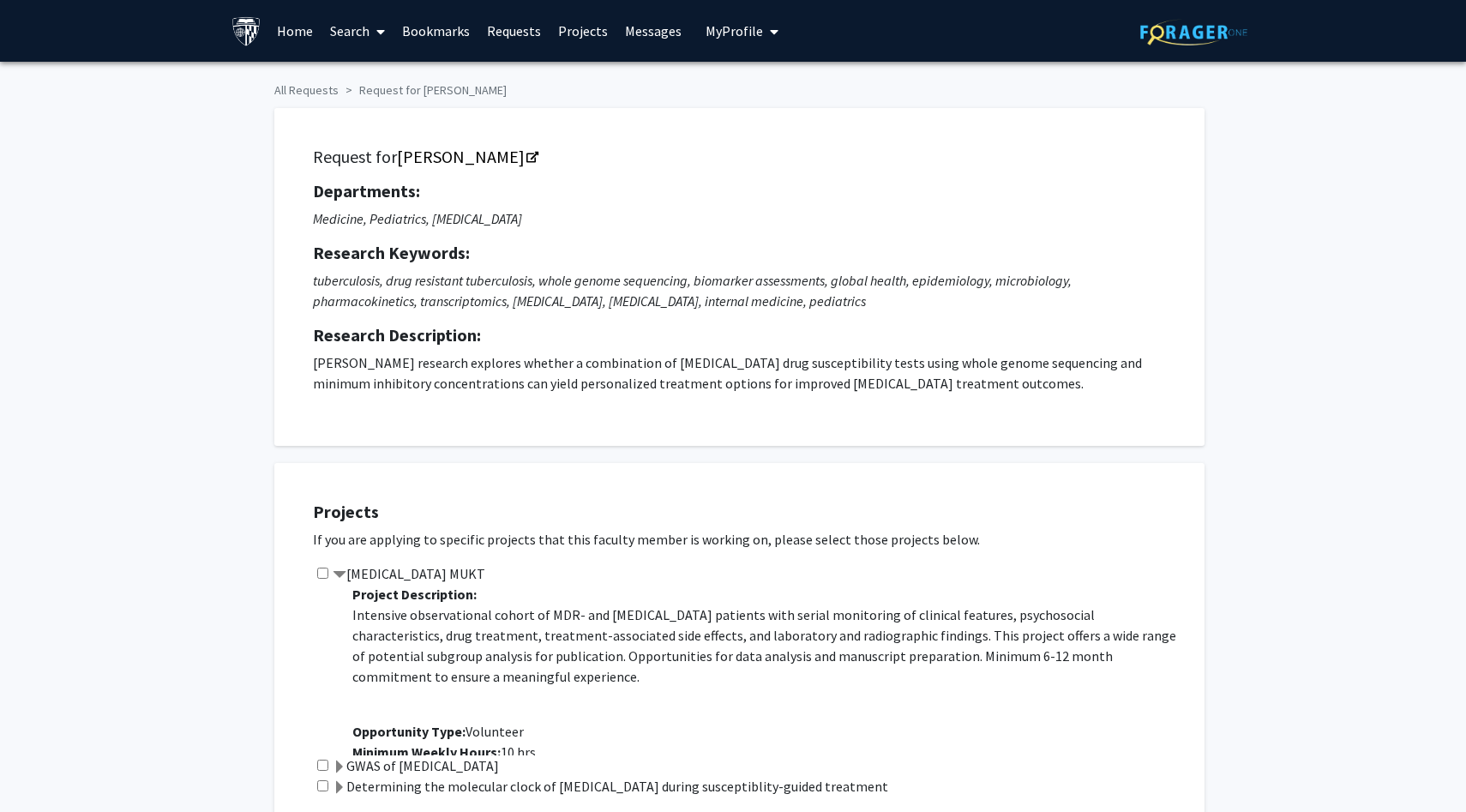
scroll to position [41, 0]
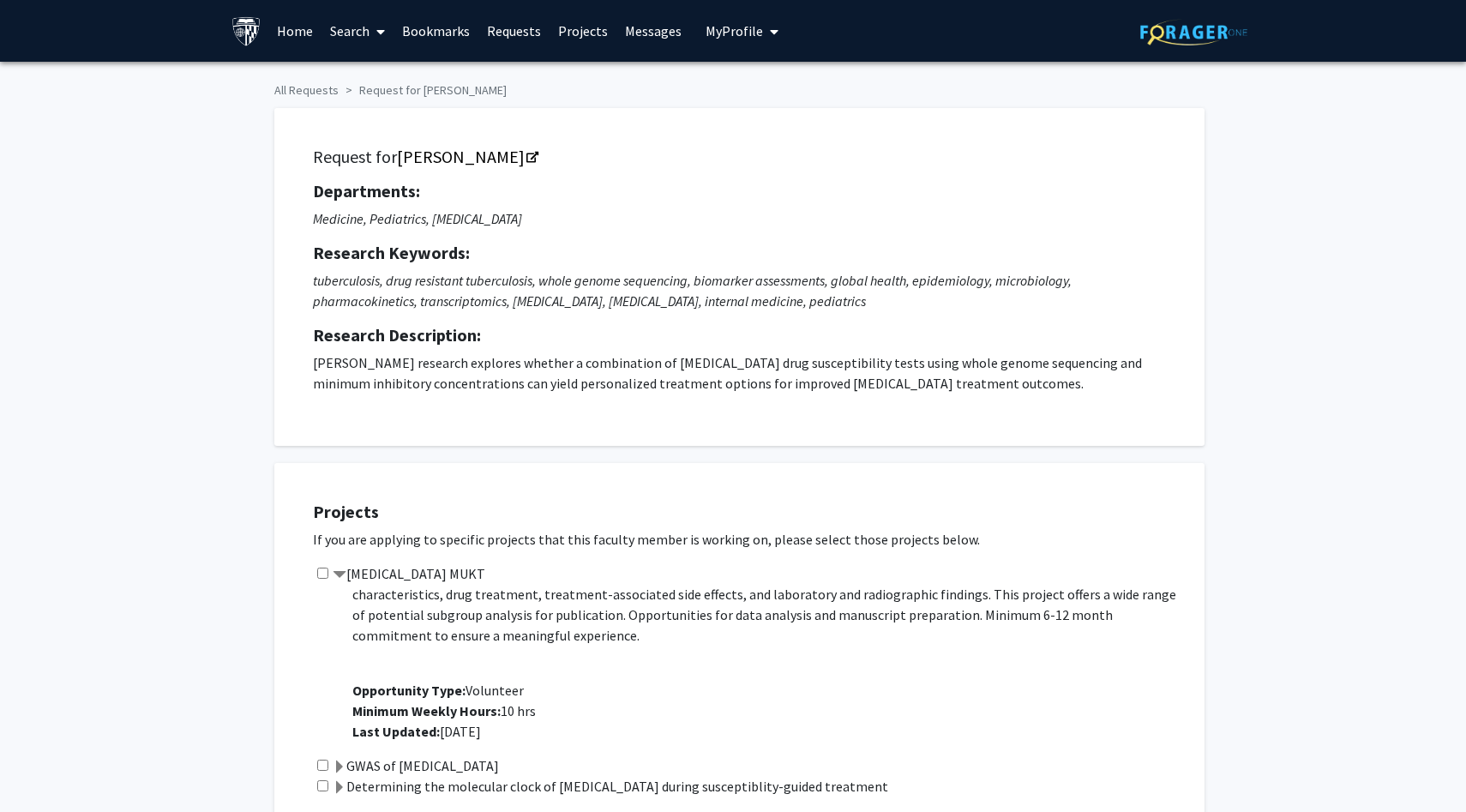
click at [448, 768] on label "GWAS of [MEDICAL_DATA]" at bounding box center [416, 765] width 166 height 21
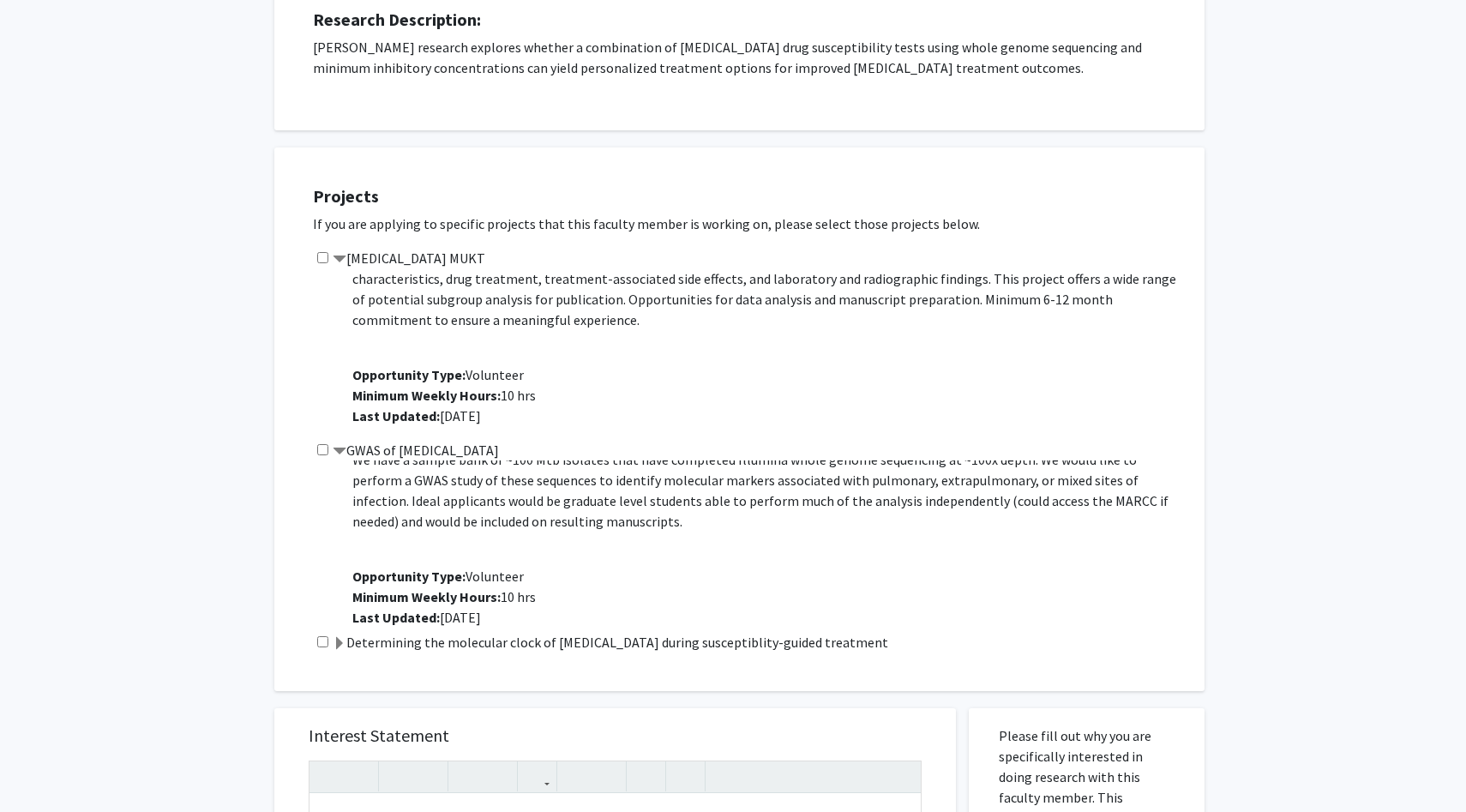
scroll to position [63, 0]
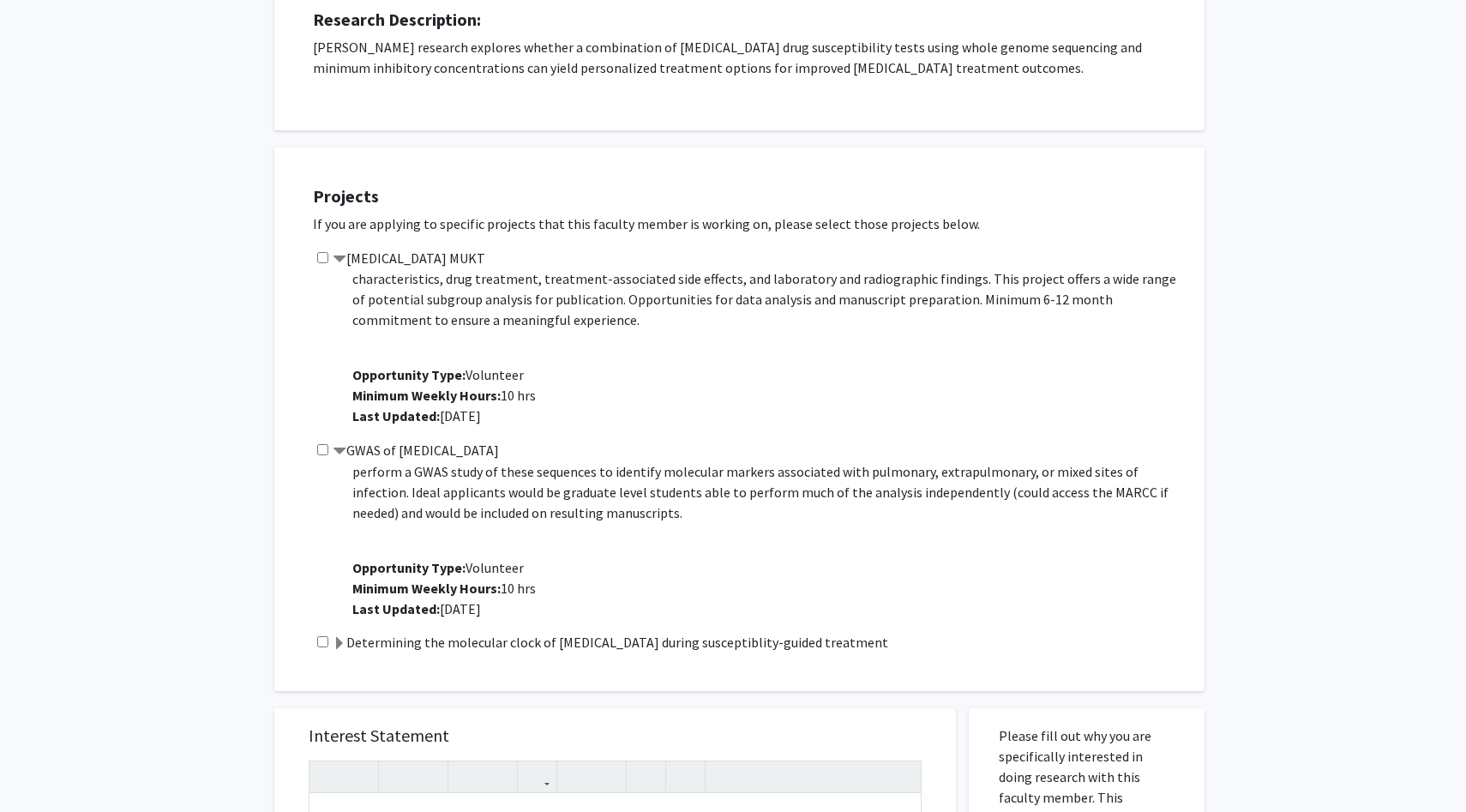
click at [493, 645] on label "Determining the molecular clock of MDR-TB during susceptiblity-guided treatment" at bounding box center [610, 642] width 555 height 21
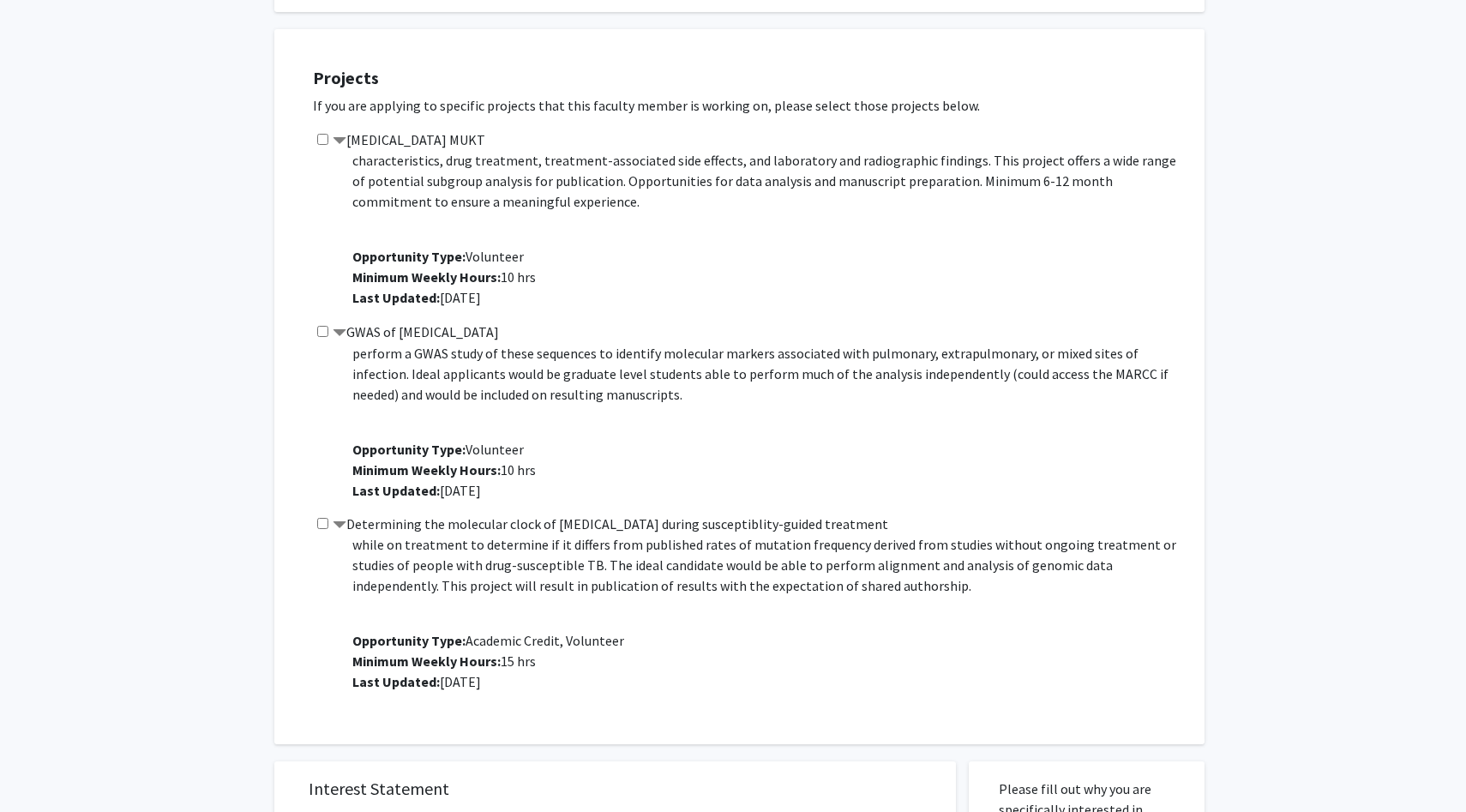
scroll to position [437, 0]
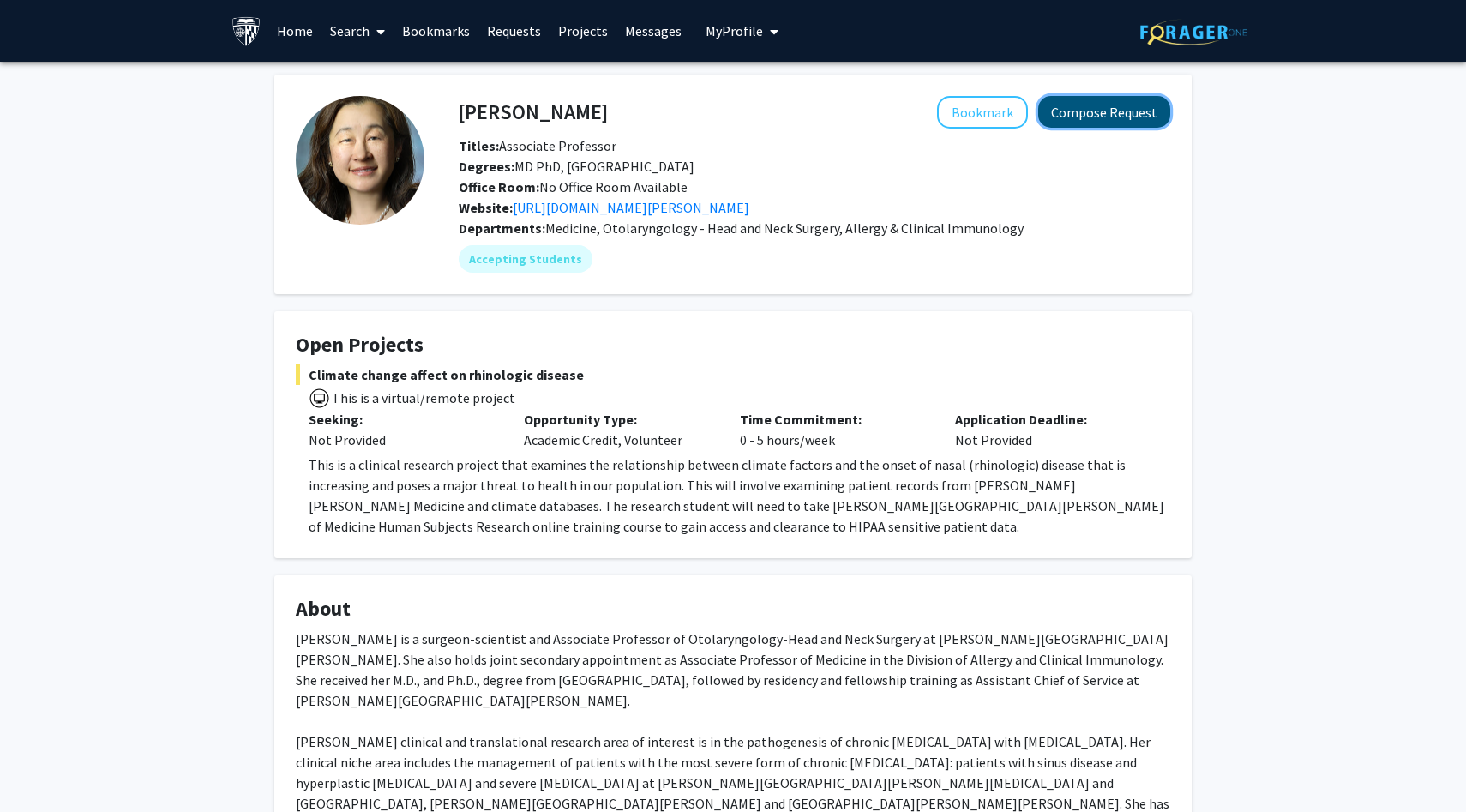
click at [1053, 114] on button "Compose Request" at bounding box center [1104, 111] width 132 height 32
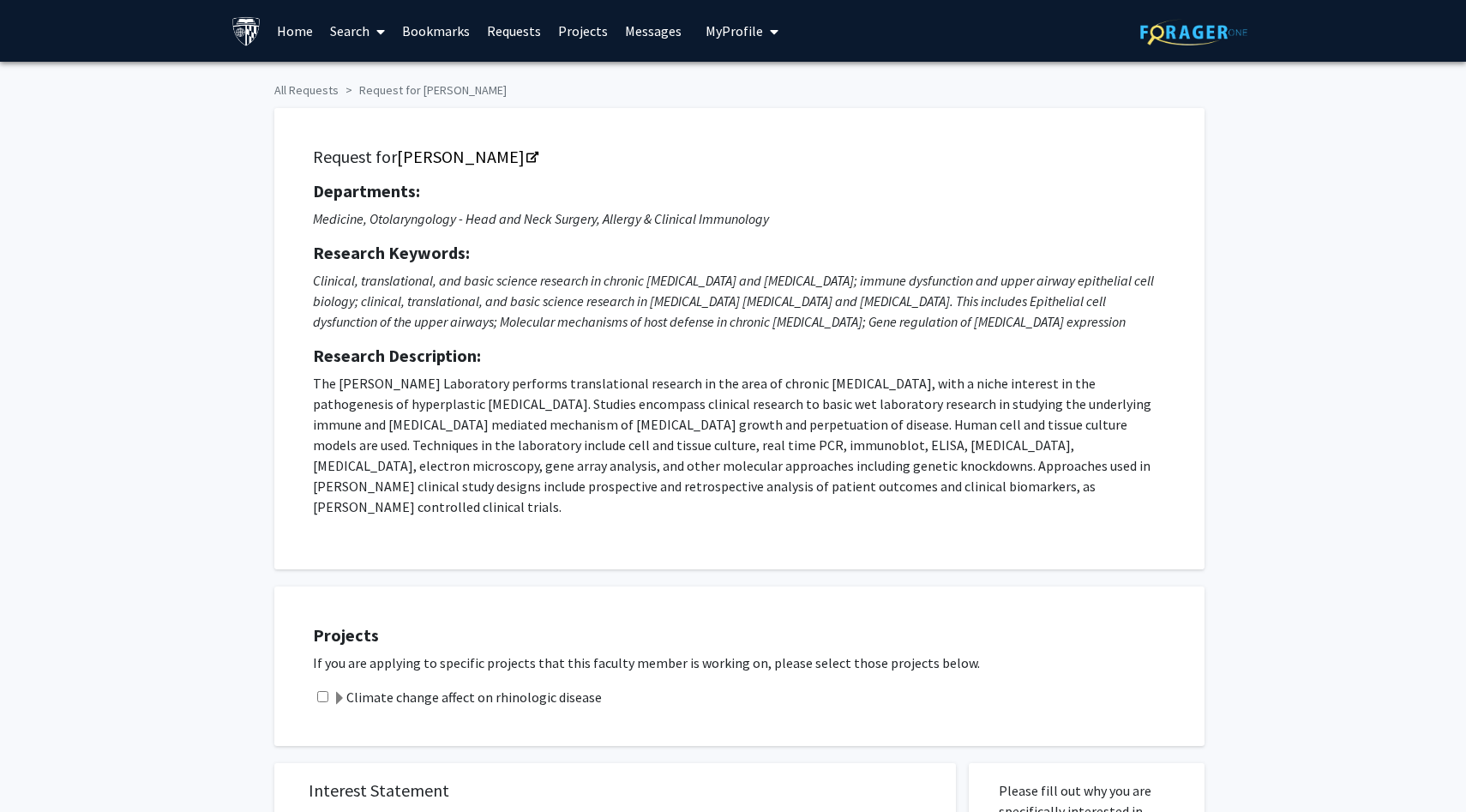
click at [469, 687] on label "Climate change affect on rhinologic disease" at bounding box center [467, 697] width 269 height 21
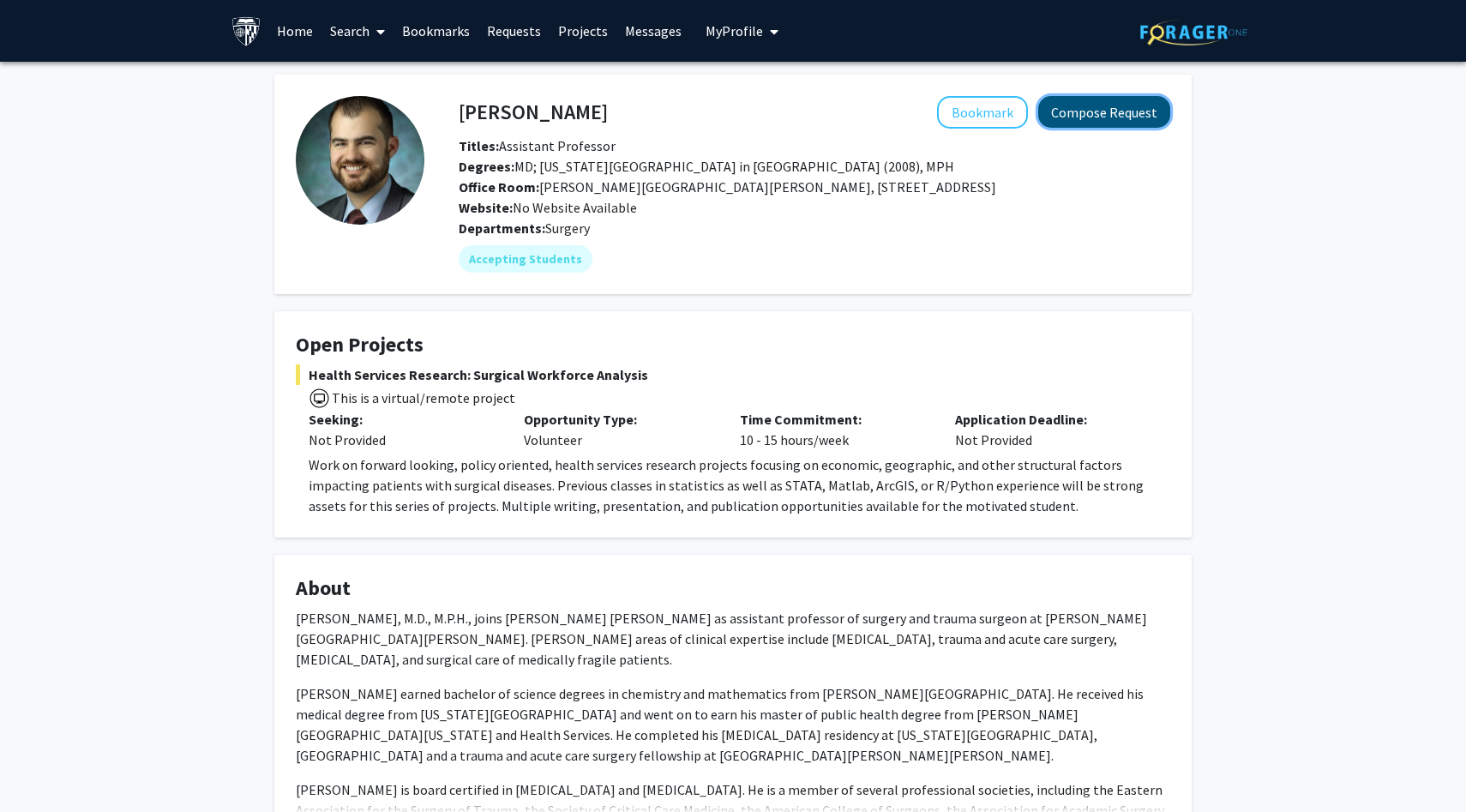
click at [1120, 108] on button "Compose Request" at bounding box center [1104, 111] width 132 height 32
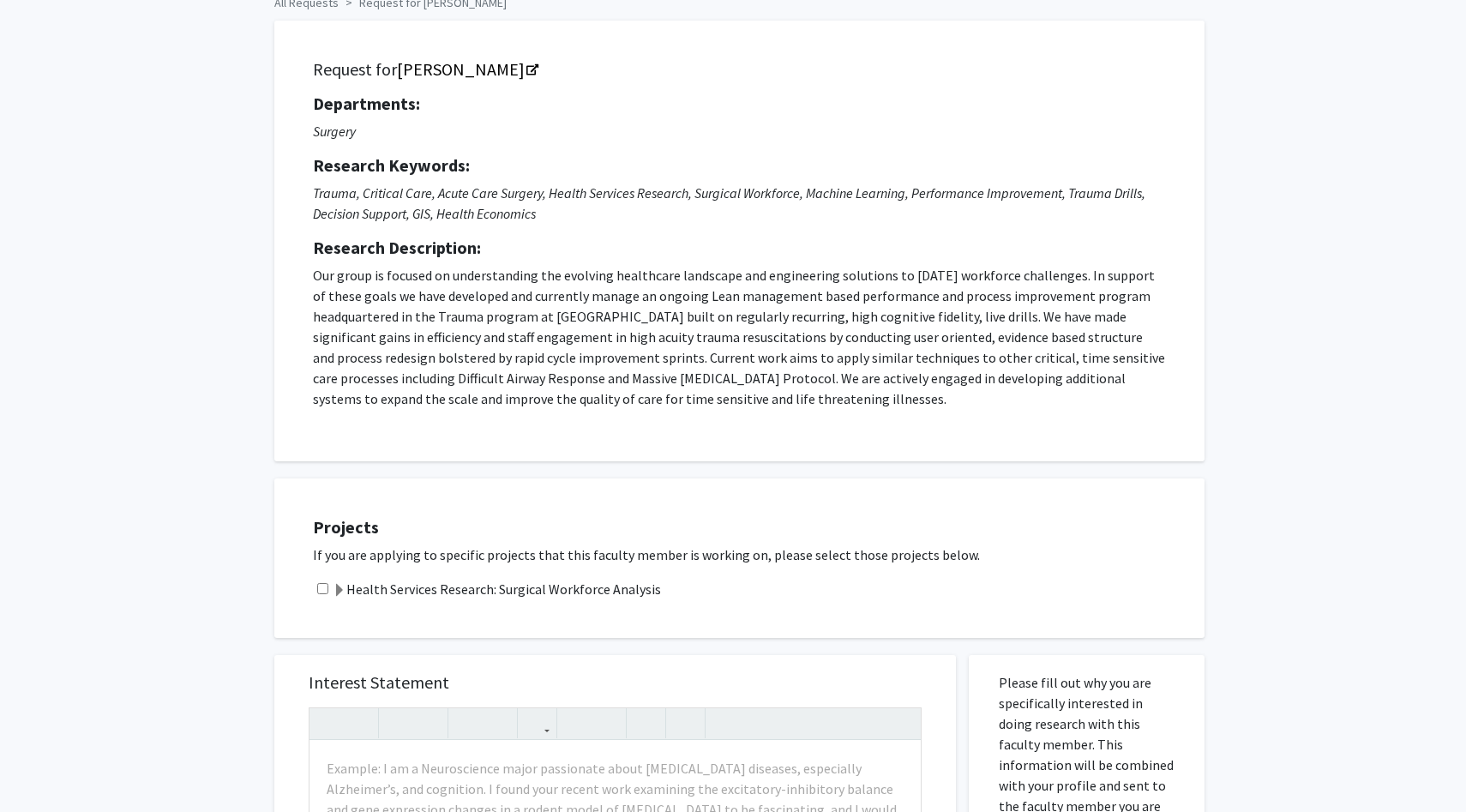
scroll to position [142, 0]
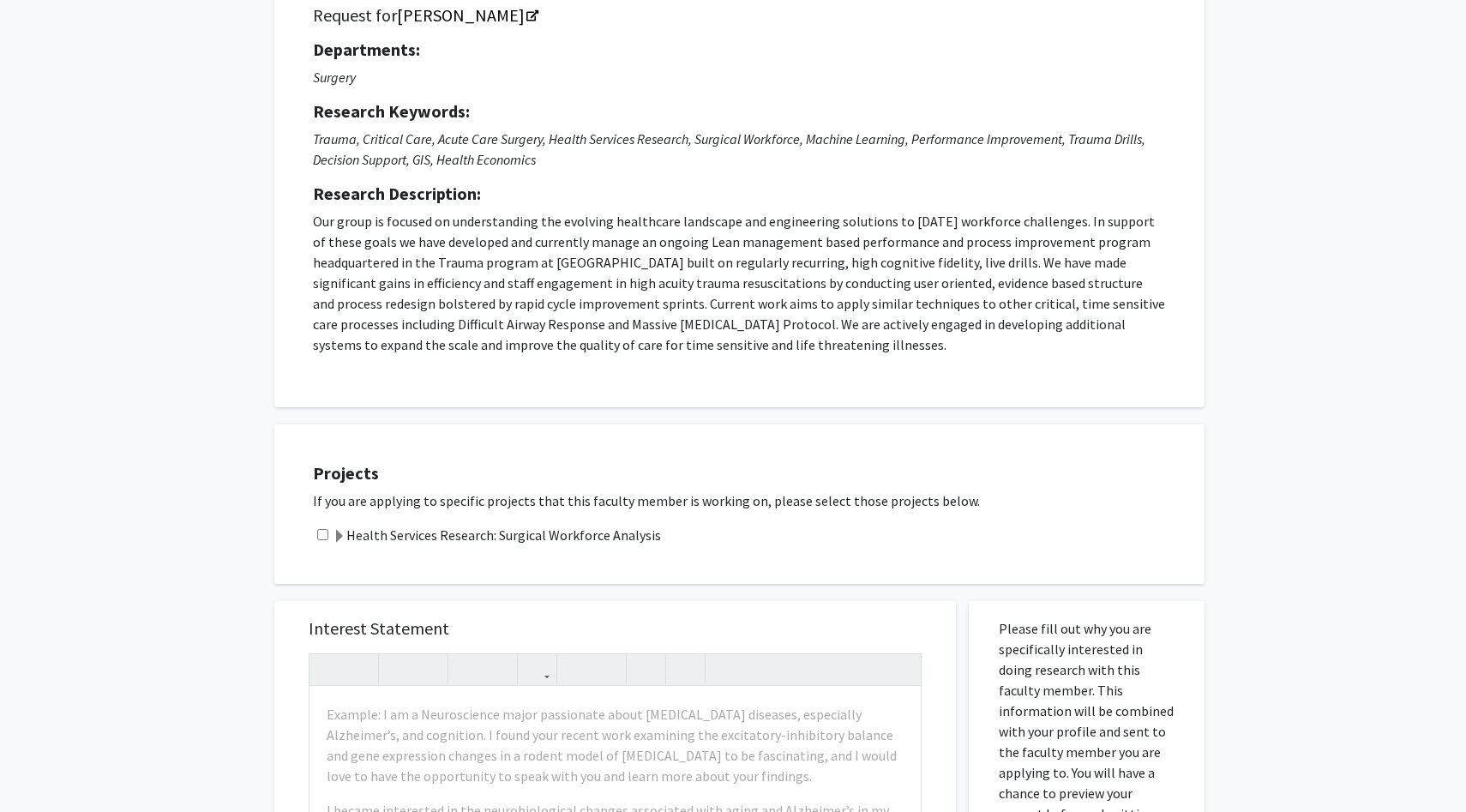
click at [597, 538] on label "Health Services Research: Surgical Workforce Analysis" at bounding box center [497, 535] width 329 height 21
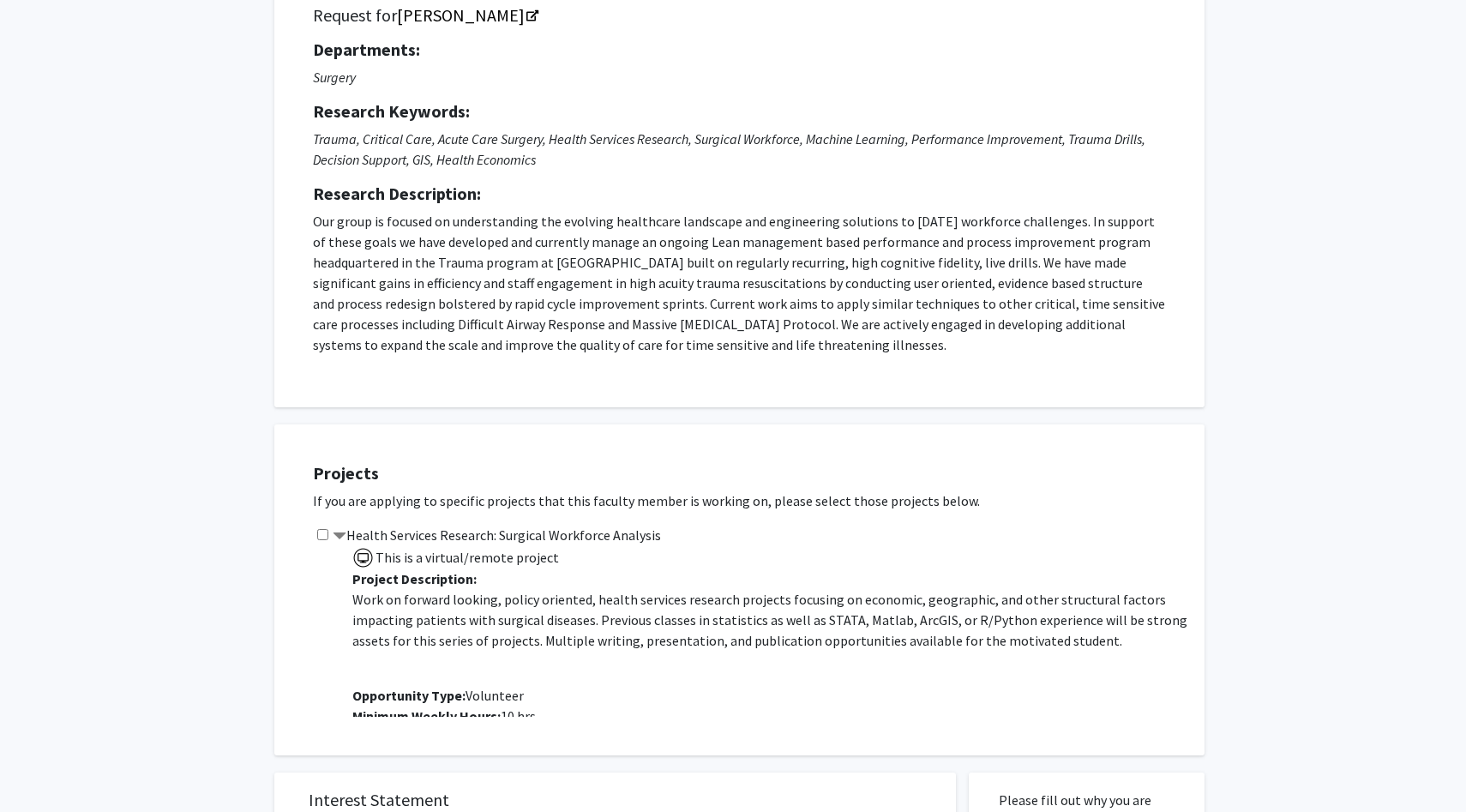
scroll to position [43, 0]
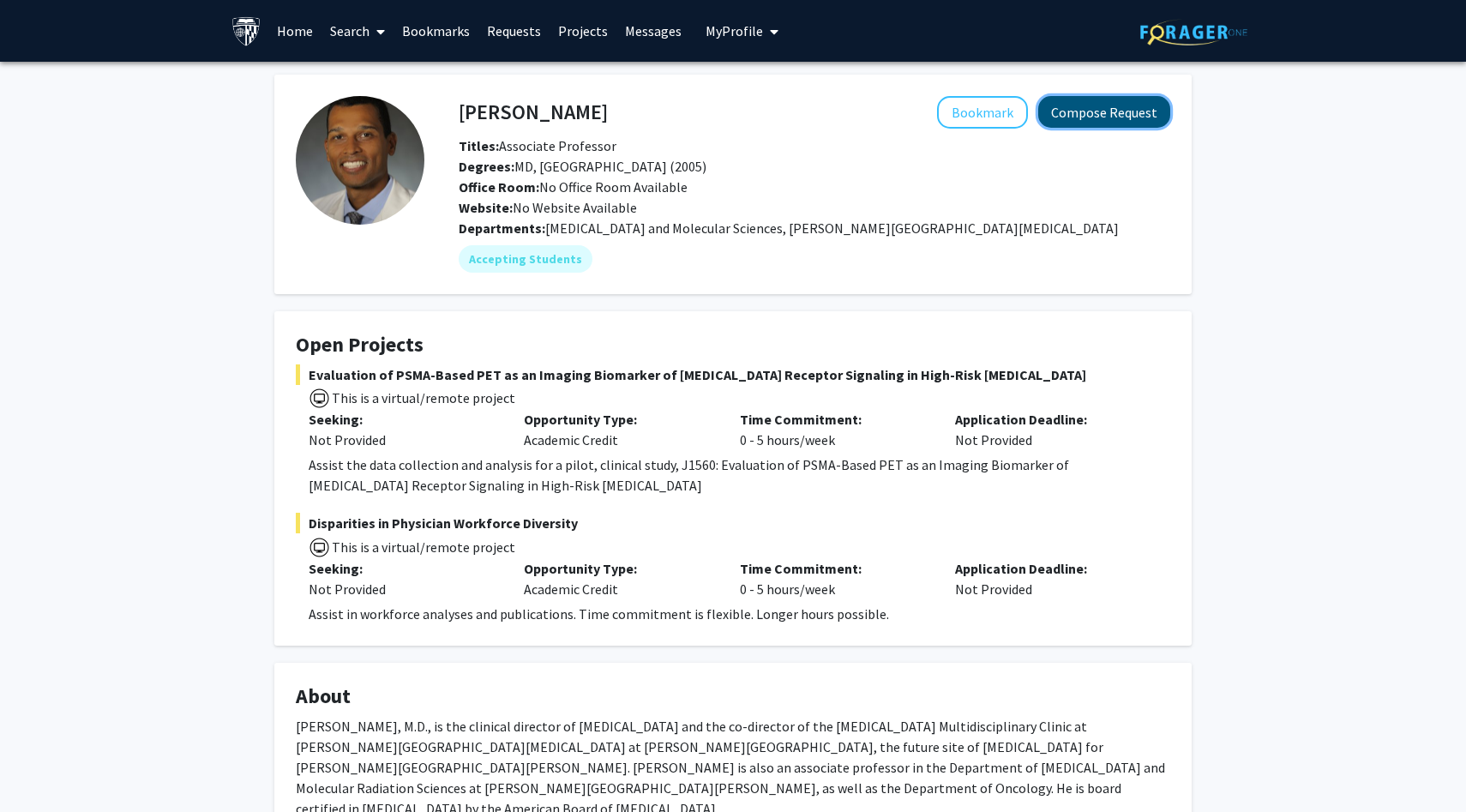
click at [1089, 98] on button "Compose Request" at bounding box center [1104, 111] width 132 height 32
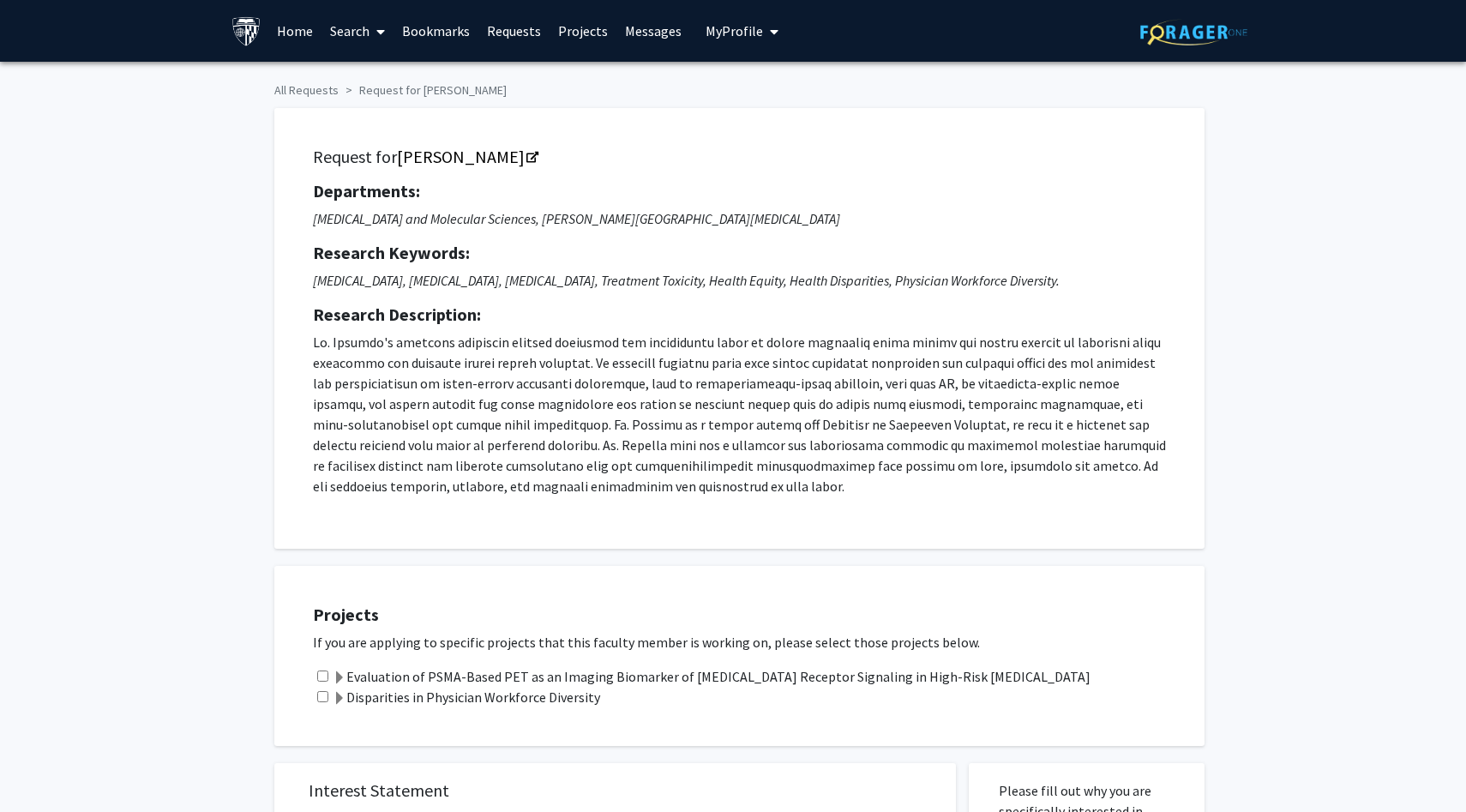
click at [374, 661] on div "Projects If you are applying to specific projects that this faculty member is w…" at bounding box center [750, 656] width 909 height 137
click at [374, 680] on label "Evaluation of PSMA-Based PET as an Imaging Biomarker of Androgen Receptor Signa…" at bounding box center [712, 676] width 758 height 21
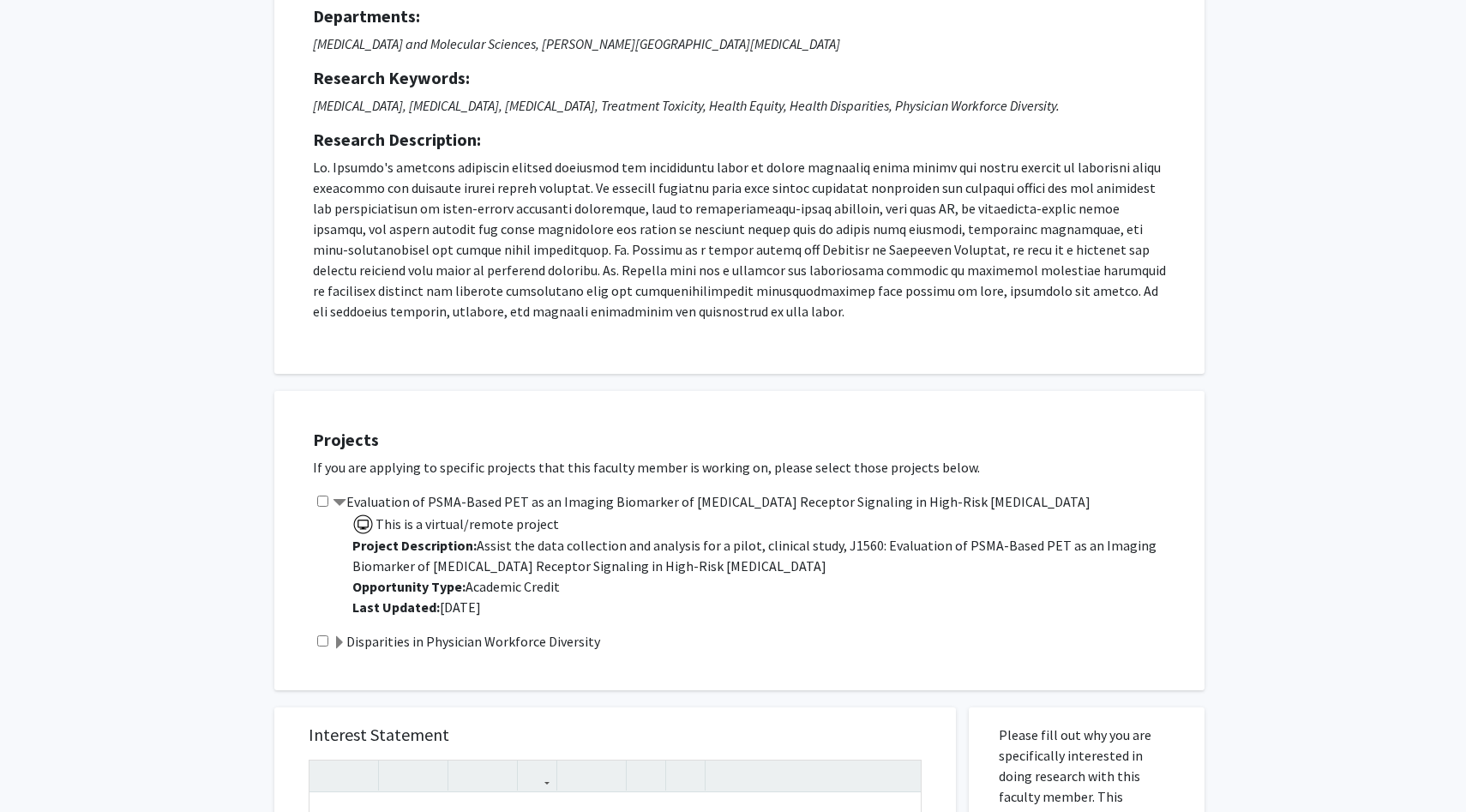
scroll to position [217, 0]
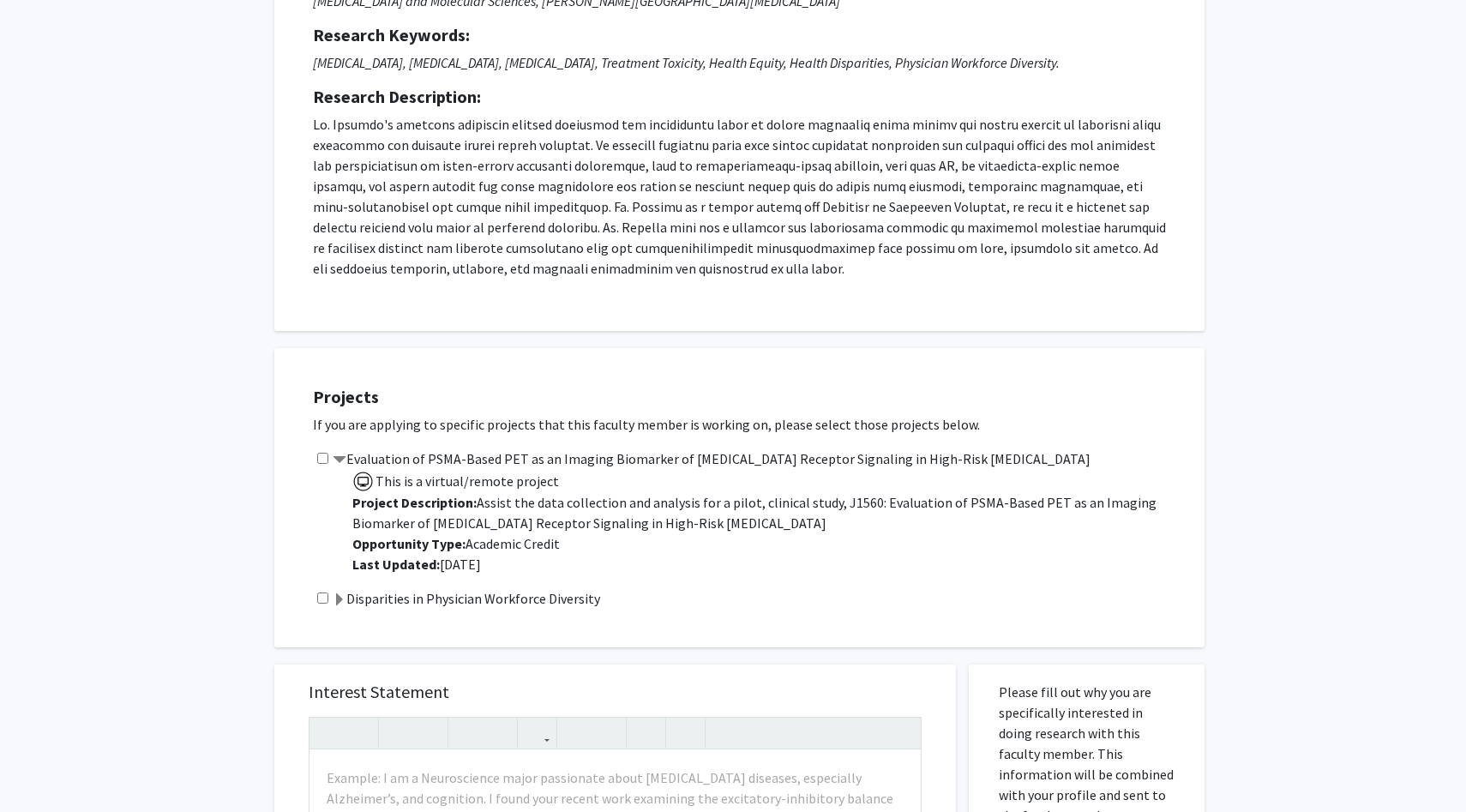
click at [436, 600] on label "Disparities in Physician Workforce Diversity" at bounding box center [466, 598] width 268 height 21
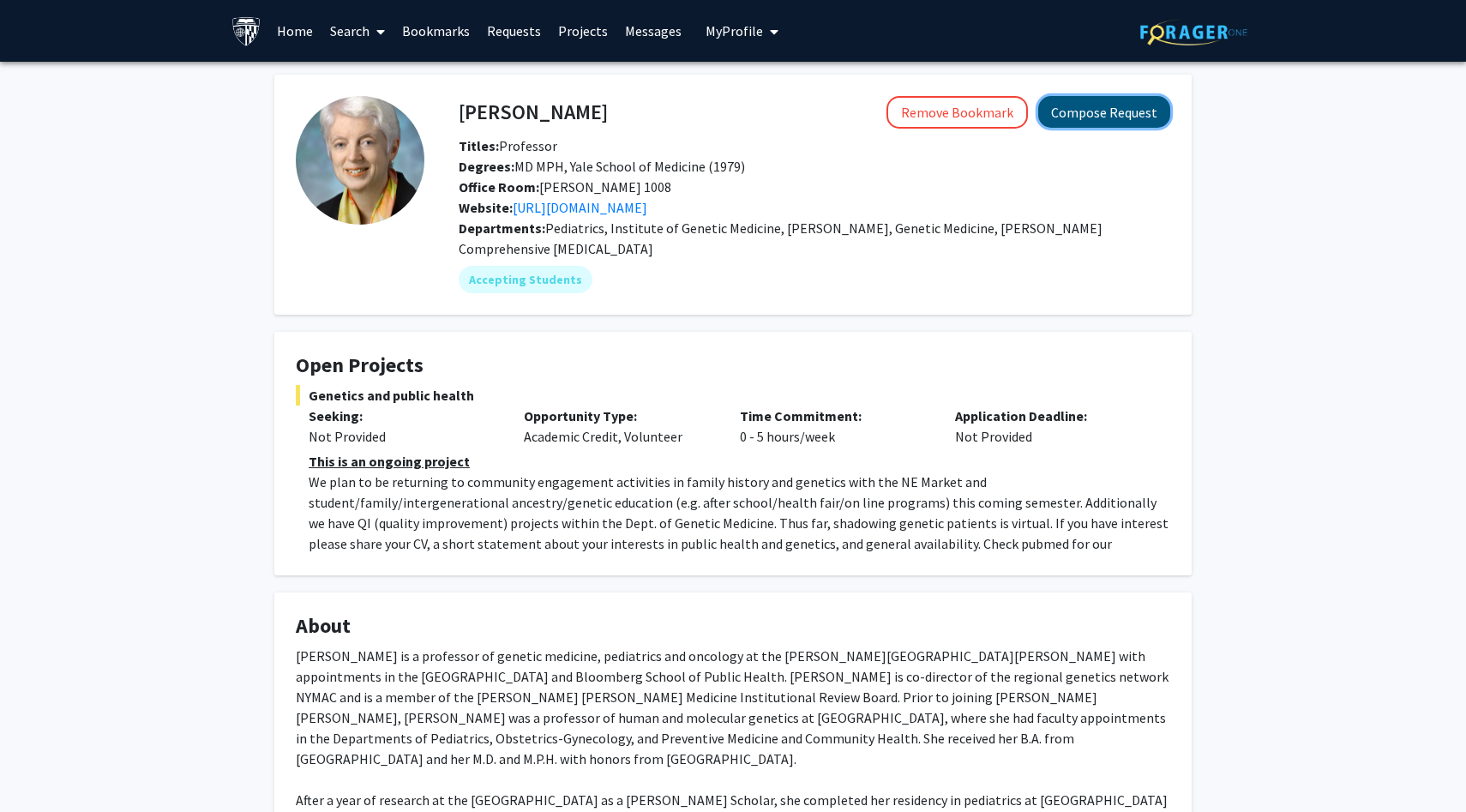
click at [1081, 110] on button "Compose Request" at bounding box center [1104, 111] width 132 height 32
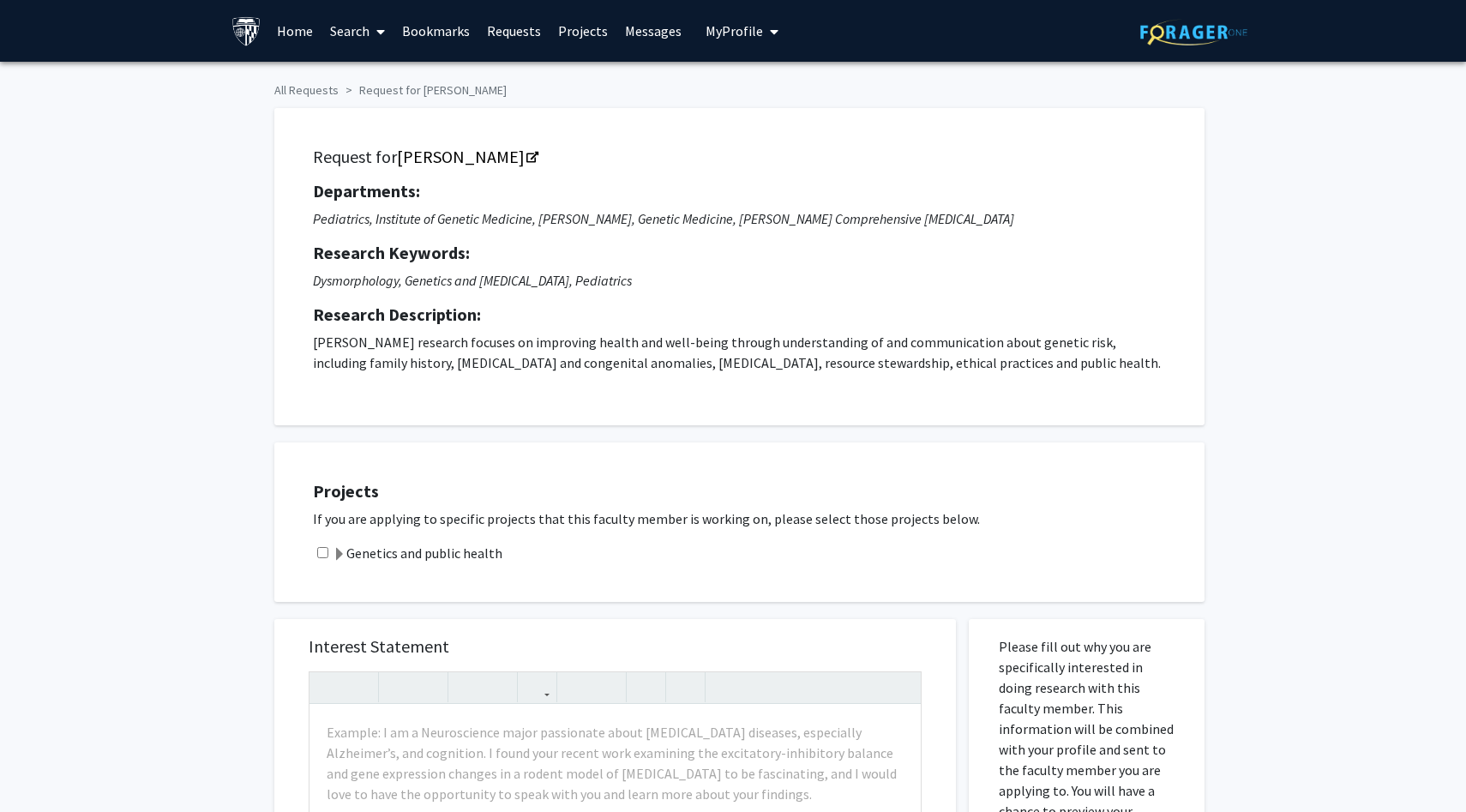
click at [413, 550] on label "Genetics and public health" at bounding box center [417, 553] width 170 height 21
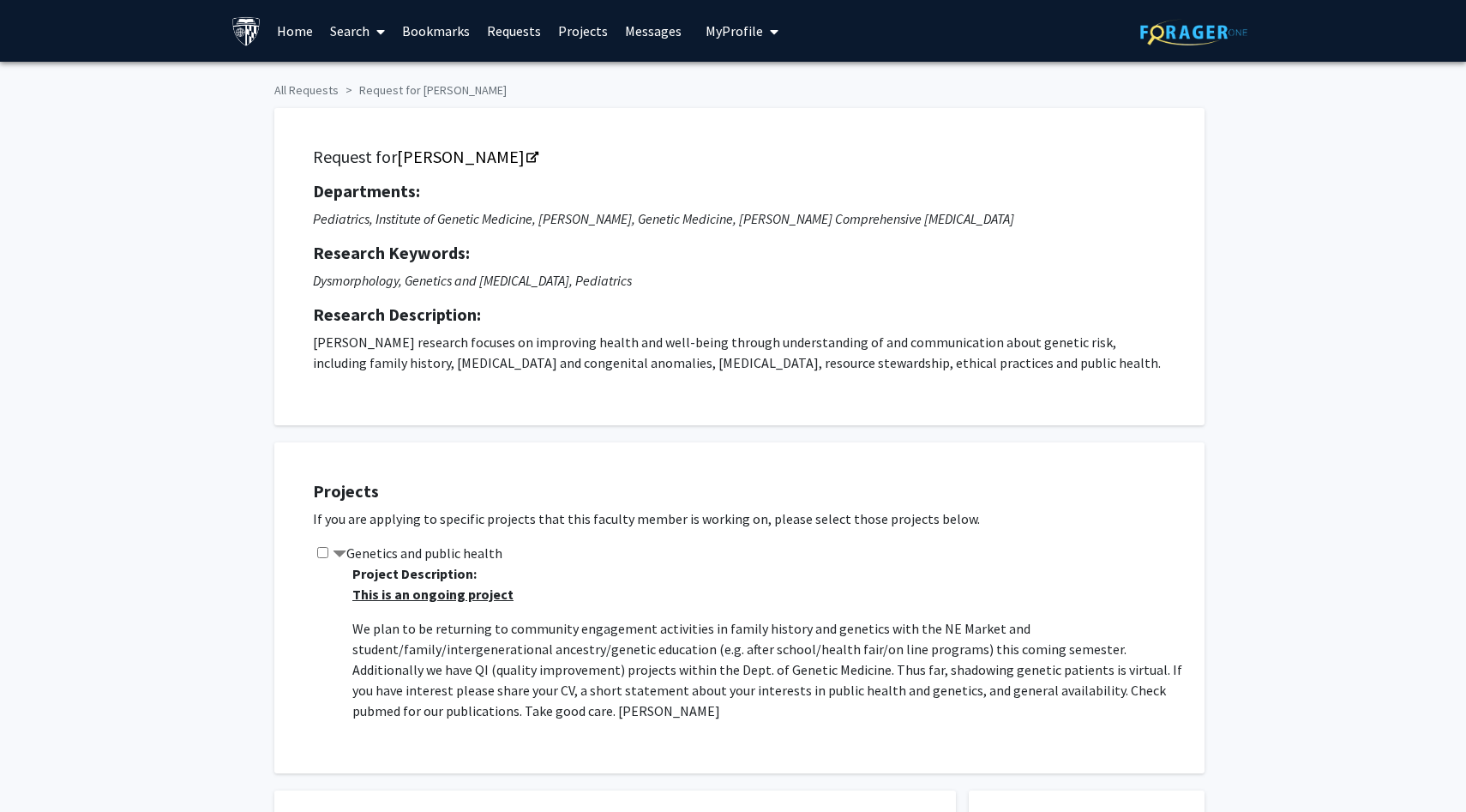
scroll to position [76, 0]
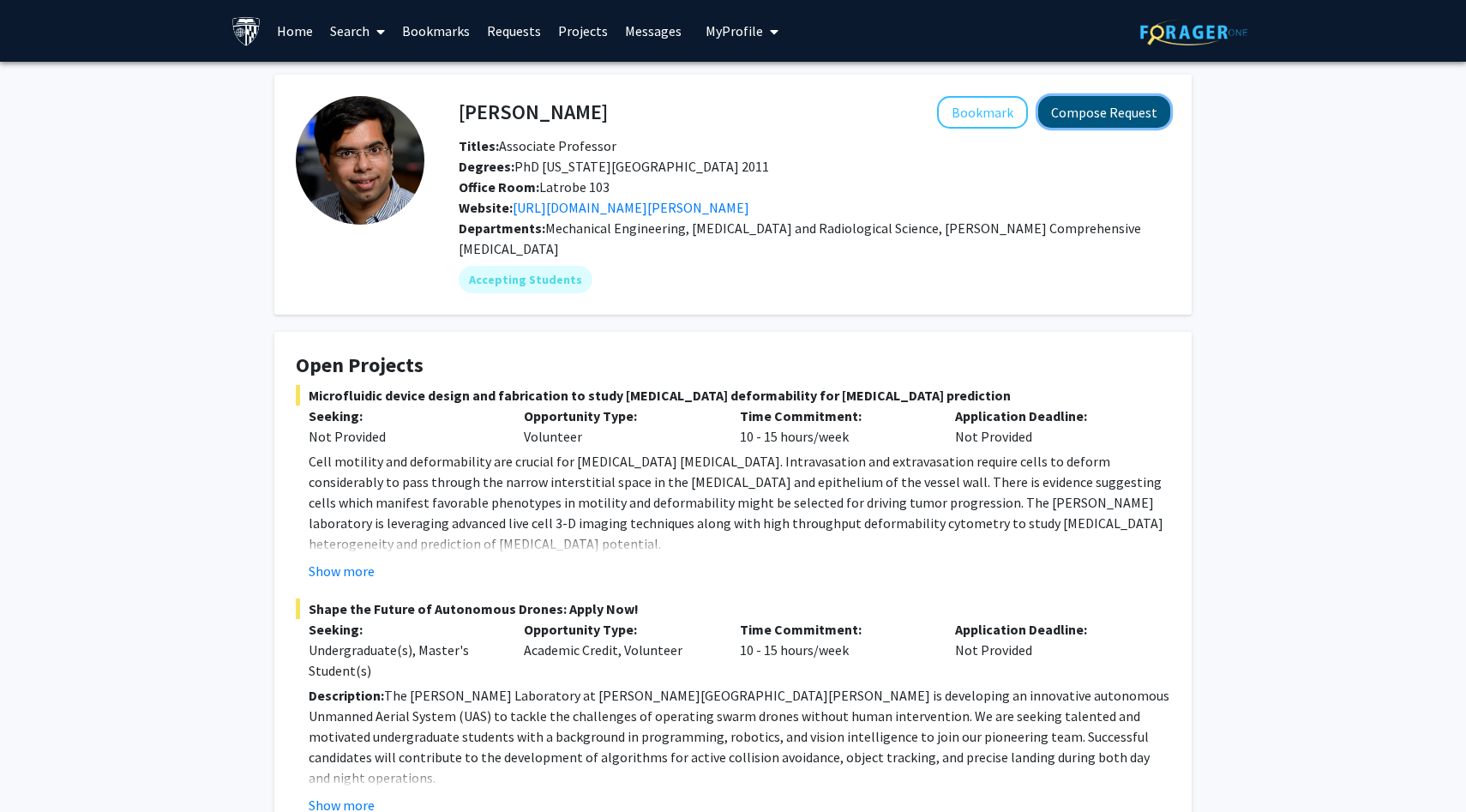
click at [1094, 105] on button "Compose Request" at bounding box center [1104, 111] width 132 height 32
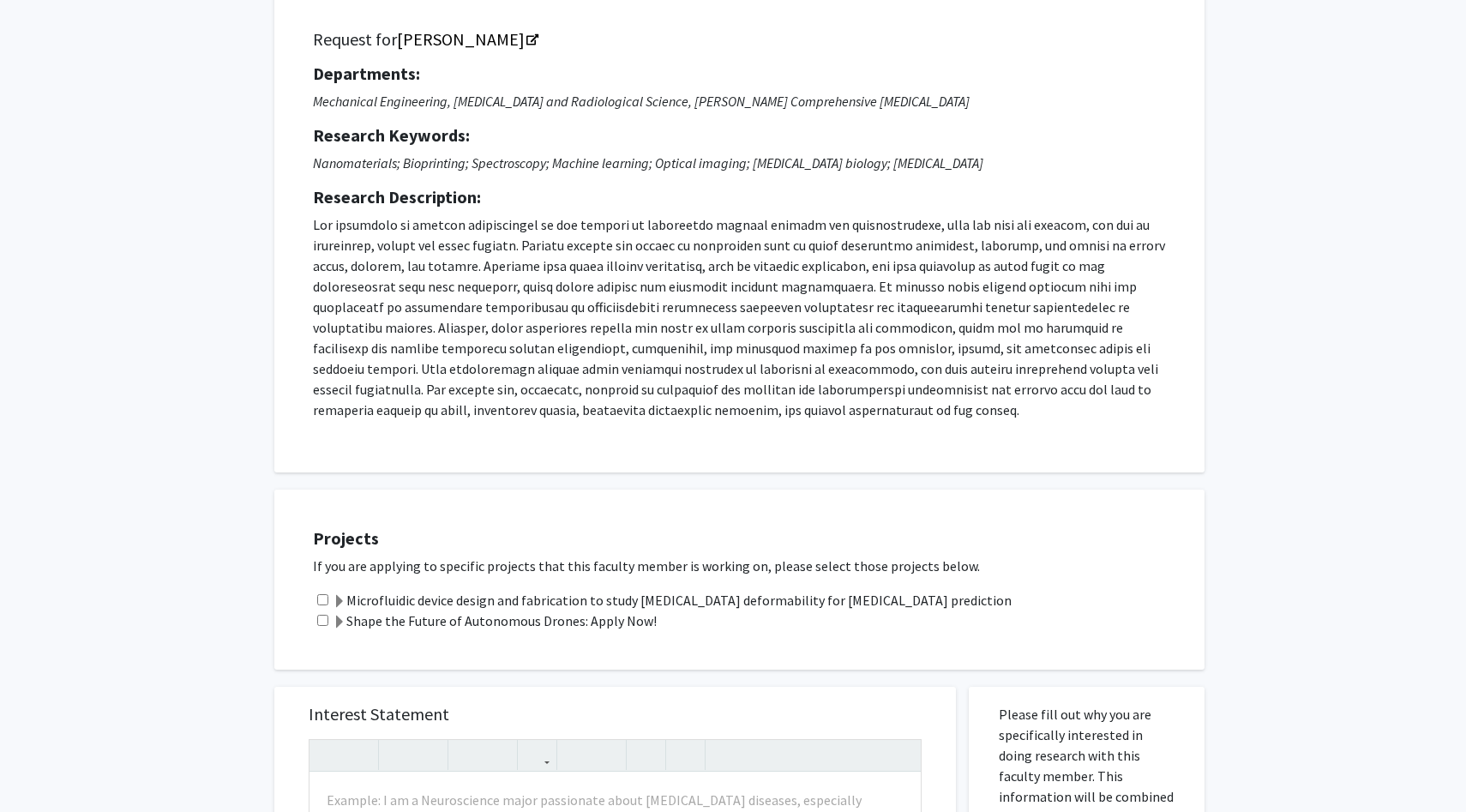
scroll to position [364, 0]
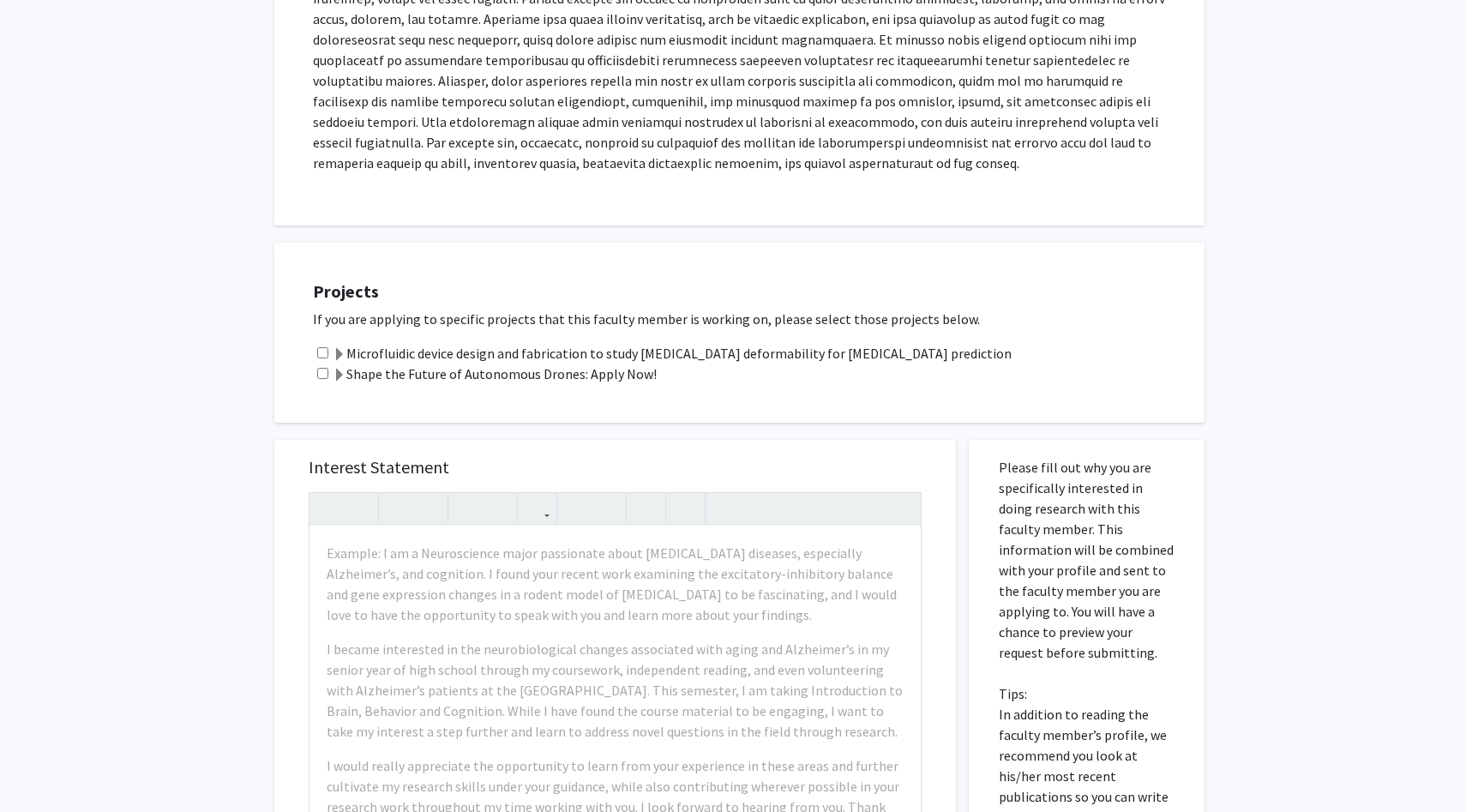
click at [566, 375] on label "Shape the Future of Autonomous Drones: Apply Now!" at bounding box center [494, 374] width 324 height 21
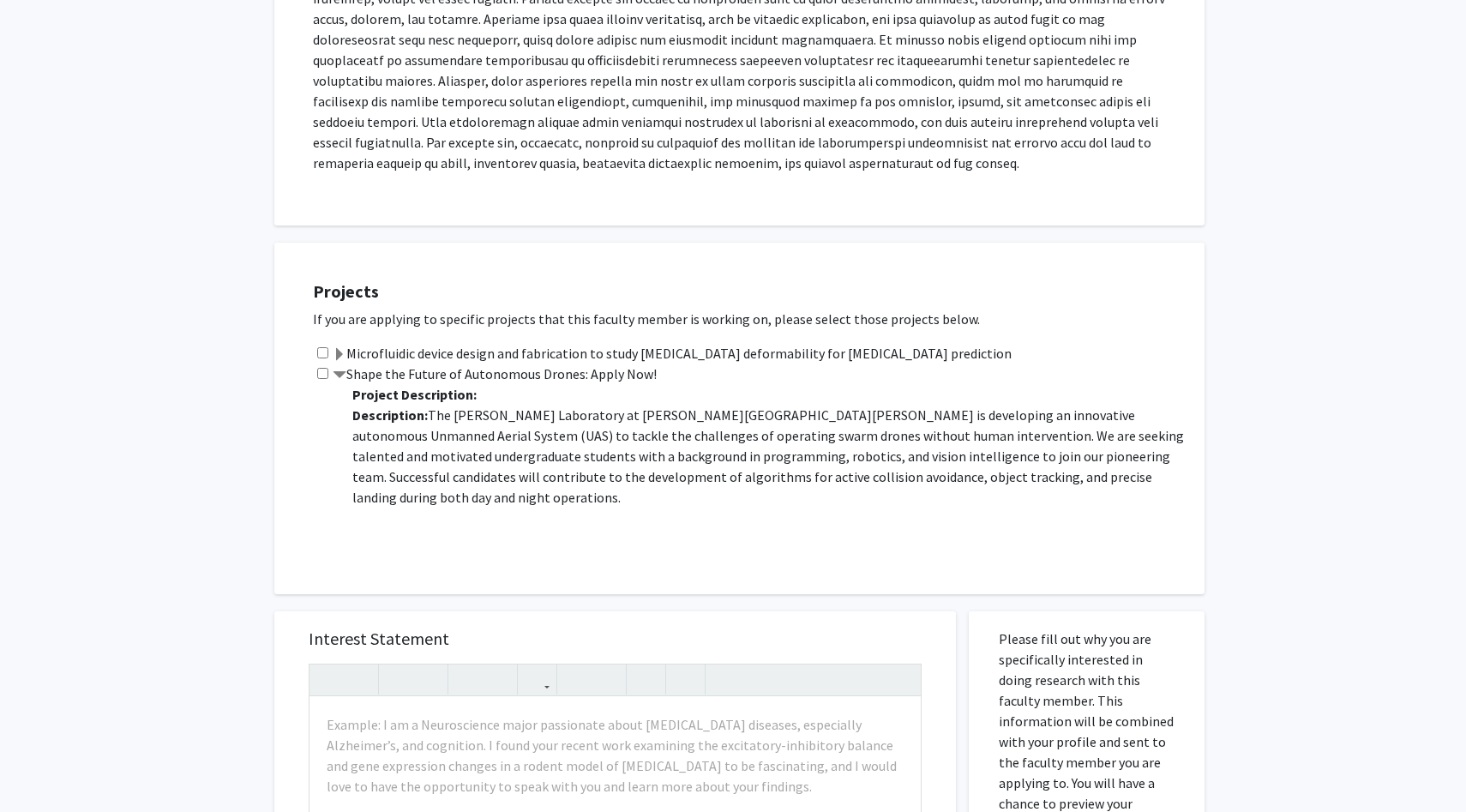
scroll to position [0, 0]
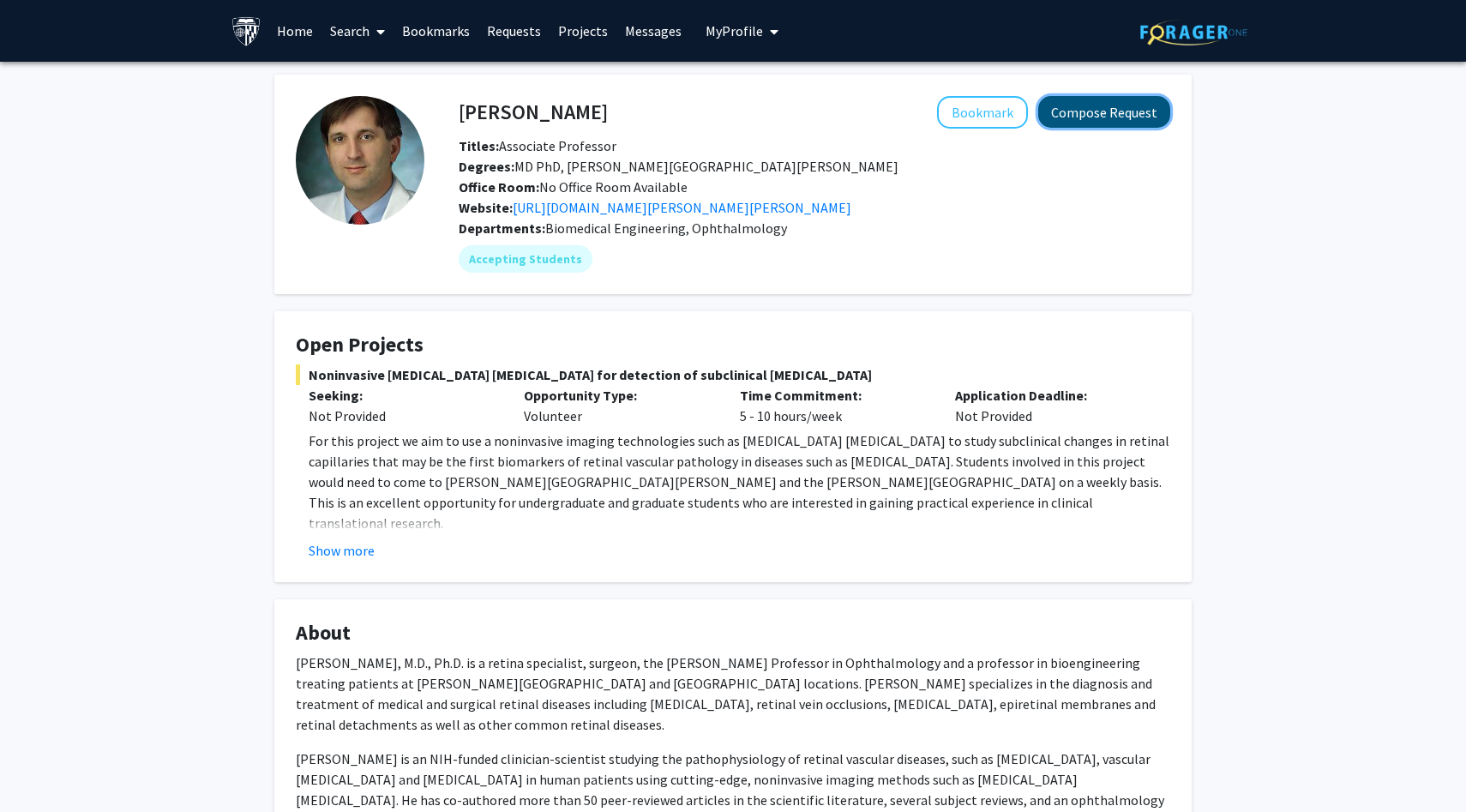
click at [1123, 116] on button "Compose Request" at bounding box center [1104, 111] width 132 height 32
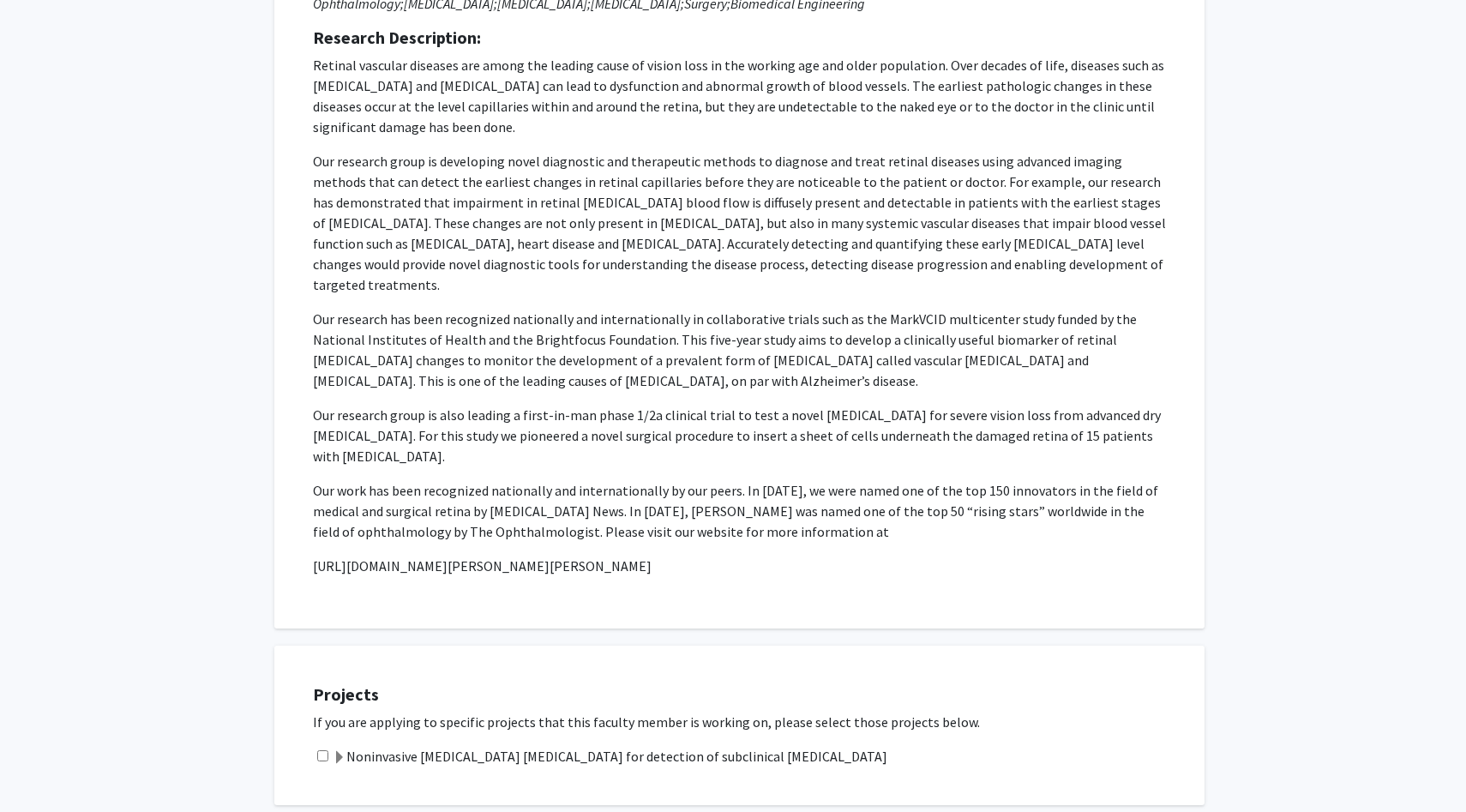
scroll to position [720, 0]
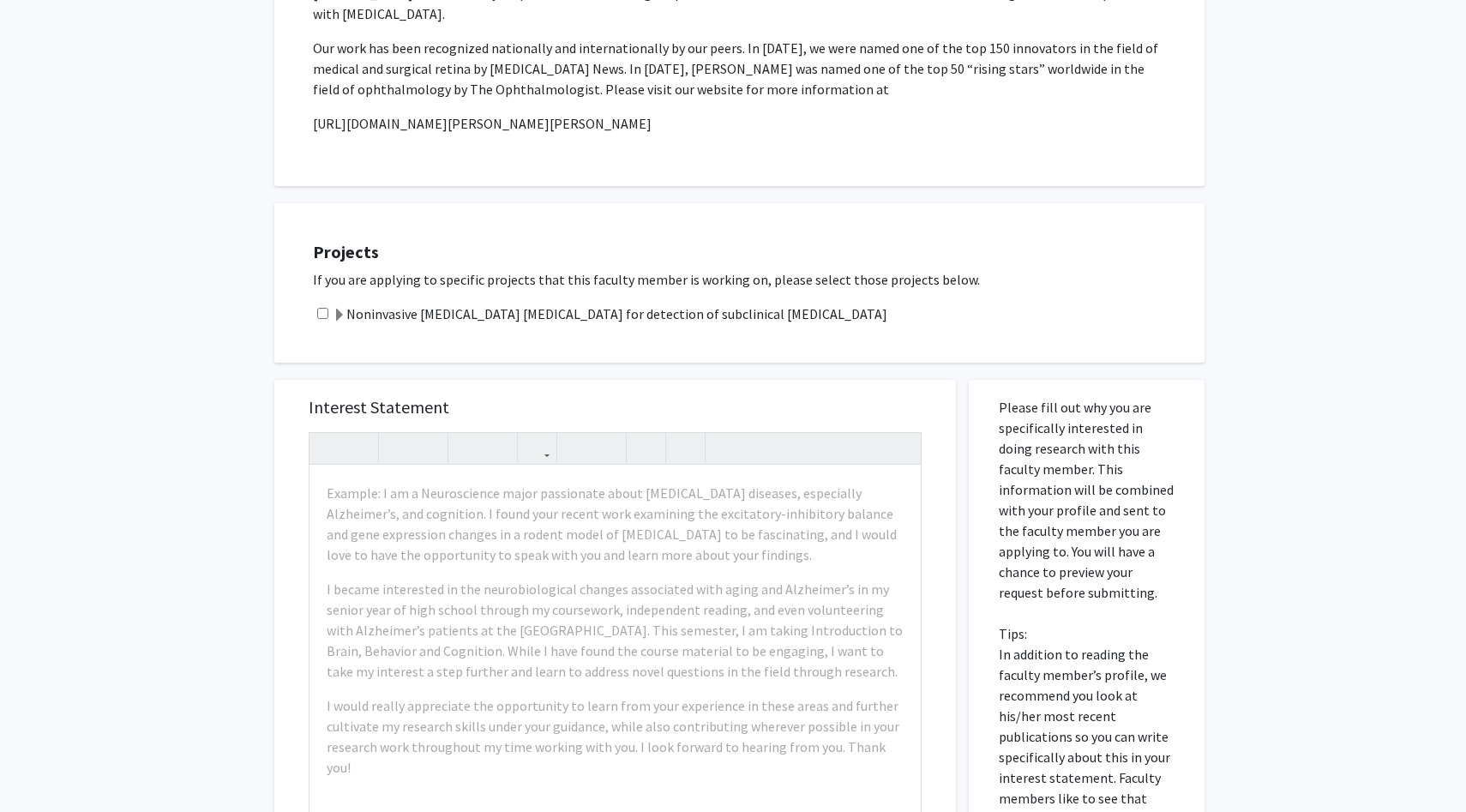
click at [456, 303] on label "Noninvasive [MEDICAL_DATA] [MEDICAL_DATA] for detection of subclinical [MEDICAL…" at bounding box center [609, 313] width 554 height 21
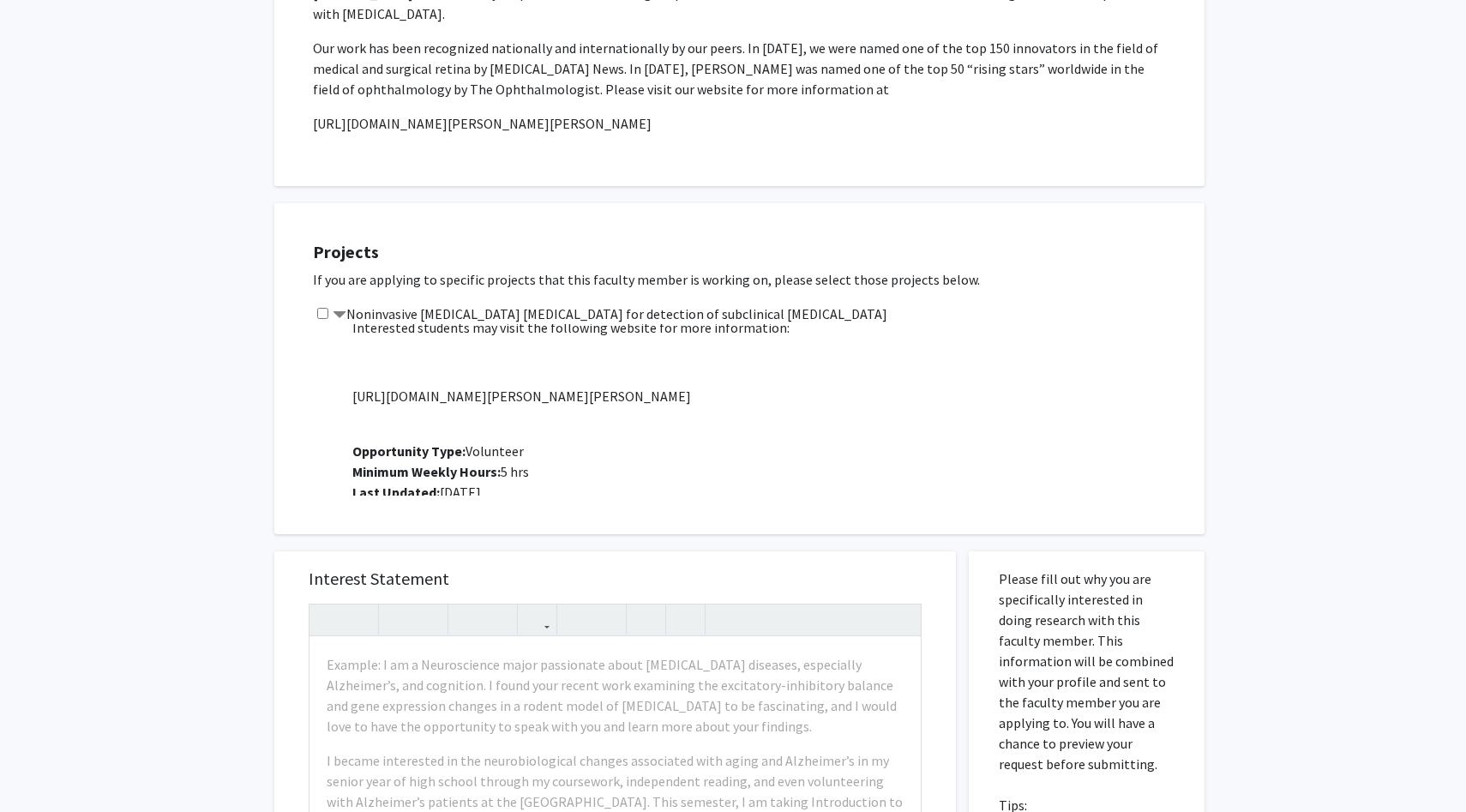
scroll to position [0, 0]
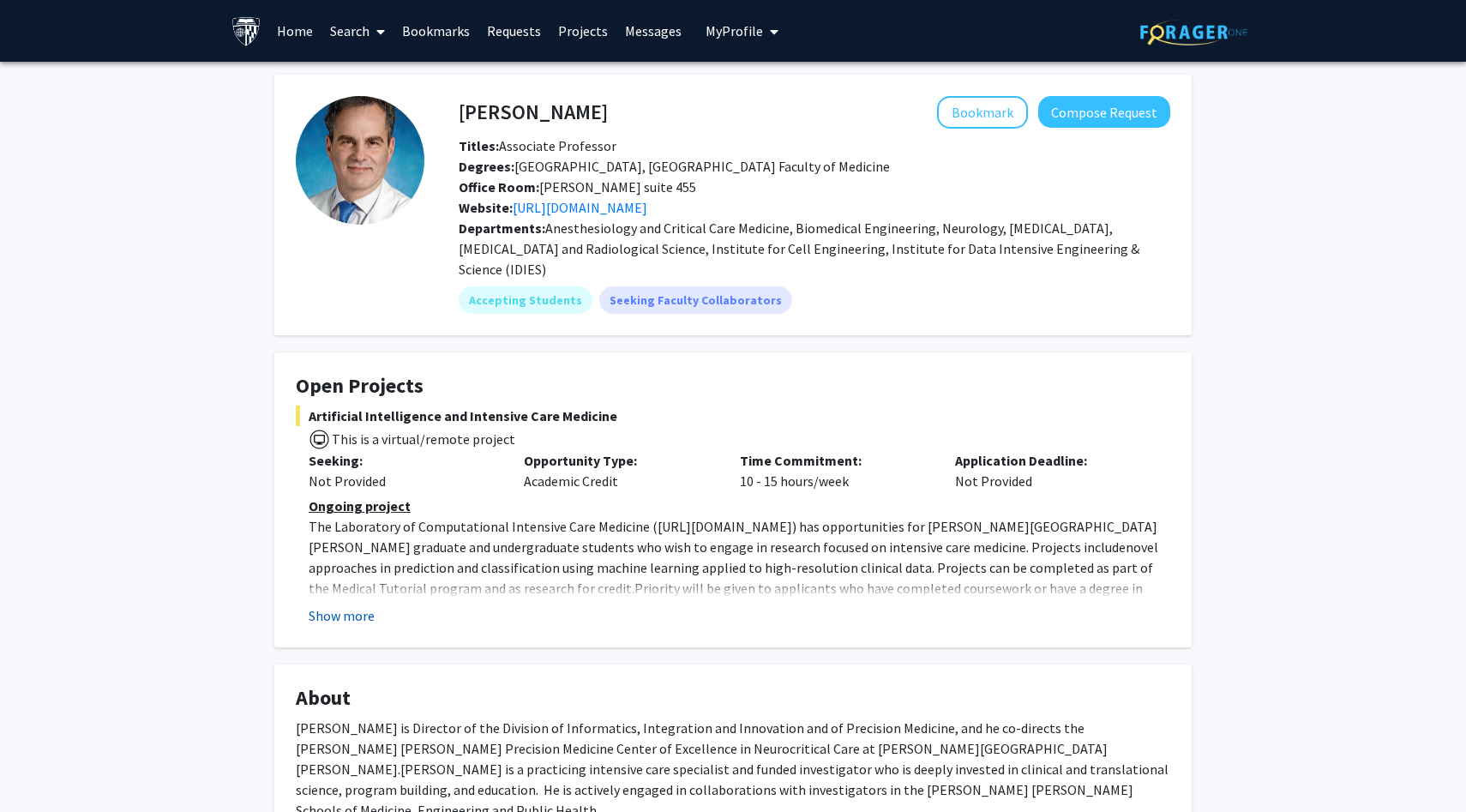
click at [367, 606] on button "Show more" at bounding box center [342, 616] width 66 height 21
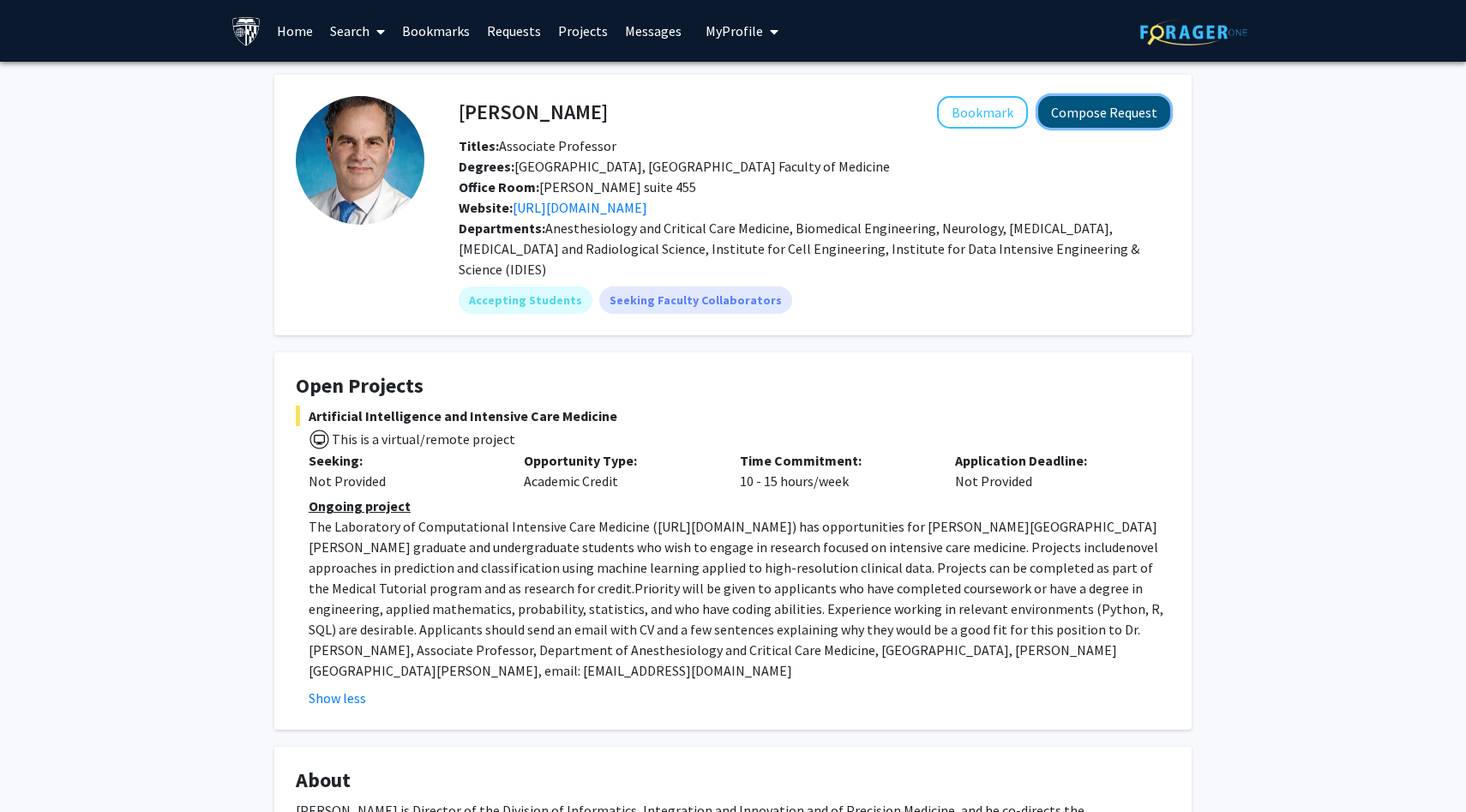
click at [1115, 113] on button "Compose Request" at bounding box center [1104, 111] width 132 height 32
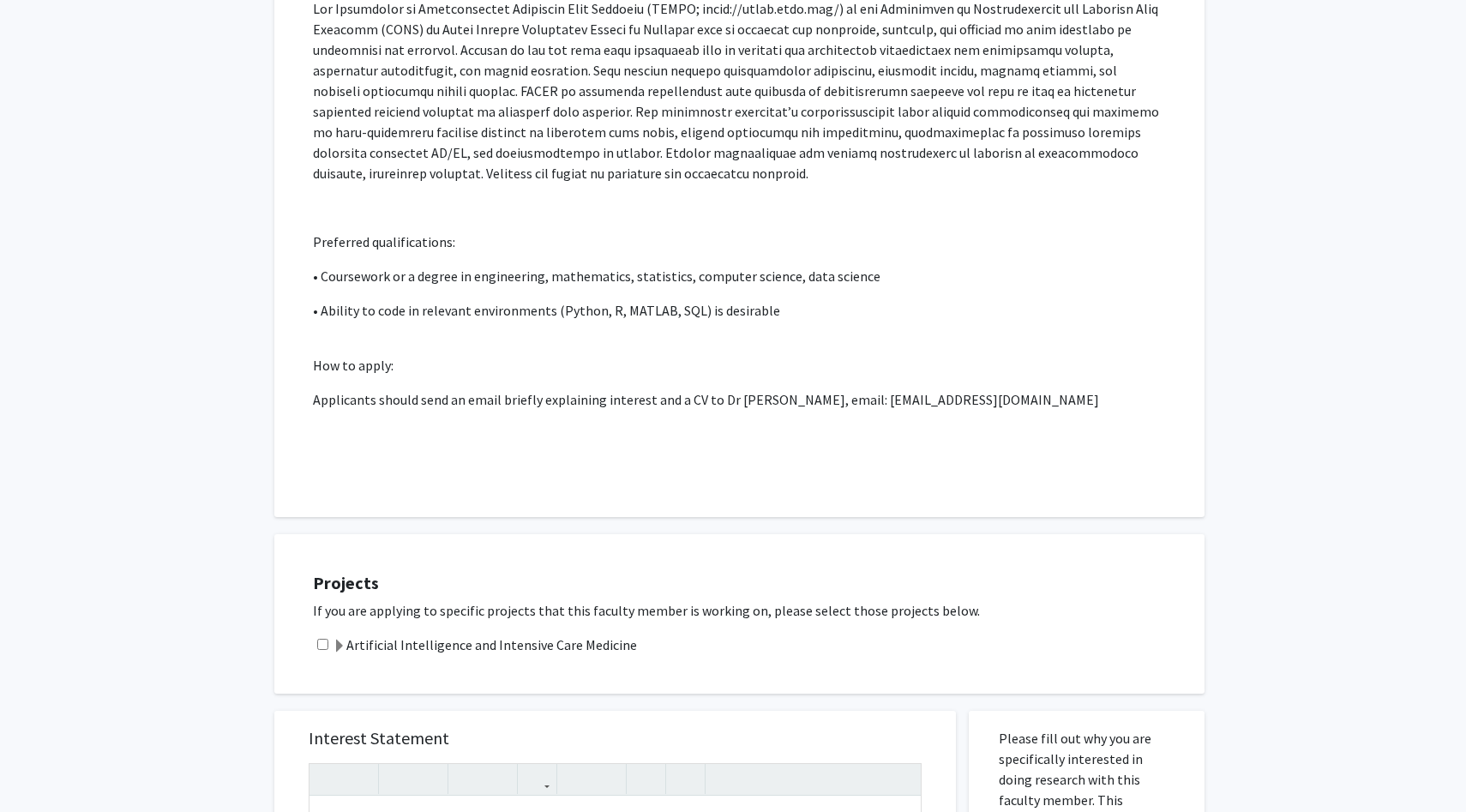
scroll to position [582, 0]
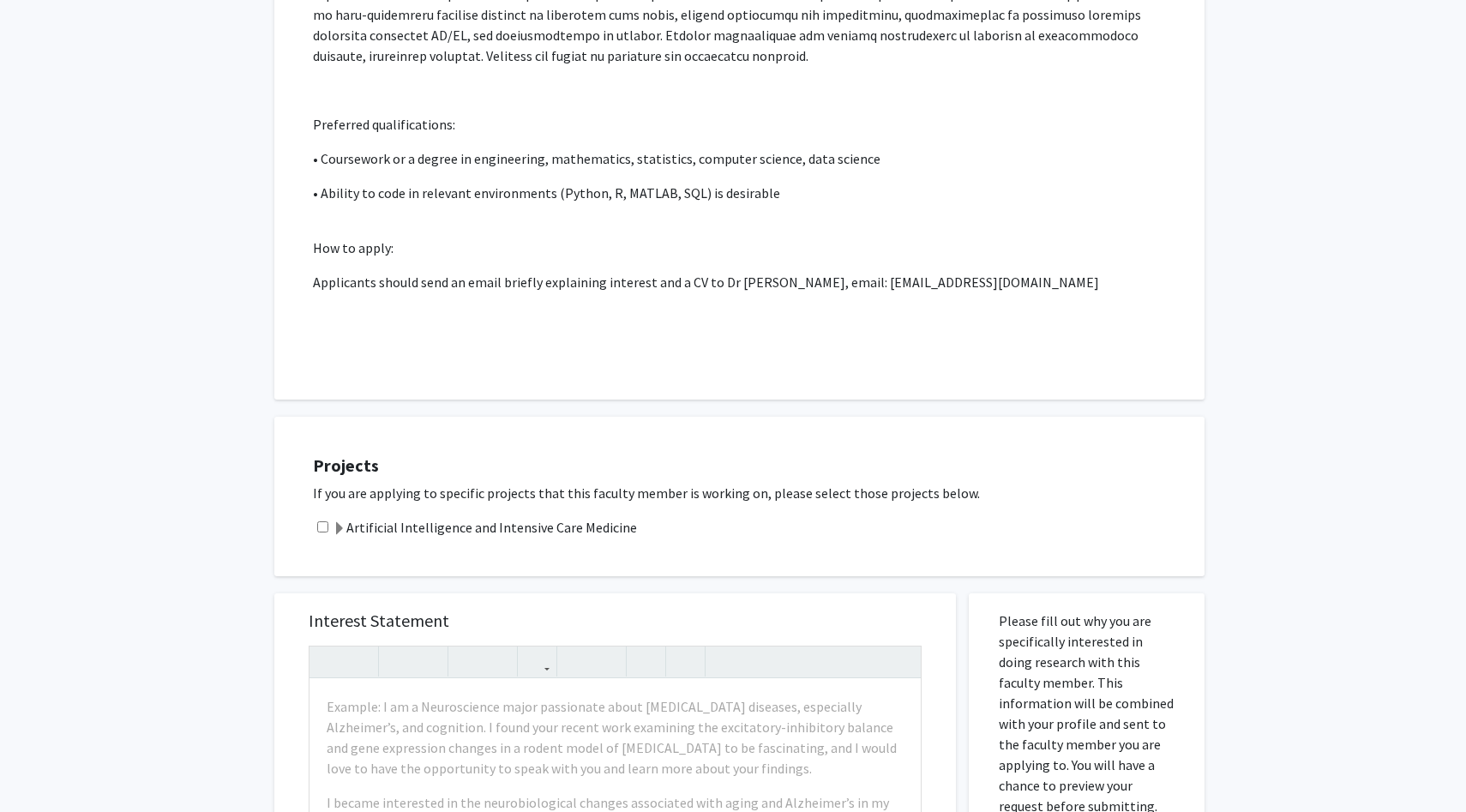
click at [506, 517] on label "Artificial Intelligence and Intensive Care Medicine" at bounding box center [484, 527] width 304 height 21
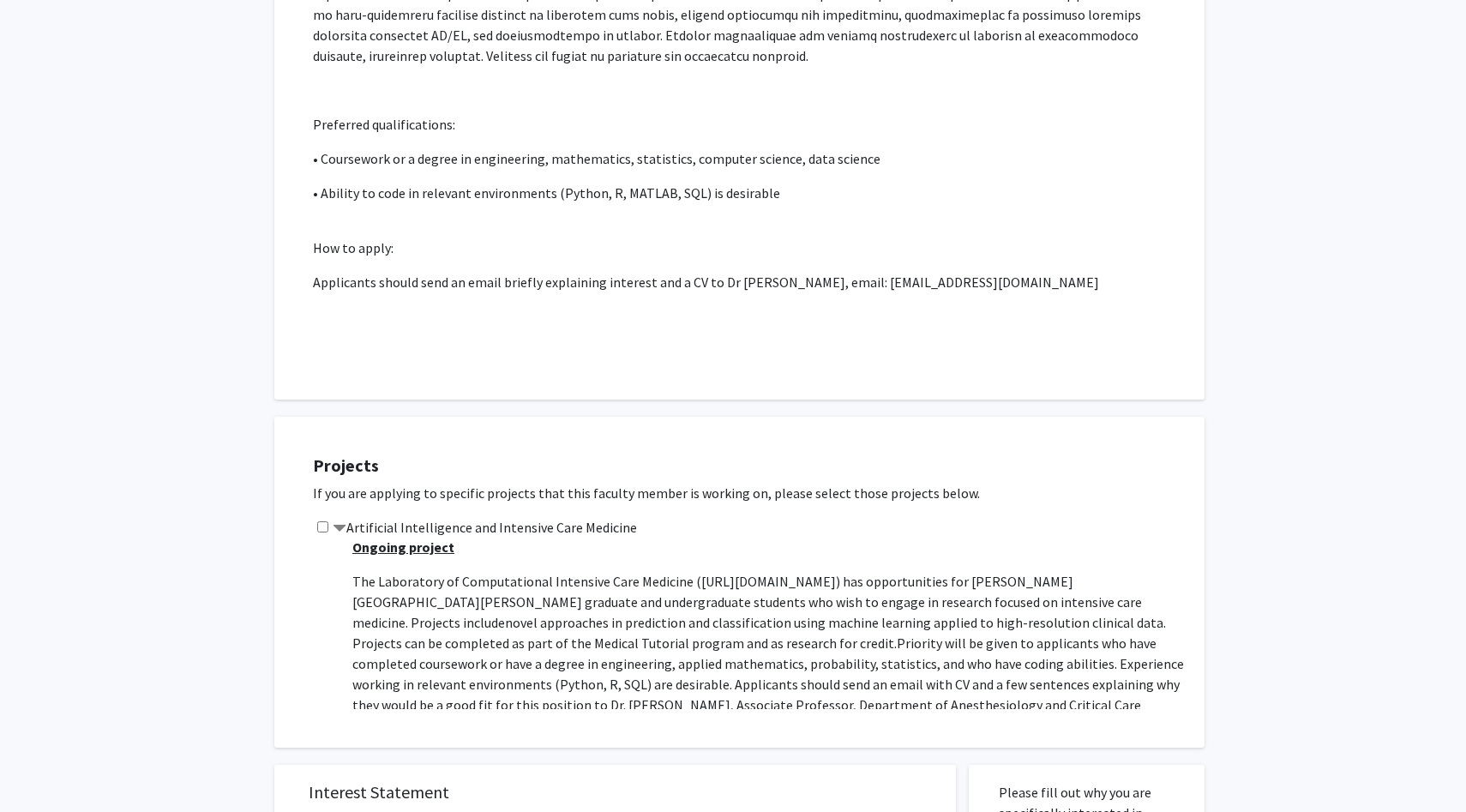
scroll to position [38, 0]
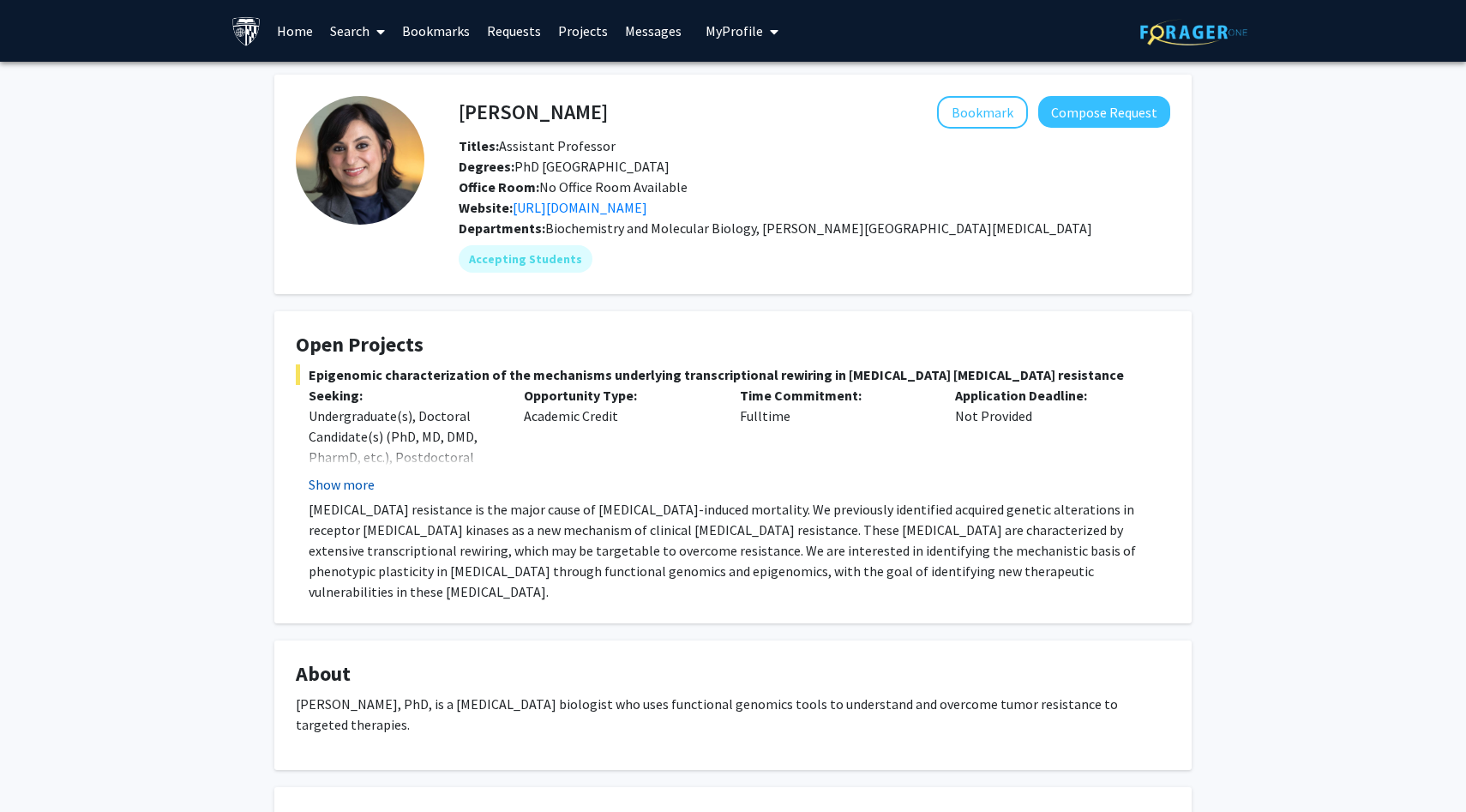
click at [337, 481] on button "Show more" at bounding box center [342, 484] width 66 height 21
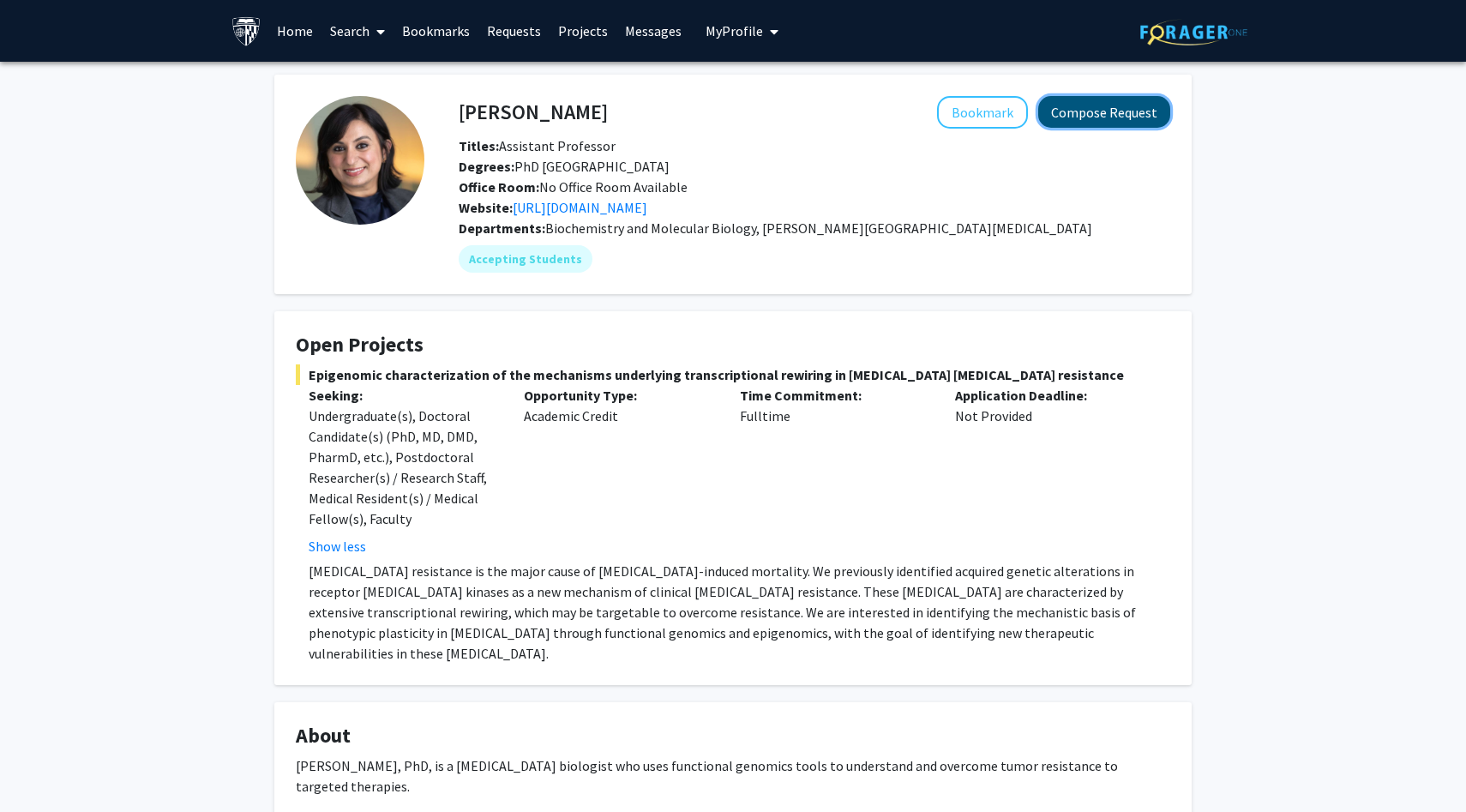
click at [1113, 110] on button "Compose Request" at bounding box center [1104, 111] width 132 height 32
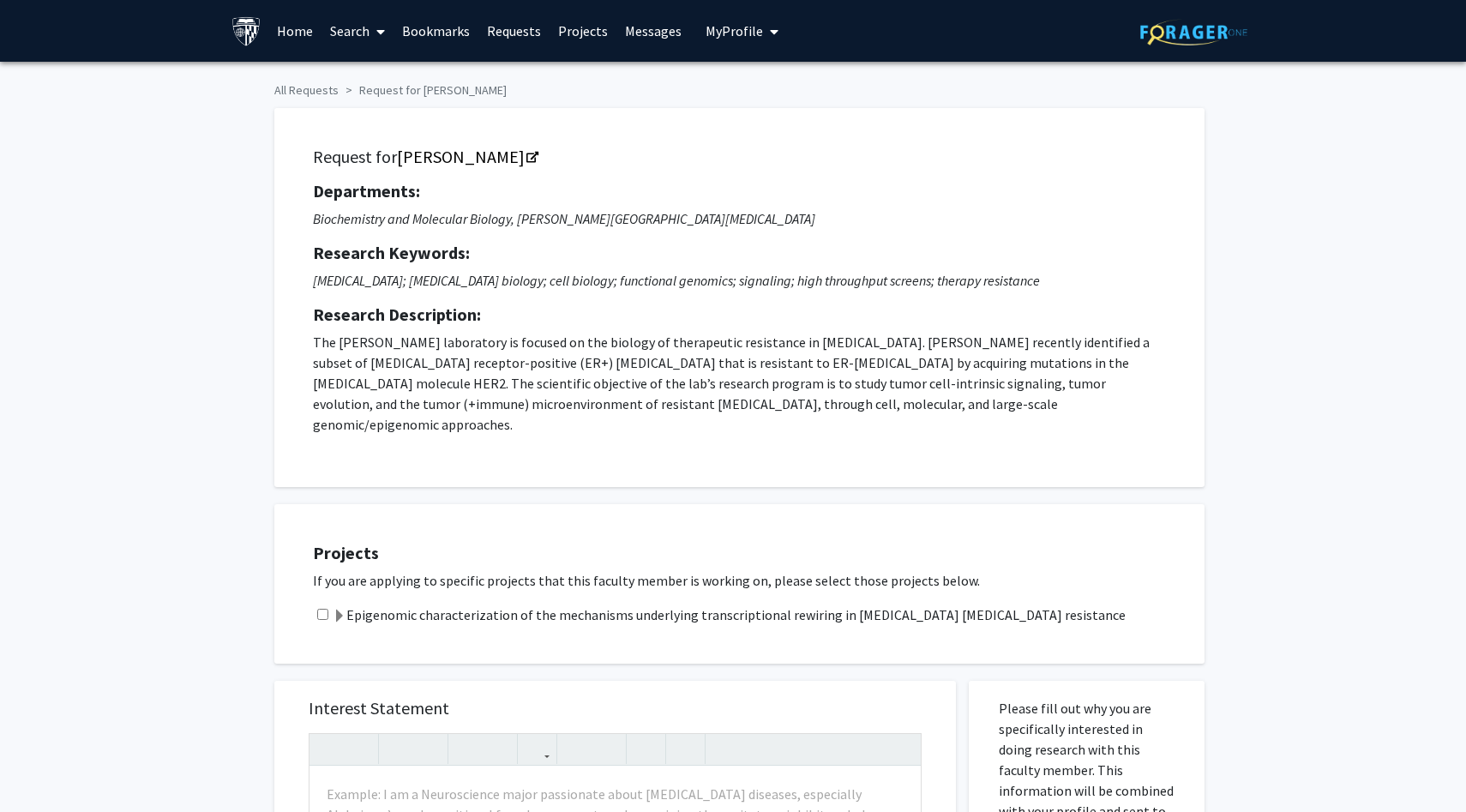
click at [457, 605] on label "Epigenomic characterization of the mechanisms underlying transcriptional rewiri…" at bounding box center [729, 615] width 793 height 21
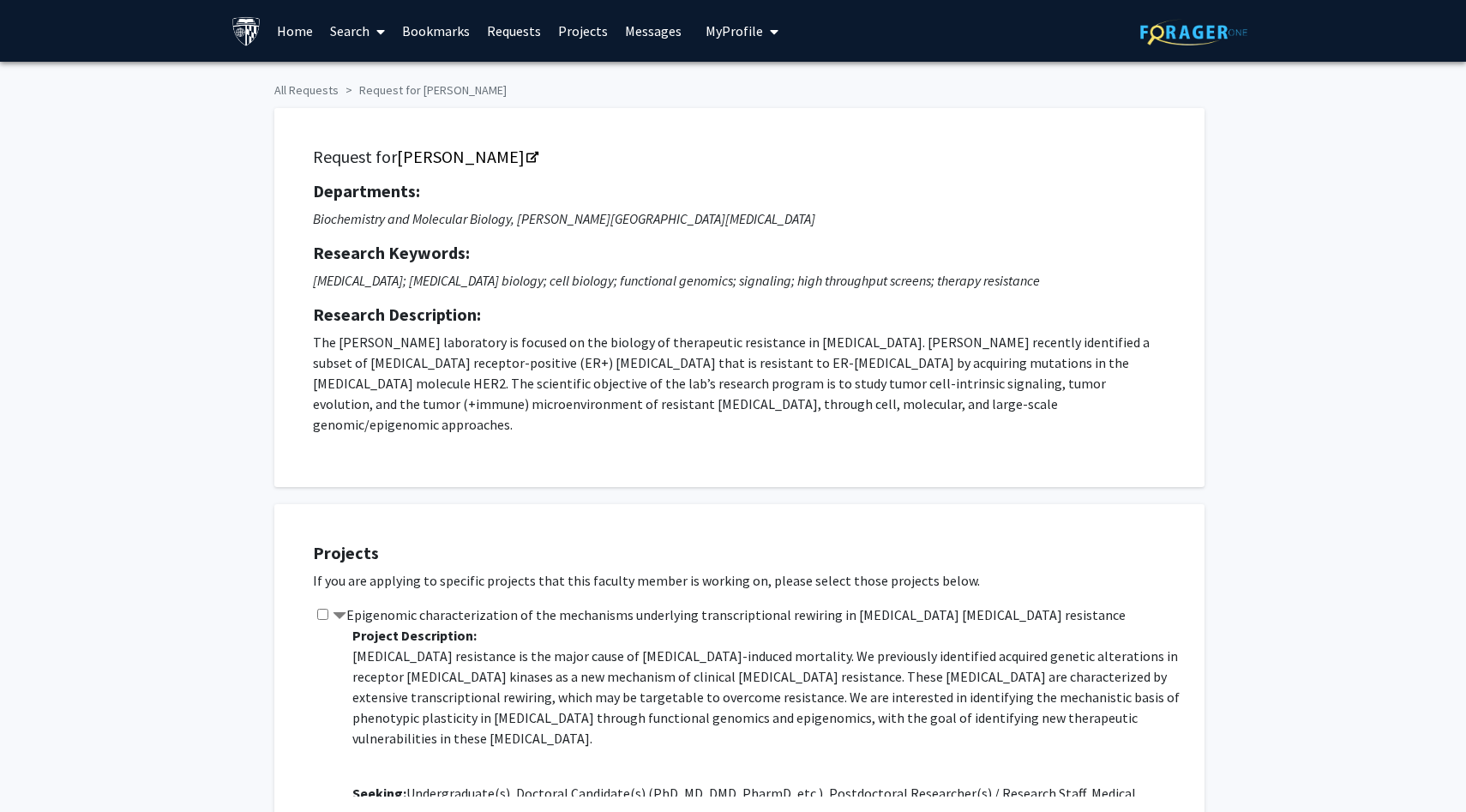
scroll to position [82, 0]
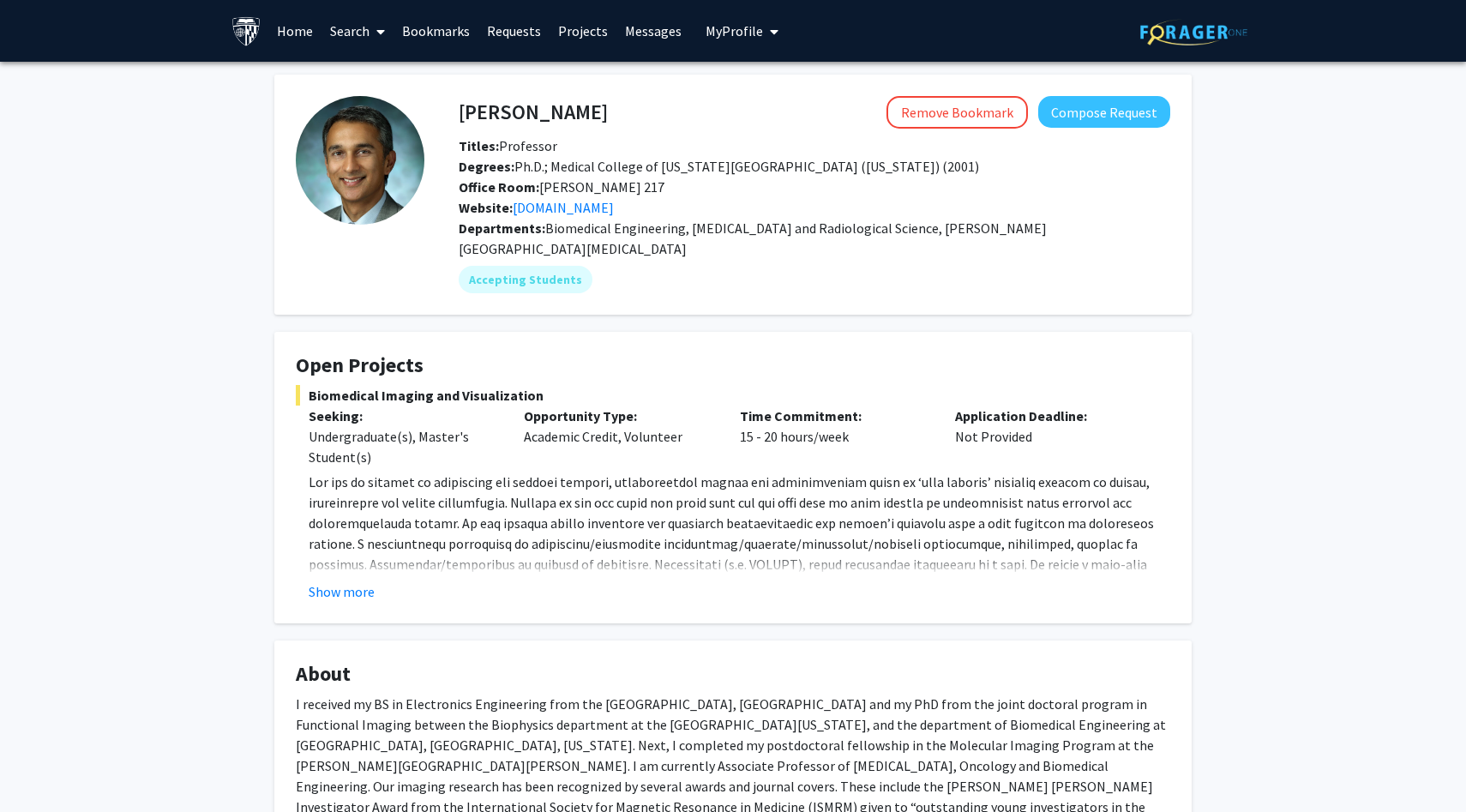
click at [360, 554] on fg-read-more "www.pathaklab.org ) to Dr. Arvind Pathak at apathak2@jhmi.edu . Show more" at bounding box center [733, 536] width 875 height 131
click at [360, 560] on fg-read-more "www.pathaklab.org ) to Dr. Arvind Pathak at apathak2@jhmi.edu . Show more" at bounding box center [733, 536] width 875 height 131
click at [358, 582] on button "Show more" at bounding box center [342, 592] width 66 height 21
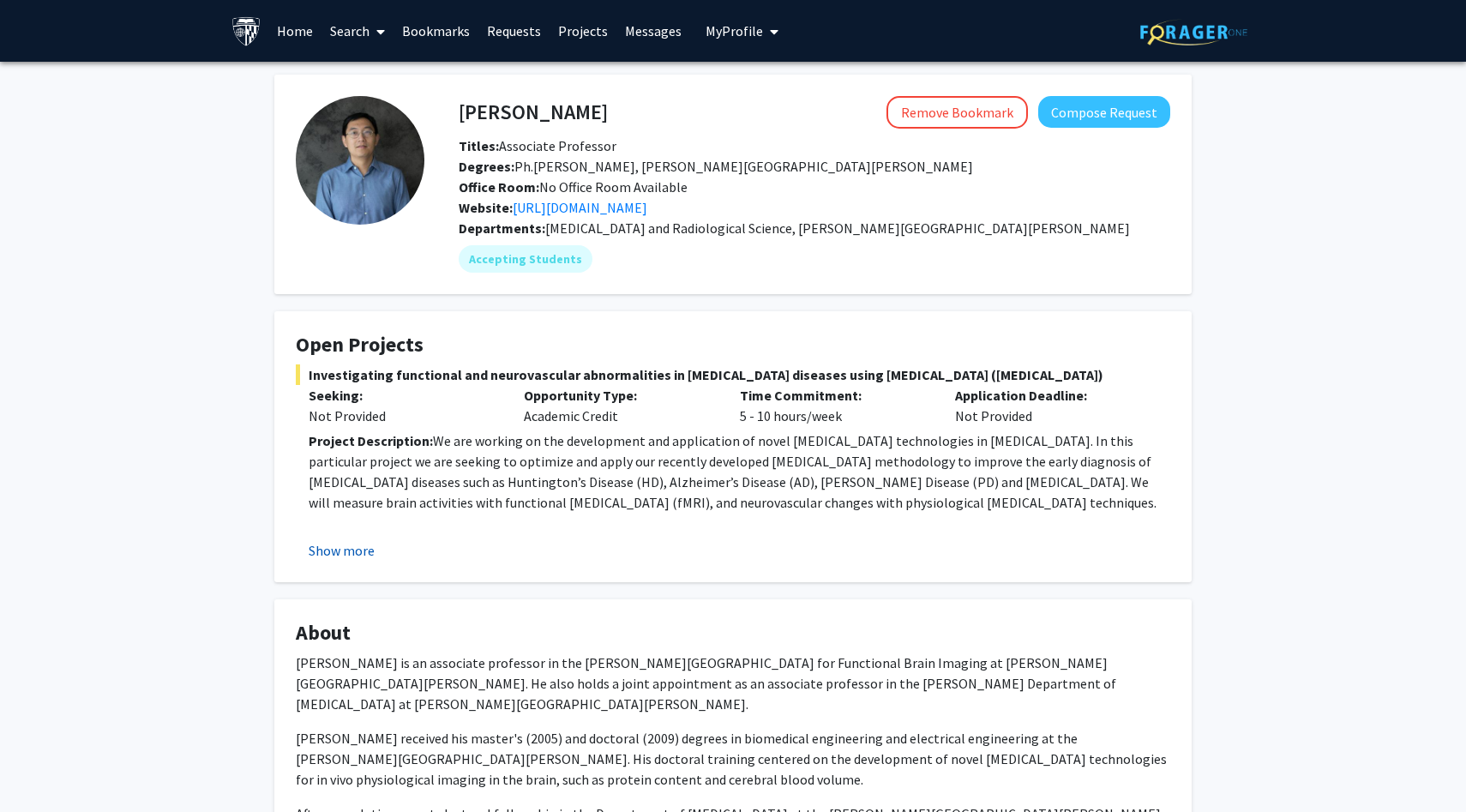
click at [353, 547] on button "Show more" at bounding box center [342, 550] width 66 height 21
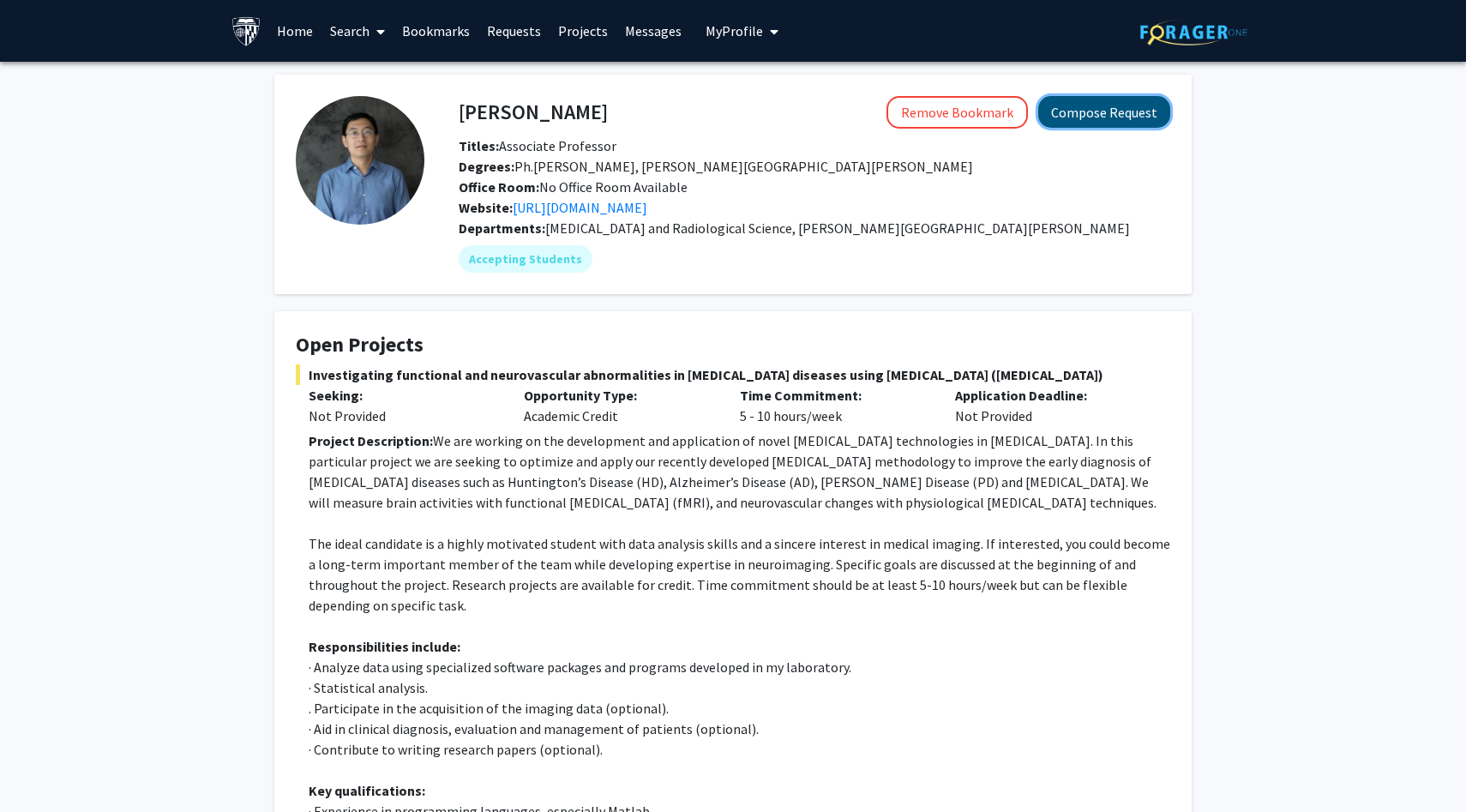
click at [1101, 109] on button "Compose Request" at bounding box center [1104, 111] width 132 height 32
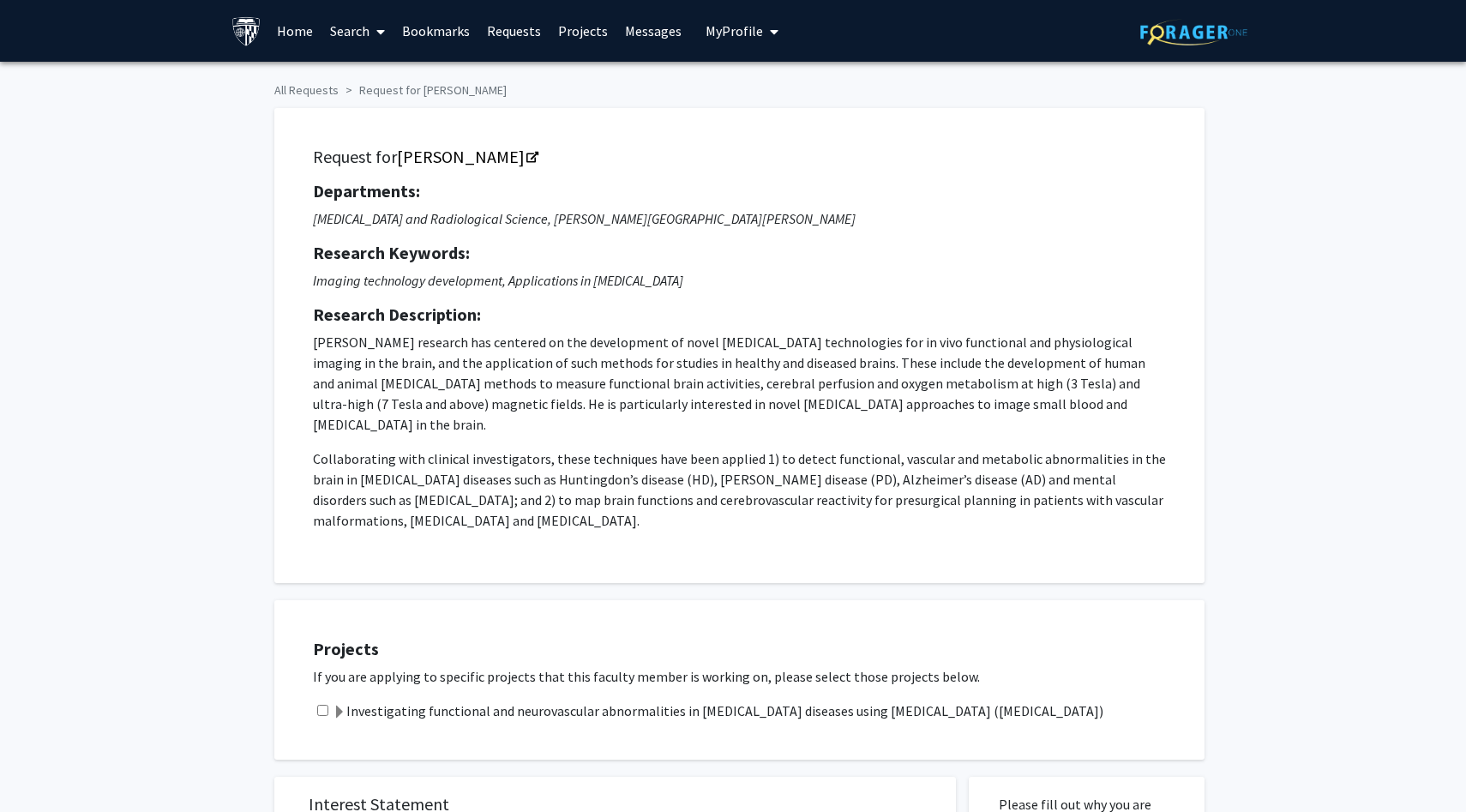
click at [363, 701] on label "Investigating functional and neurovascular abnormalities in neurodegenerative d…" at bounding box center [718, 711] width 771 height 21
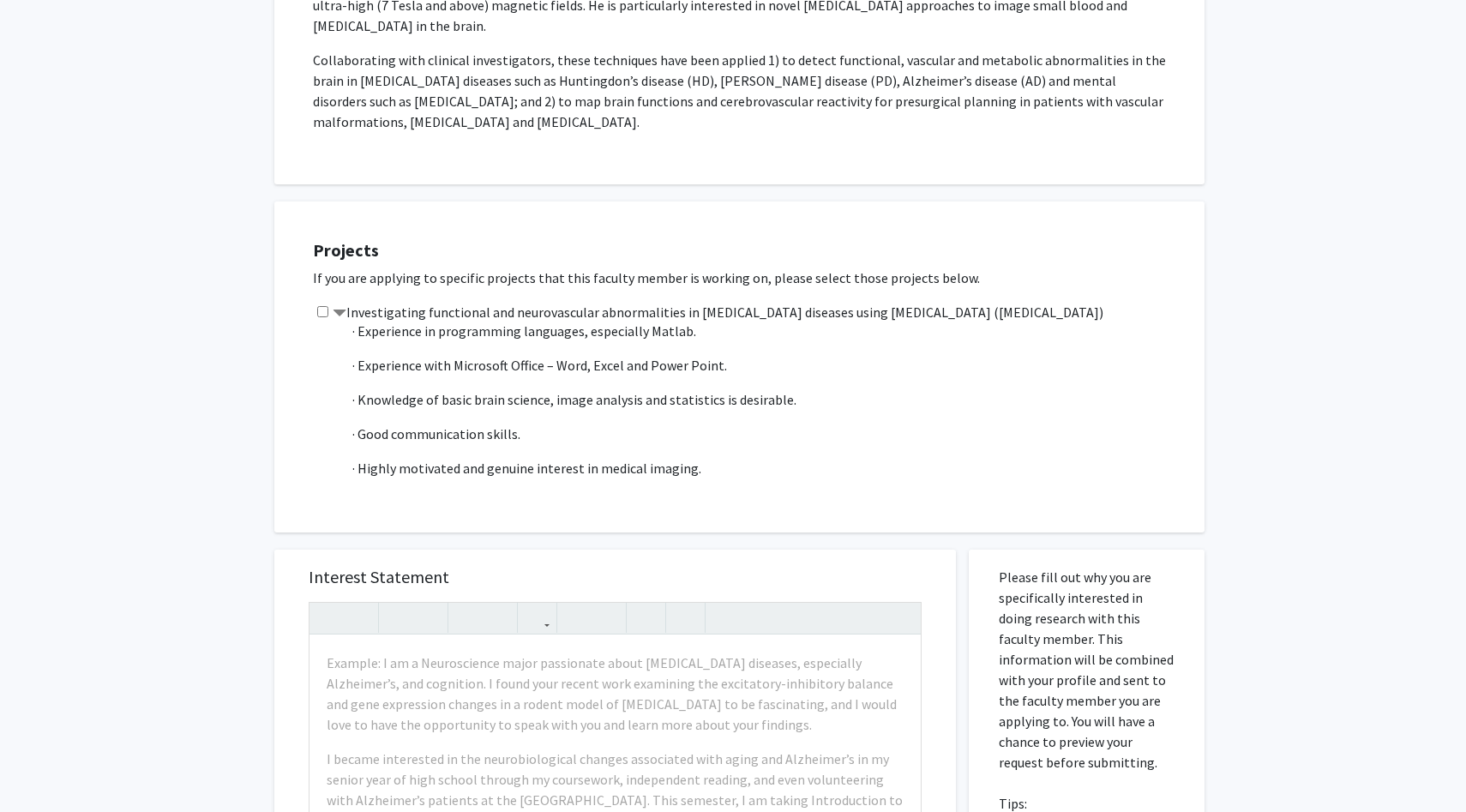
scroll to position [588, 0]
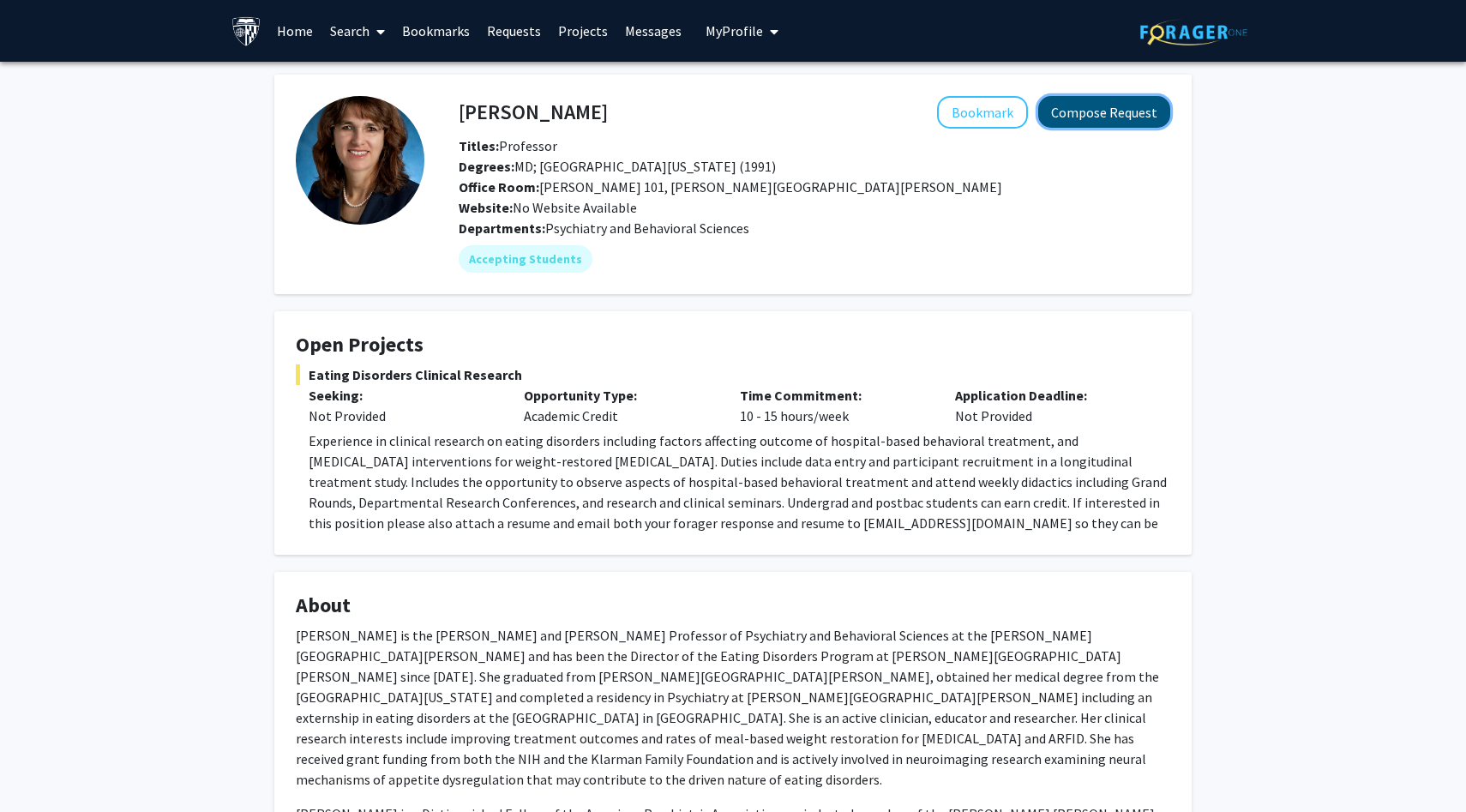
click at [1121, 103] on button "Compose Request" at bounding box center [1104, 111] width 132 height 32
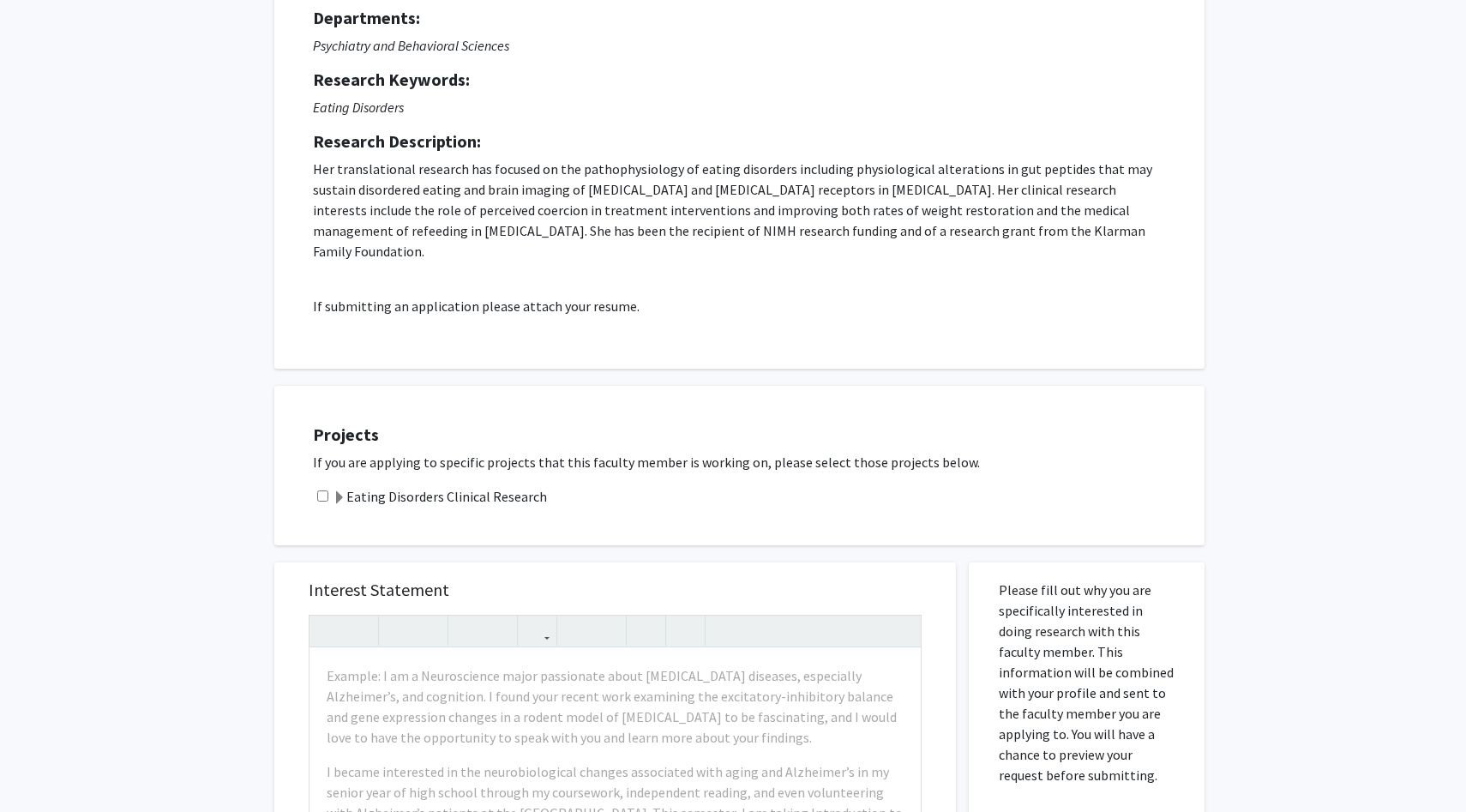
scroll to position [176, 0]
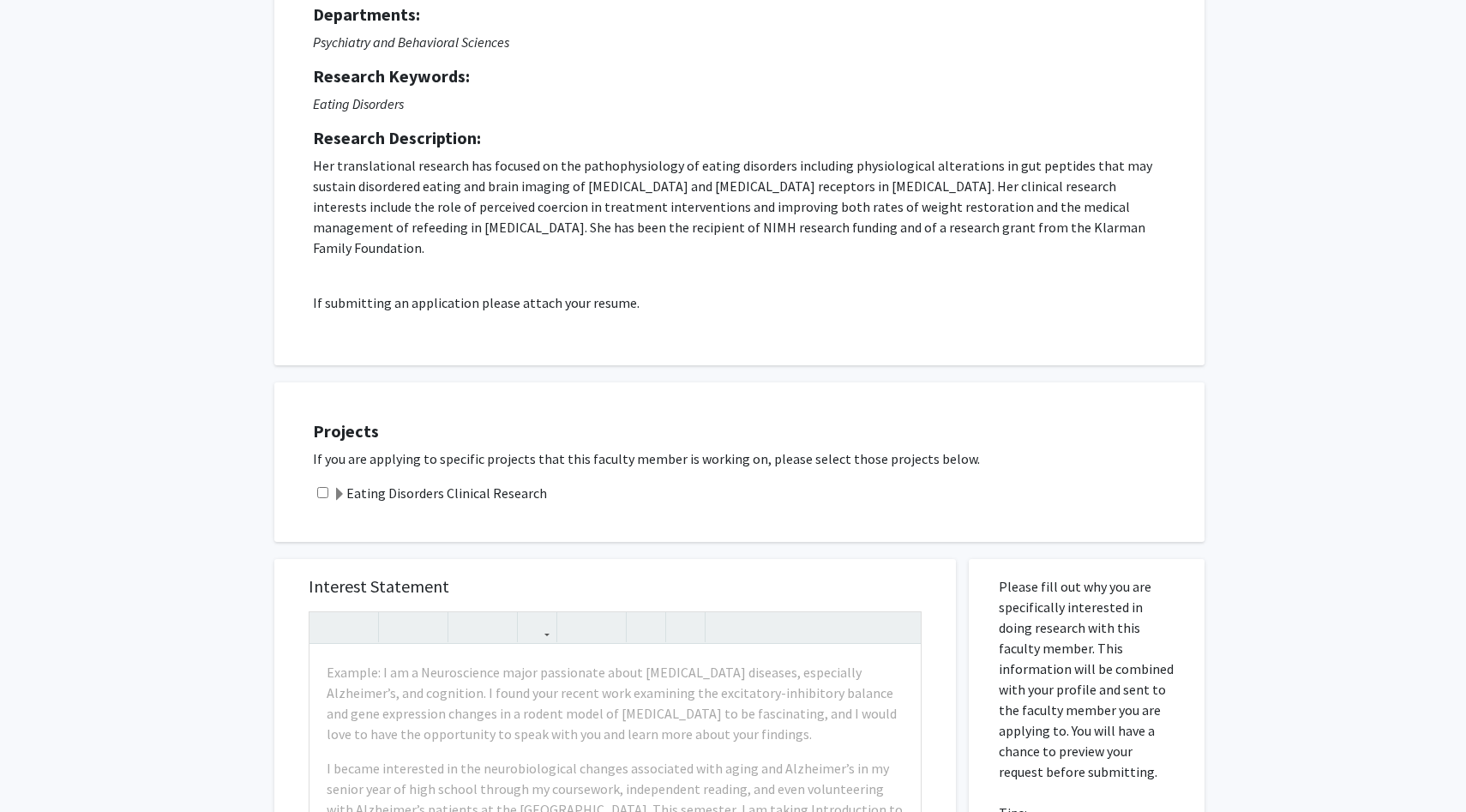
click at [495, 483] on label "Eating Disorders Clinical Research" at bounding box center [439, 493] width 215 height 21
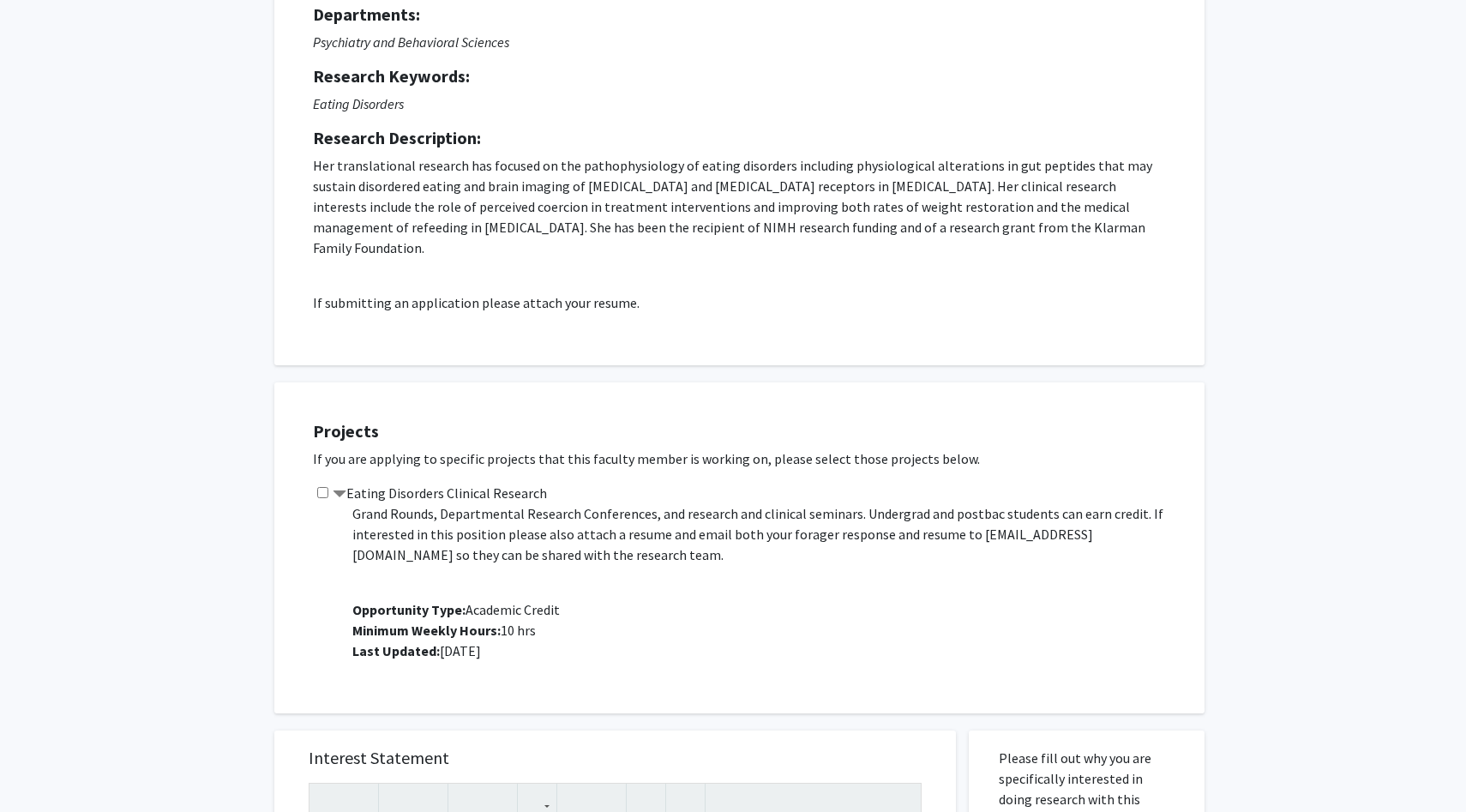
scroll to position [0, 0]
